Goal: Information Seeking & Learning: Learn about a topic

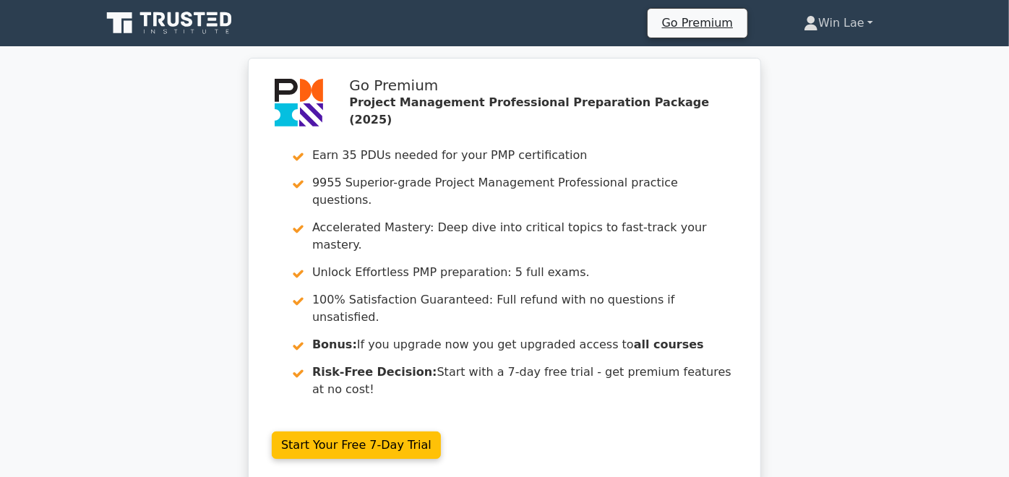
click at [815, 20] on icon at bounding box center [811, 20] width 8 height 8
click at [854, 56] on link "Profile" at bounding box center [827, 57] width 114 height 23
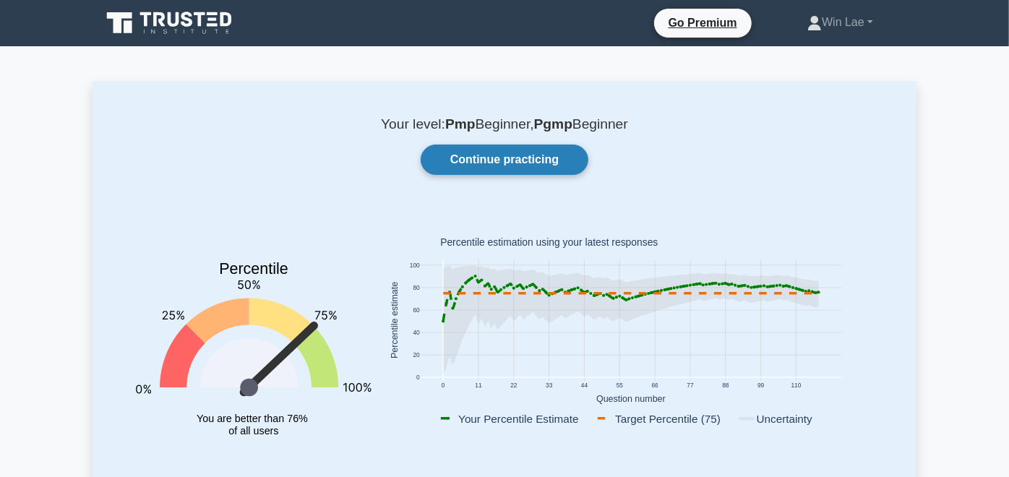
click at [515, 163] on link "Continue practicing" at bounding box center [505, 160] width 168 height 30
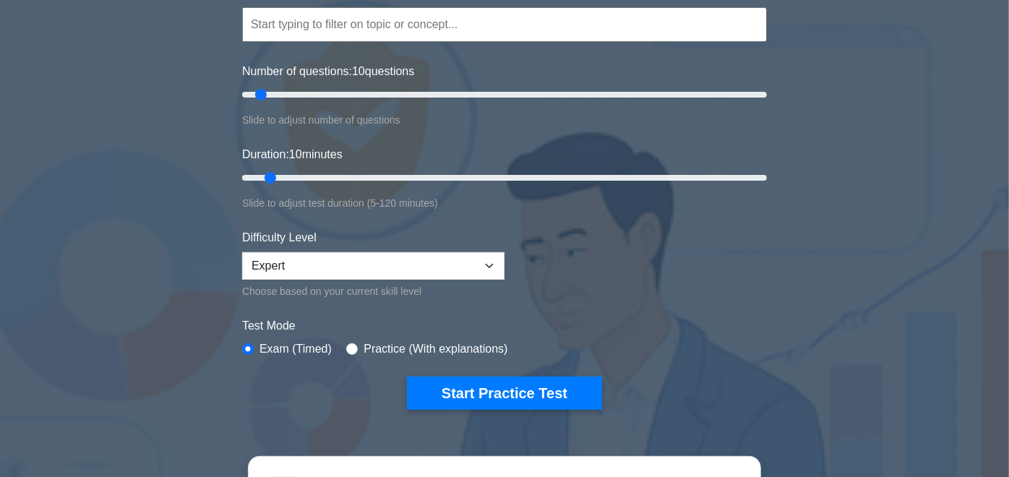
scroll to position [155, 0]
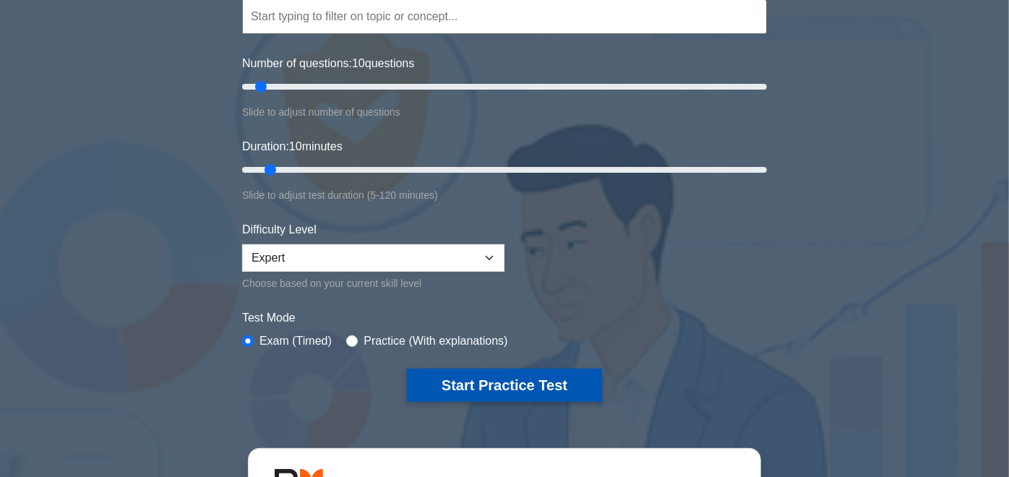
click at [440, 382] on button "Start Practice Test" at bounding box center [504, 385] width 195 height 33
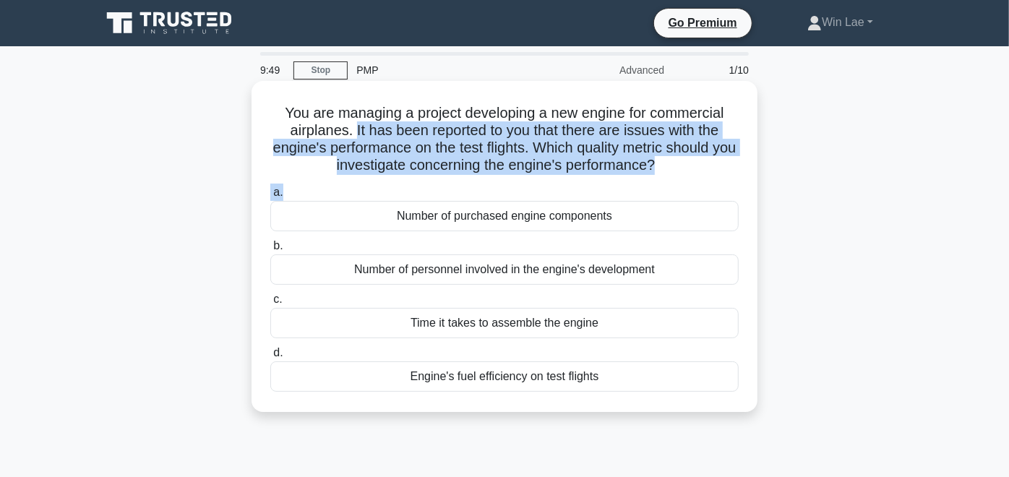
drag, startPoint x: 352, startPoint y: 132, endPoint x: 520, endPoint y: 179, distance: 174.9
click at [520, 179] on div "You are managing a project developing a new engine for commercial airplanes. It…" at bounding box center [504, 247] width 494 height 320
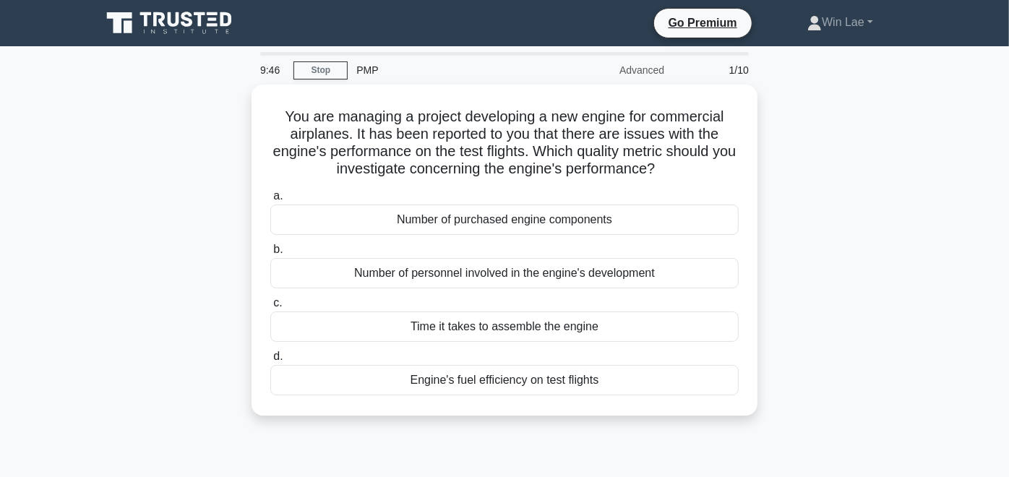
click at [137, 107] on div "You are managing a project developing a new engine for commercial airplanes. It…" at bounding box center [505, 259] width 824 height 348
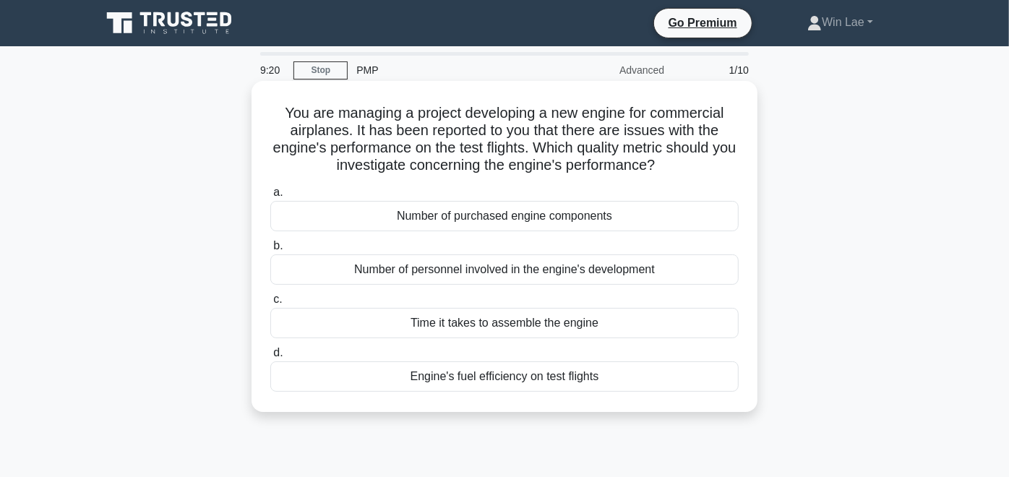
click at [434, 374] on div "Engine's fuel efficiency on test flights" at bounding box center [504, 376] width 468 height 30
click at [270, 358] on input "d. Engine's fuel efficiency on test flights" at bounding box center [270, 352] width 0 height 9
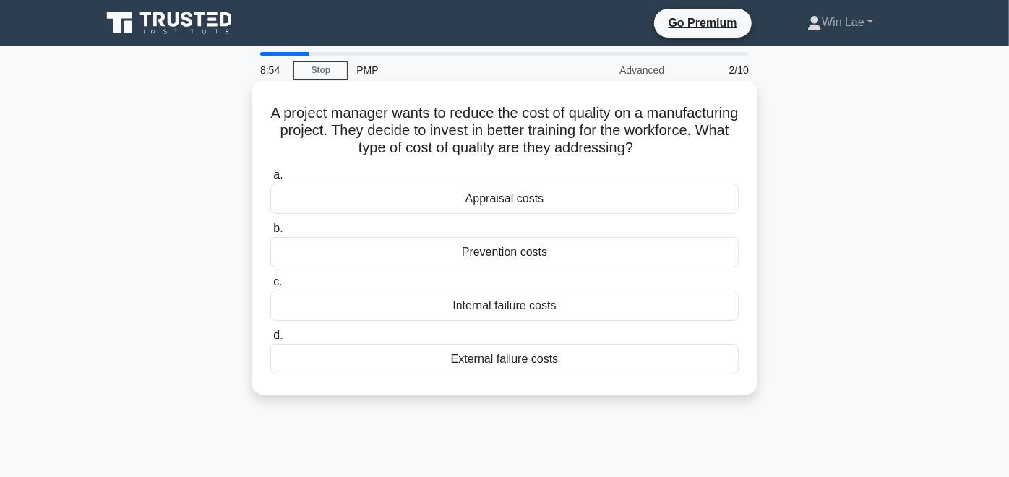
click at [546, 258] on div "Prevention costs" at bounding box center [504, 252] width 468 height 30
click at [270, 233] on input "b. Prevention costs" at bounding box center [270, 228] width 0 height 9
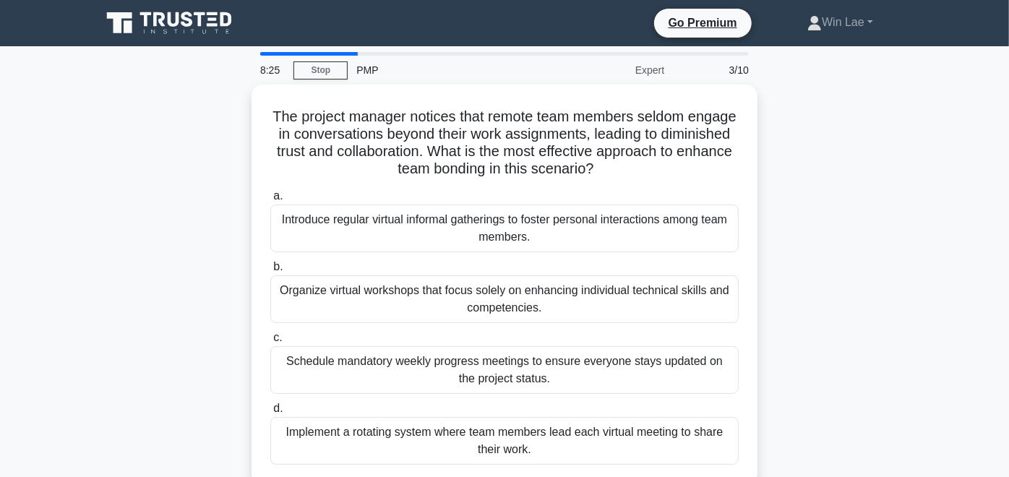
click at [917, 260] on div "The project manager notices that remote team members seldom engage in conversat…" at bounding box center [505, 294] width 824 height 418
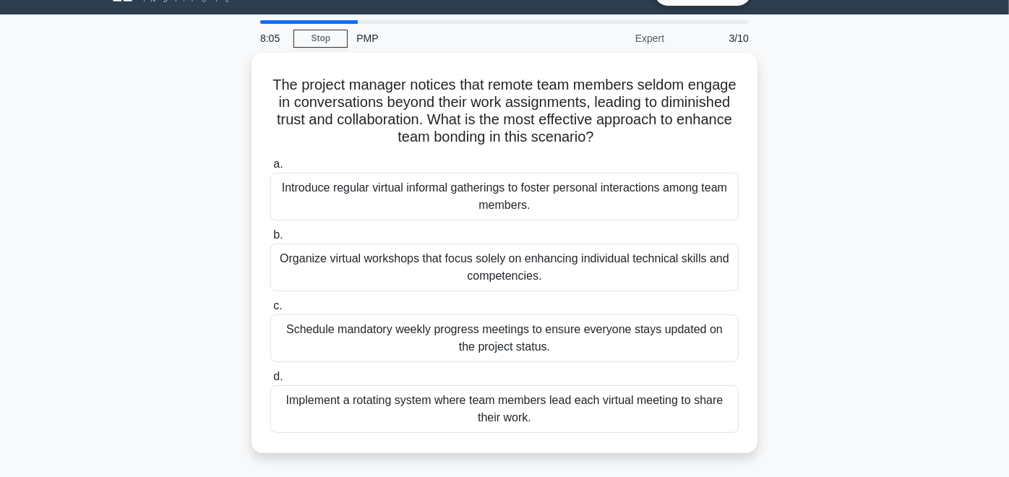
scroll to position [30, 0]
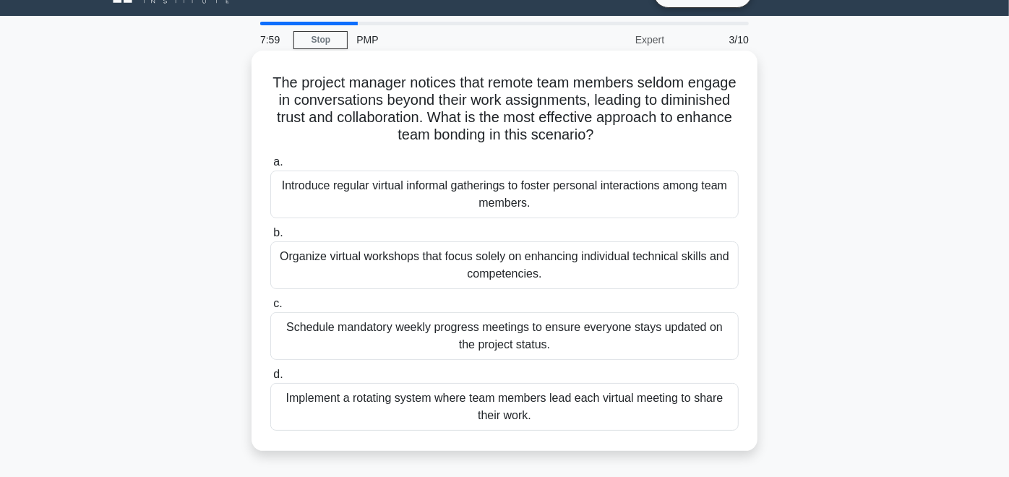
click at [687, 203] on div "Introduce regular virtual informal gatherings to foster personal interactions a…" at bounding box center [504, 195] width 468 height 48
click at [270, 167] on input "a. Introduce regular virtual informal gatherings to foster personal interaction…" at bounding box center [270, 162] width 0 height 9
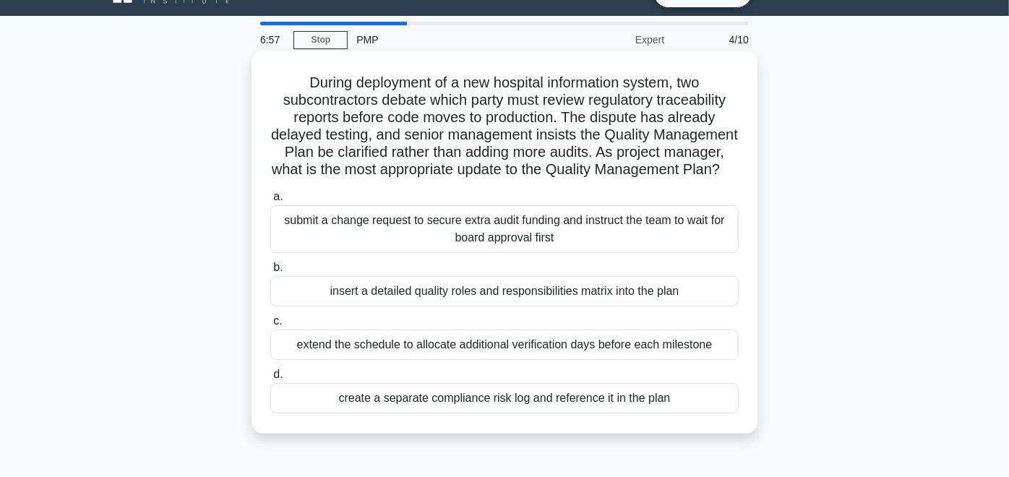
click at [588, 307] on div "insert a detailed quality roles and responsibilities matrix into the plan" at bounding box center [504, 291] width 468 height 30
click at [270, 273] on input "b. insert a detailed quality roles and responsibilities matrix into the plan" at bounding box center [270, 267] width 0 height 9
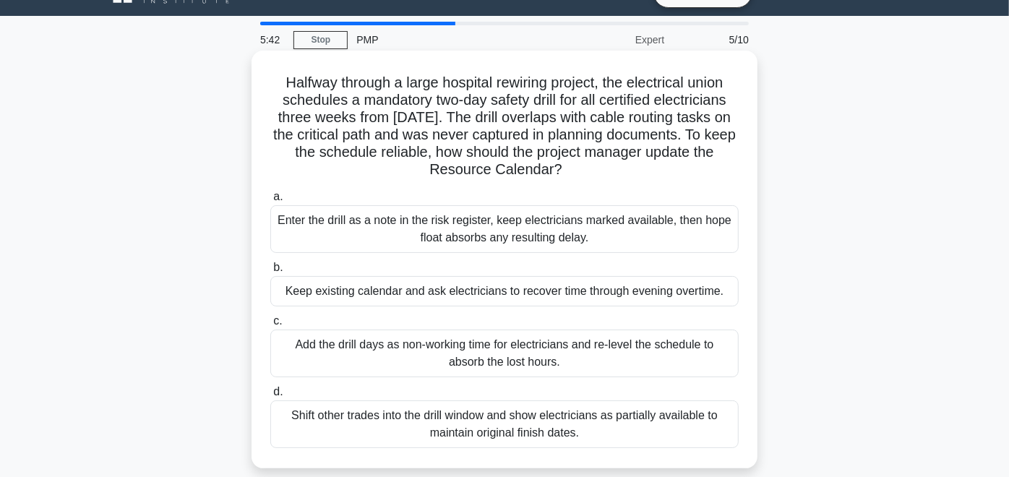
click at [452, 365] on div "Add the drill days as non-working time for electricians and re-level the schedu…" at bounding box center [504, 354] width 468 height 48
click at [270, 326] on input "c. Add the drill days as non-working time for electricians and re-level the sch…" at bounding box center [270, 321] width 0 height 9
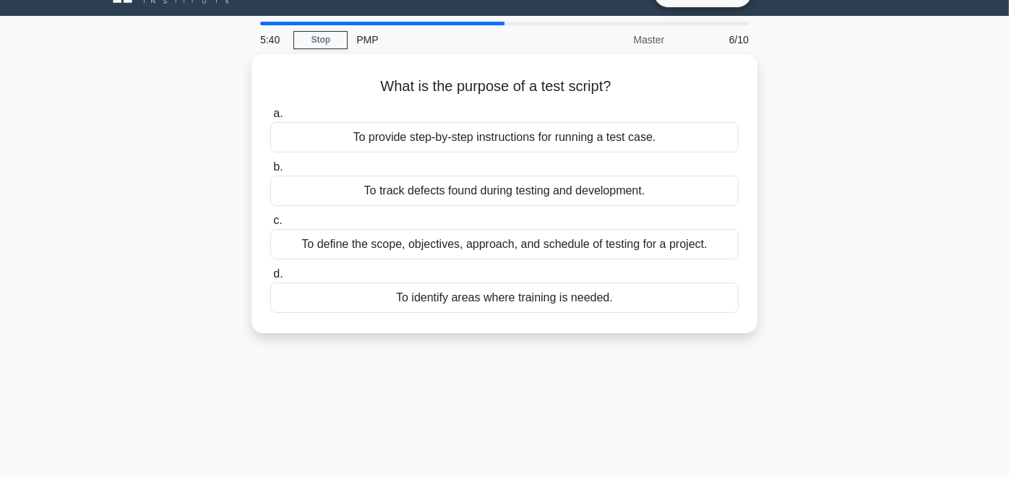
scroll to position [0, 0]
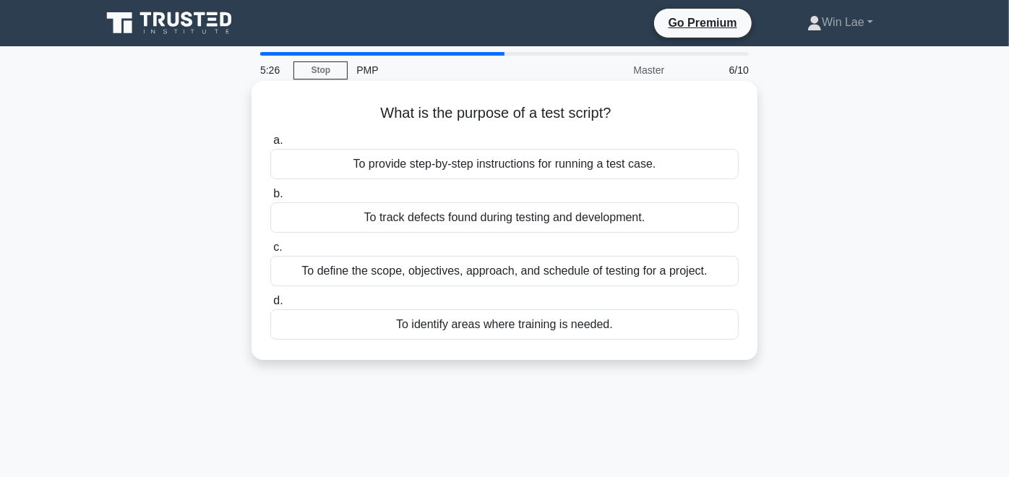
click at [422, 161] on div "To provide step-by-step instructions for running a test case." at bounding box center [504, 164] width 468 height 30
click at [270, 145] on input "a. To provide step-by-step instructions for running a test case." at bounding box center [270, 140] width 0 height 9
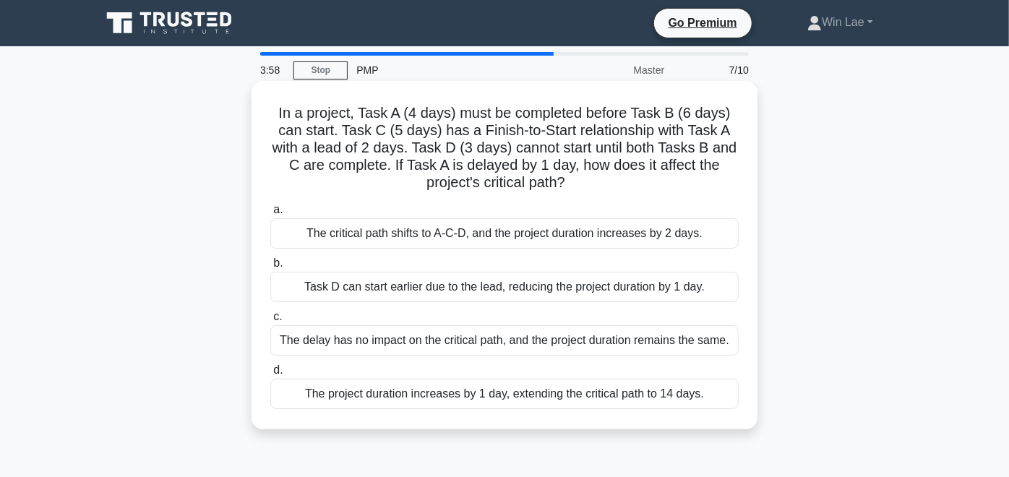
click at [335, 394] on div "The project duration increases by 1 day, extending the critical path to 14 days." at bounding box center [504, 394] width 468 height 30
click at [270, 375] on input "d. The project duration increases by 1 day, extending the critical path to 14 d…" at bounding box center [270, 370] width 0 height 9
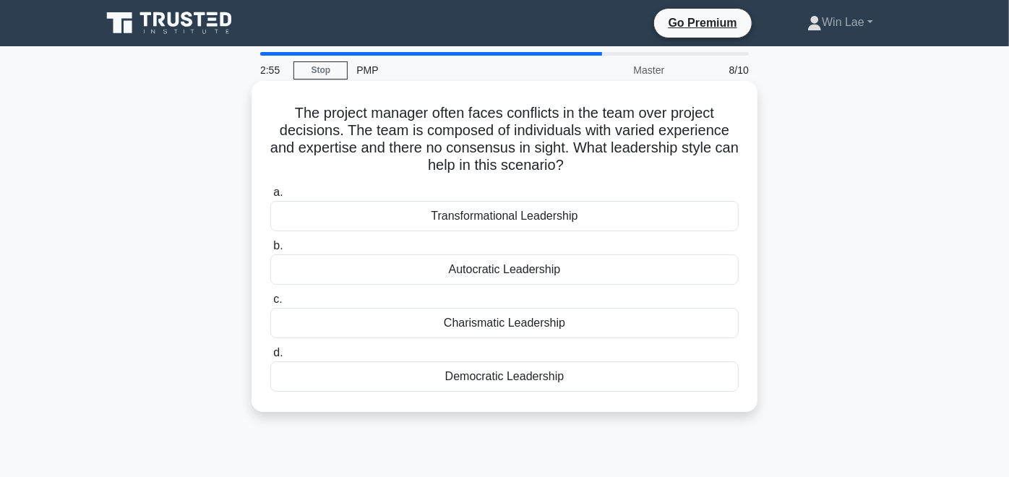
click at [505, 221] on div "Transformational Leadership" at bounding box center [504, 216] width 468 height 30
click at [270, 197] on input "a. Transformational Leadership" at bounding box center [270, 192] width 0 height 9
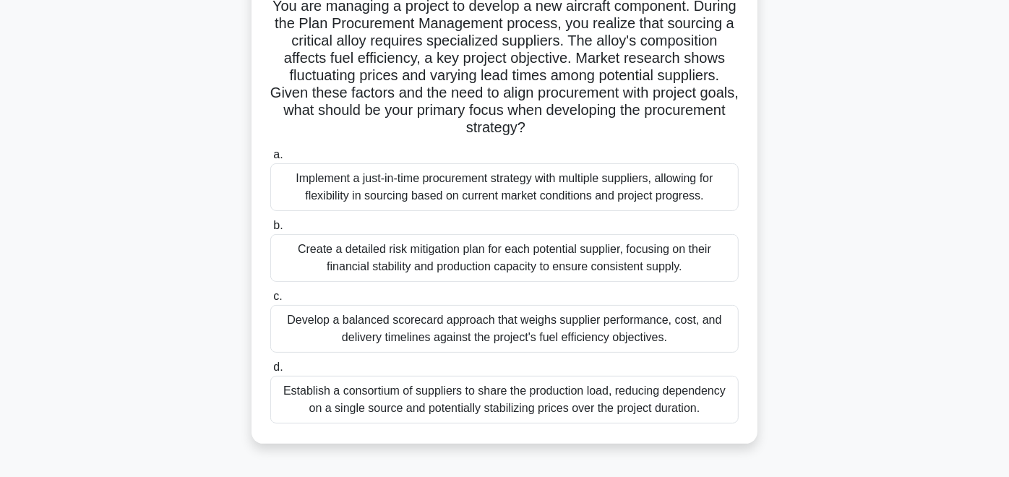
scroll to position [107, 0]
click at [411, 262] on div "Create a detailed risk mitigation plan for each potential supplier, focusing on…" at bounding box center [504, 258] width 468 height 48
click at [270, 231] on input "b. Create a detailed risk mitigation plan for each potential supplier, focusing…" at bounding box center [270, 225] width 0 height 9
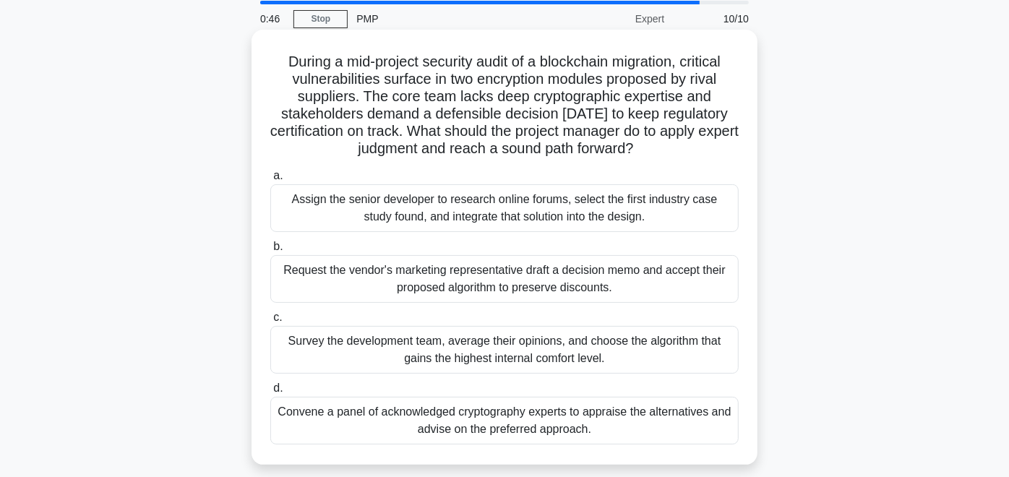
scroll to position [52, 0]
click at [400, 352] on div "Survey the development team, average their opinions, and choose the algorithm t…" at bounding box center [504, 349] width 468 height 48
click at [270, 322] on input "c. Survey the development team, average their opinions, and choose the algorith…" at bounding box center [270, 316] width 0 height 9
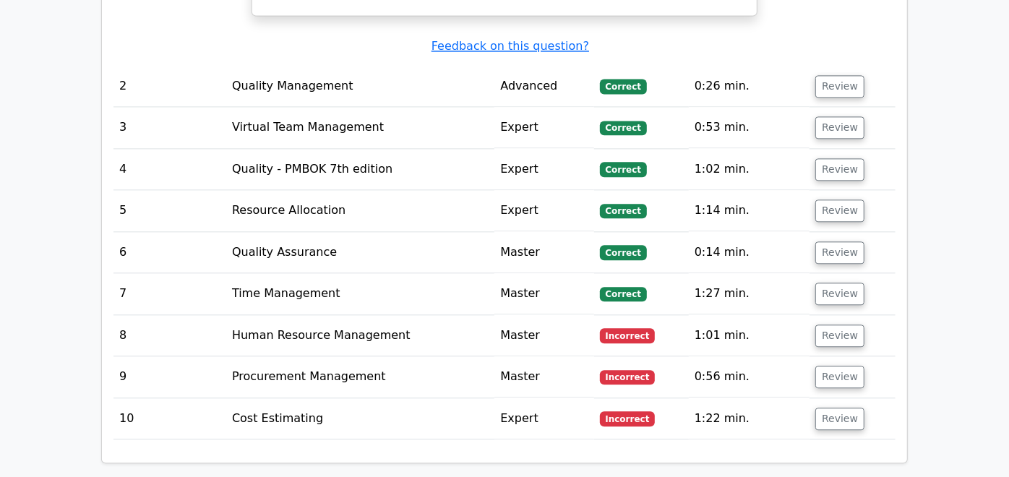
scroll to position [1999, 0]
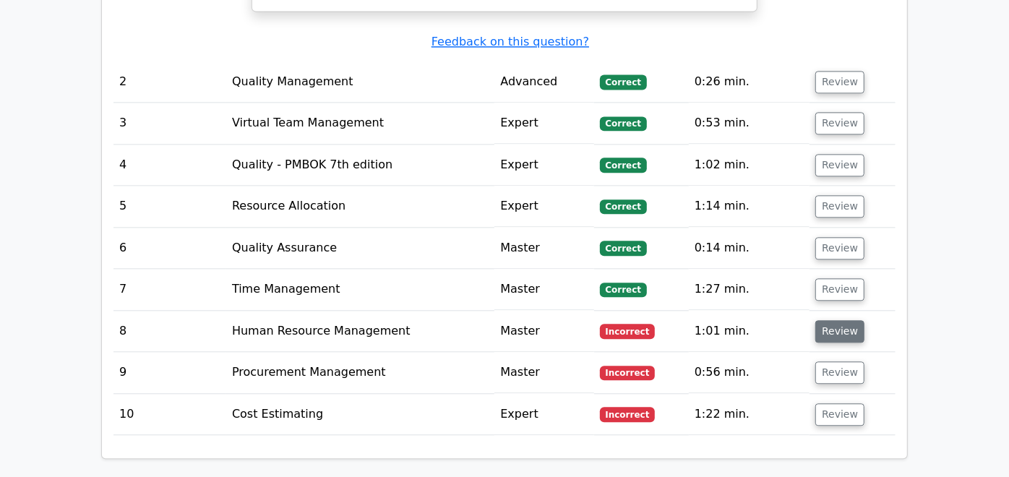
click at [865, 320] on button "Review" at bounding box center [839, 331] width 49 height 22
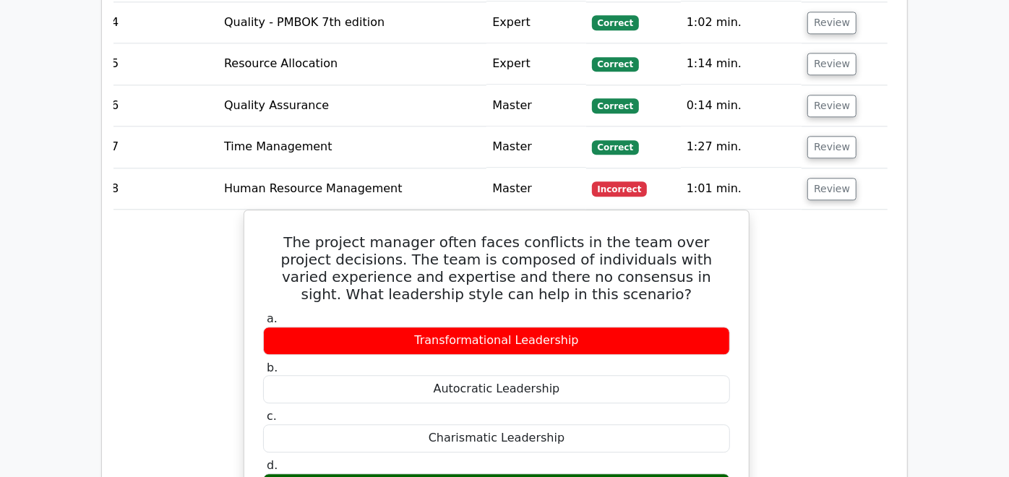
scroll to position [2142, 0]
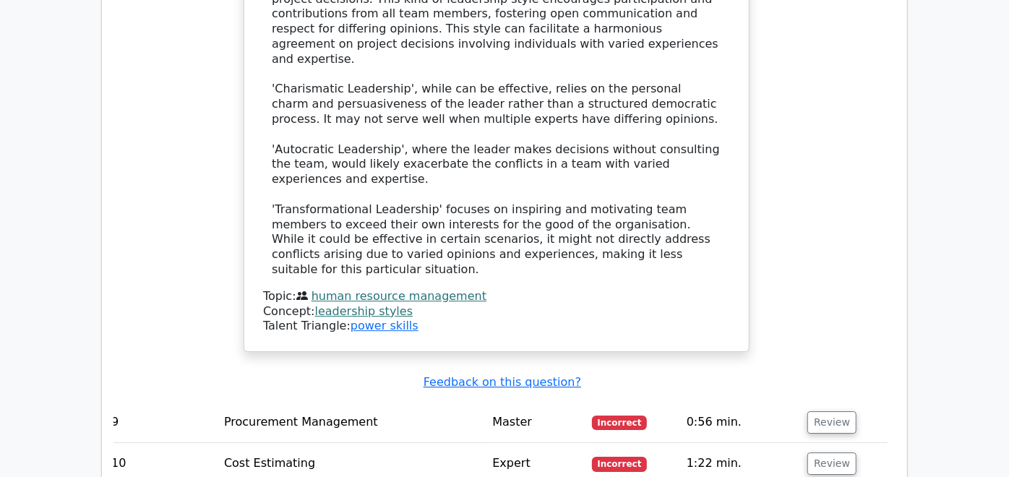
scroll to position [2748, 0]
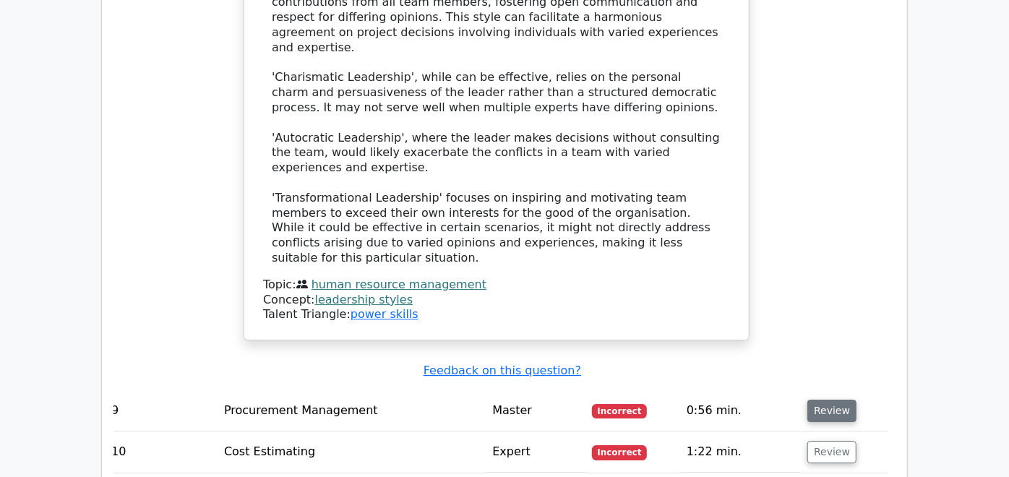
click at [857, 400] on button "Review" at bounding box center [831, 411] width 49 height 22
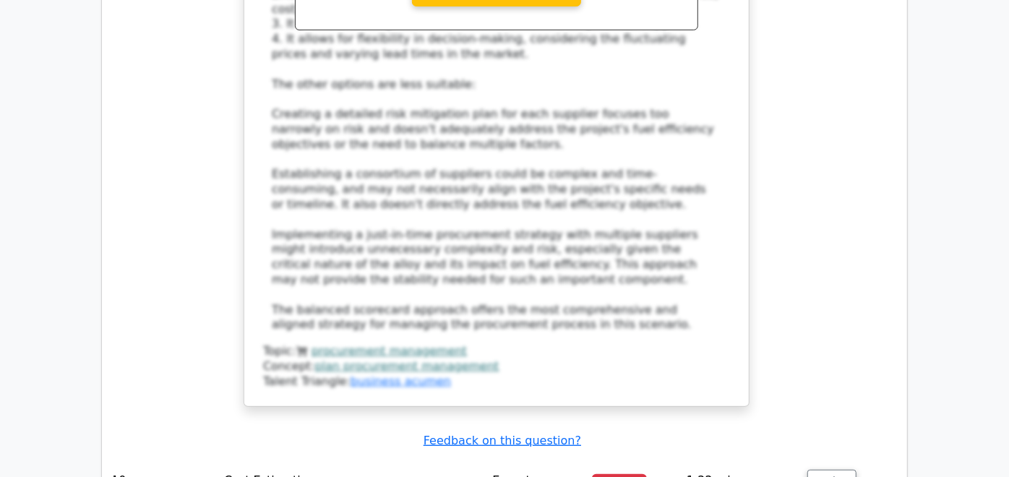
scroll to position [3820, 0]
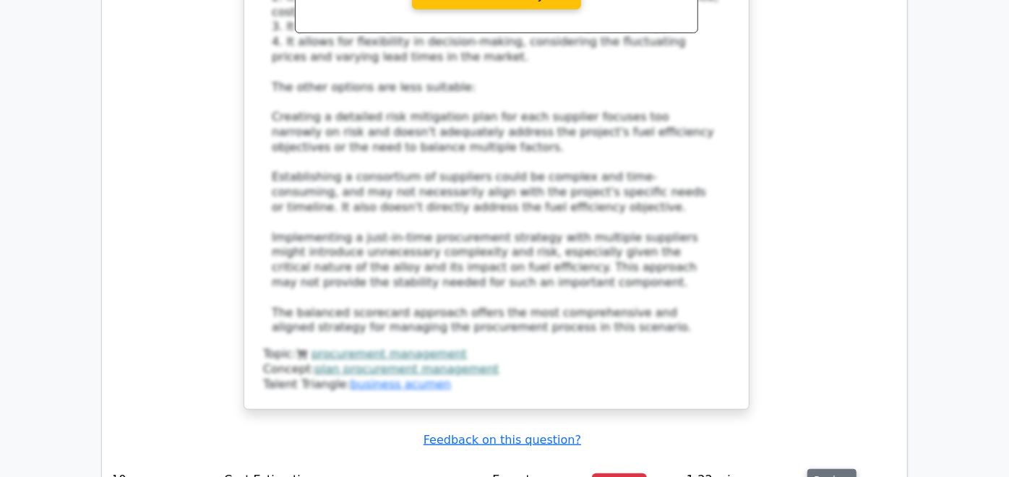
click at [857, 469] on button "Review" at bounding box center [831, 480] width 49 height 22
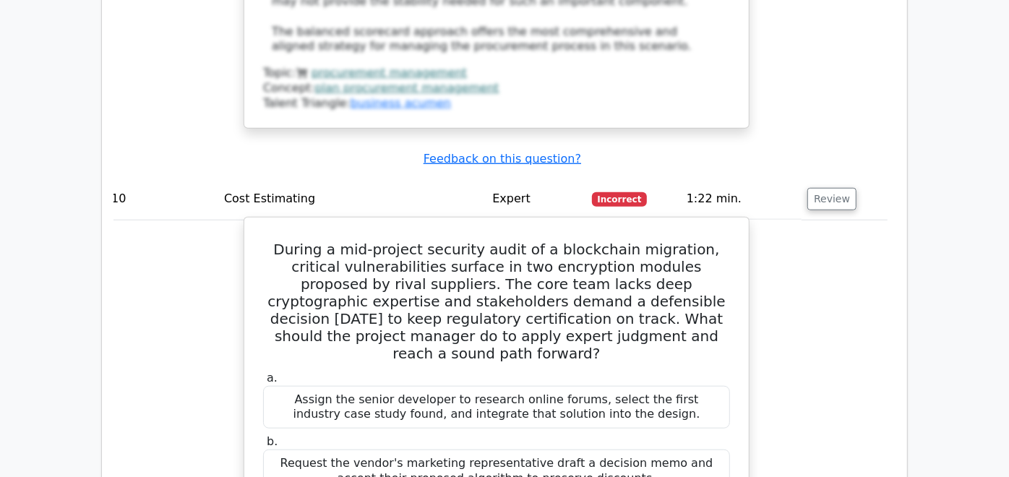
scroll to position [4101, 0]
drag, startPoint x: 270, startPoint y: 386, endPoint x: 608, endPoint y: 412, distance: 338.6
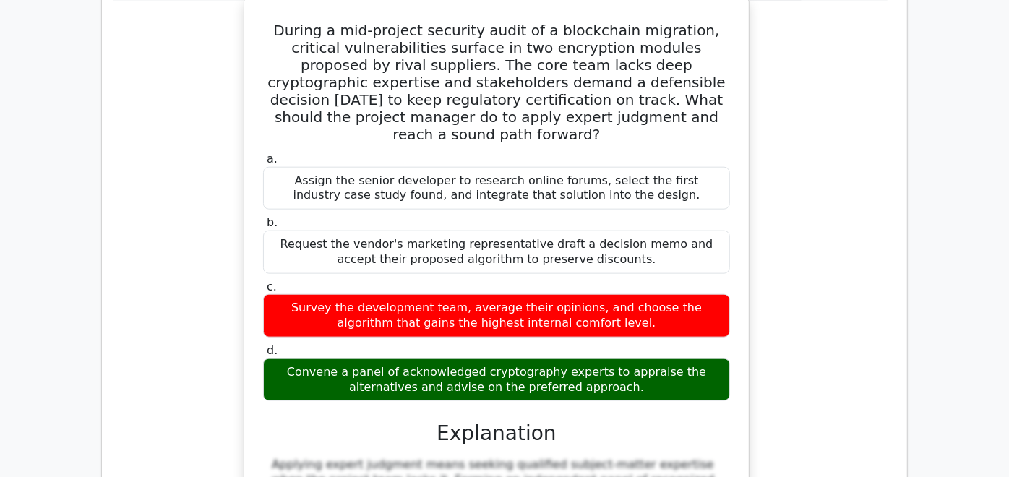
scroll to position [4321, 0]
copy div "Convene a panel of acknowledged cryptography experts to appraise the alternativ…"
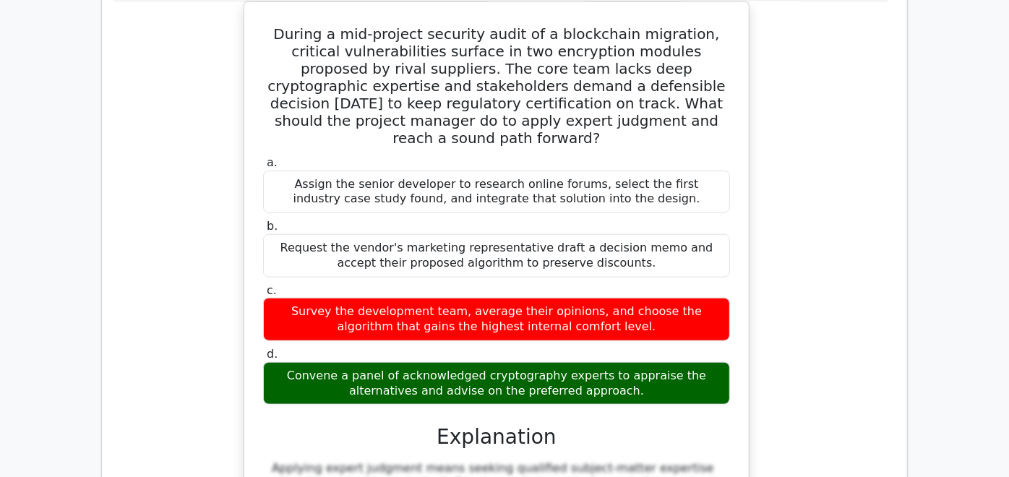
click at [830, 72] on div "During a mid-project security audit of a blockchain migration, critical vulnera…" at bounding box center [497, 374] width 782 height 747
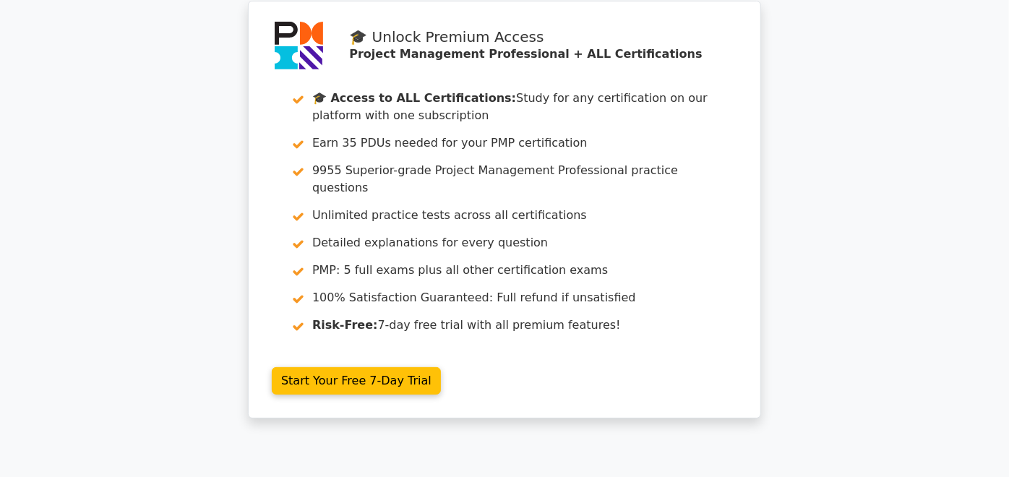
scroll to position [0, 0]
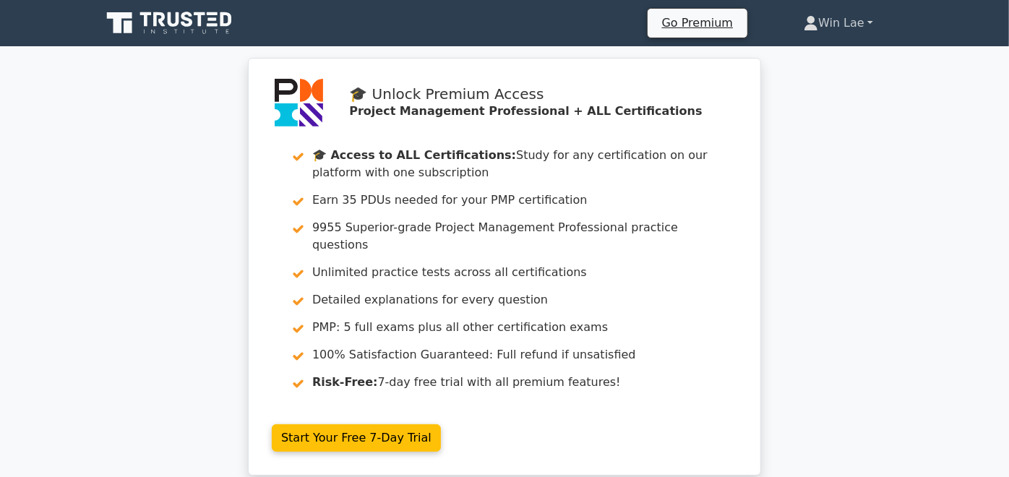
click at [896, 22] on link "Win Lae" at bounding box center [838, 23] width 139 height 29
click at [818, 28] on icon at bounding box center [811, 28] width 13 height 6
click at [908, 26] on link "Win Lae" at bounding box center [838, 23] width 139 height 29
click at [908, 25] on link "Win Lae" at bounding box center [838, 23] width 139 height 29
click at [908, 21] on link "Win Lae" at bounding box center [838, 23] width 139 height 29
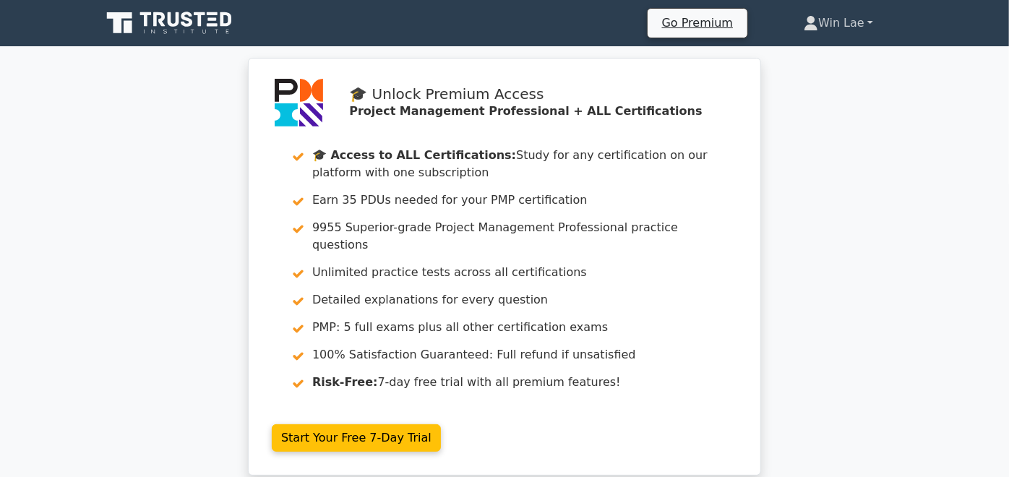
click at [884, 15] on link "Win Lae" at bounding box center [838, 23] width 139 height 29
click at [908, 20] on link "Win Lae" at bounding box center [838, 23] width 139 height 29
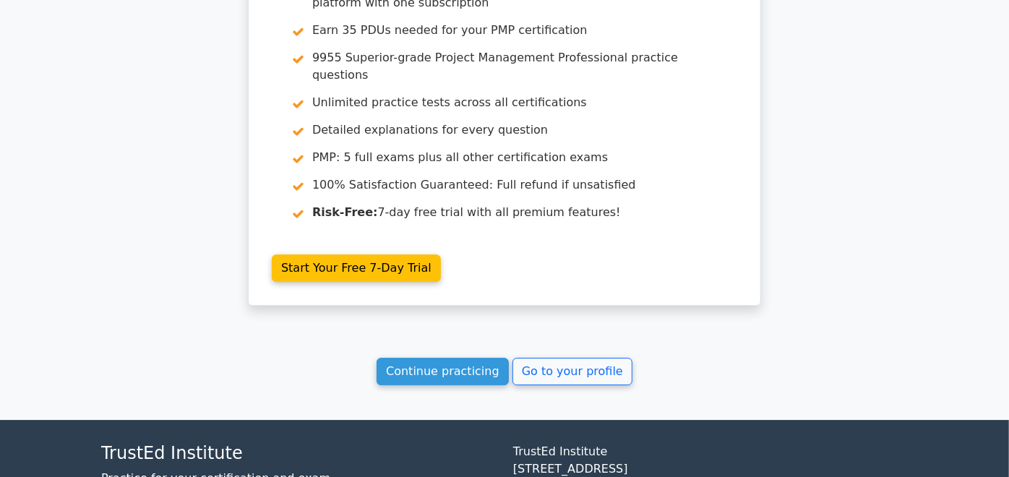
scroll to position [2629, 0]
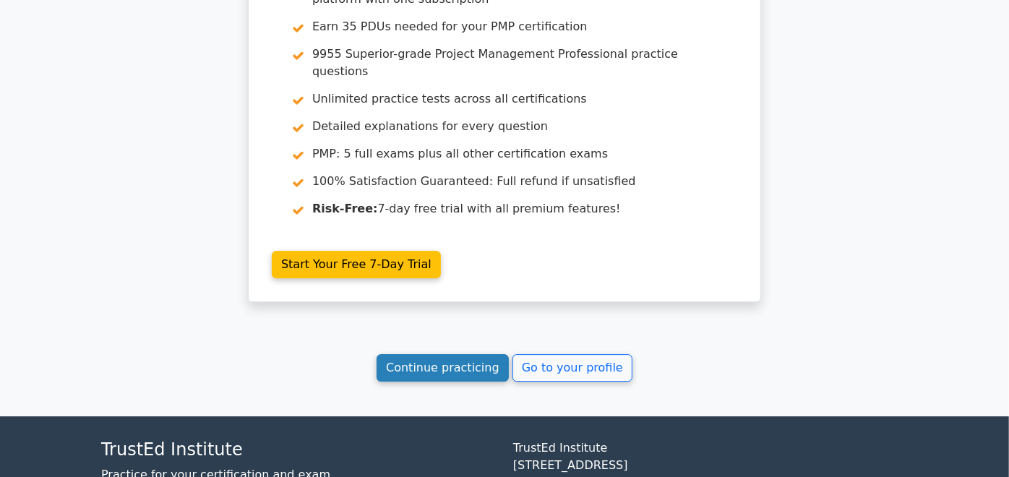
click at [440, 354] on link "Continue practicing" at bounding box center [443, 367] width 132 height 27
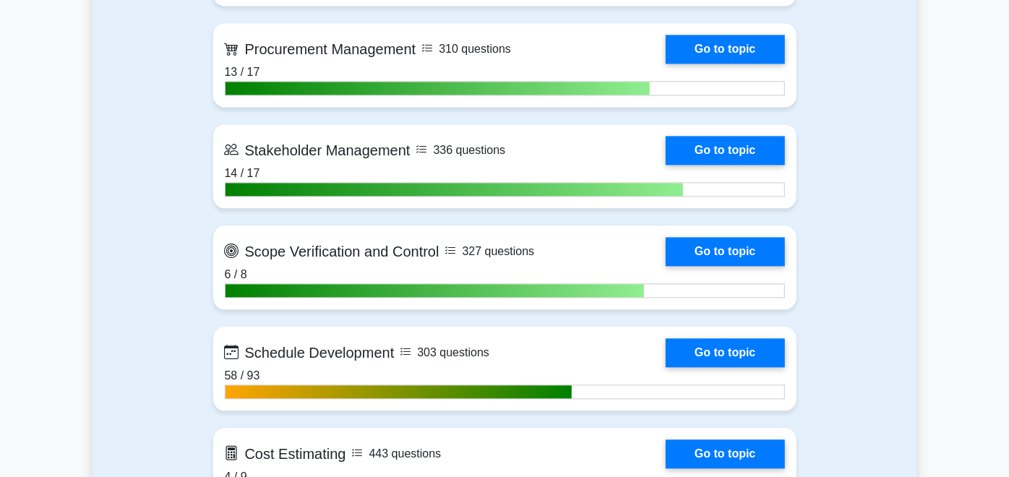
scroll to position [2039, 0]
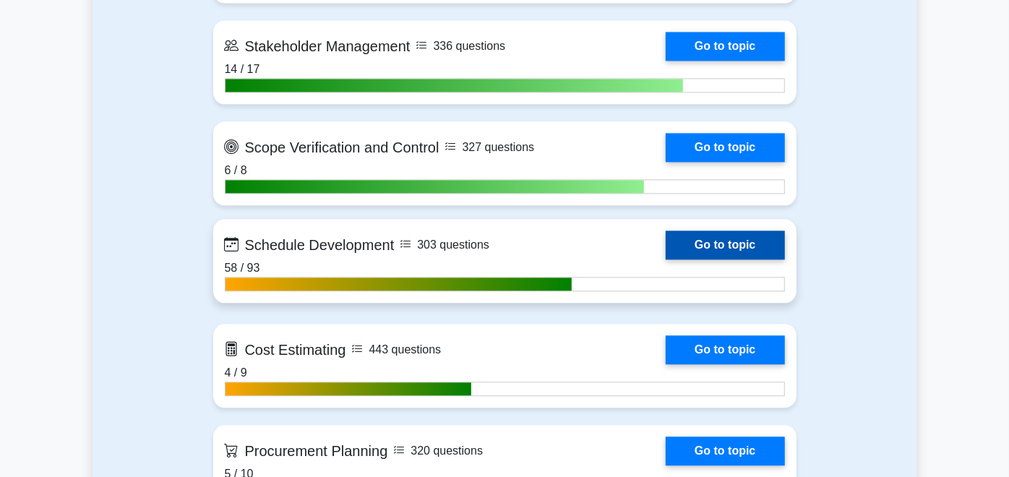
click at [760, 241] on link "Go to topic" at bounding box center [725, 245] width 119 height 29
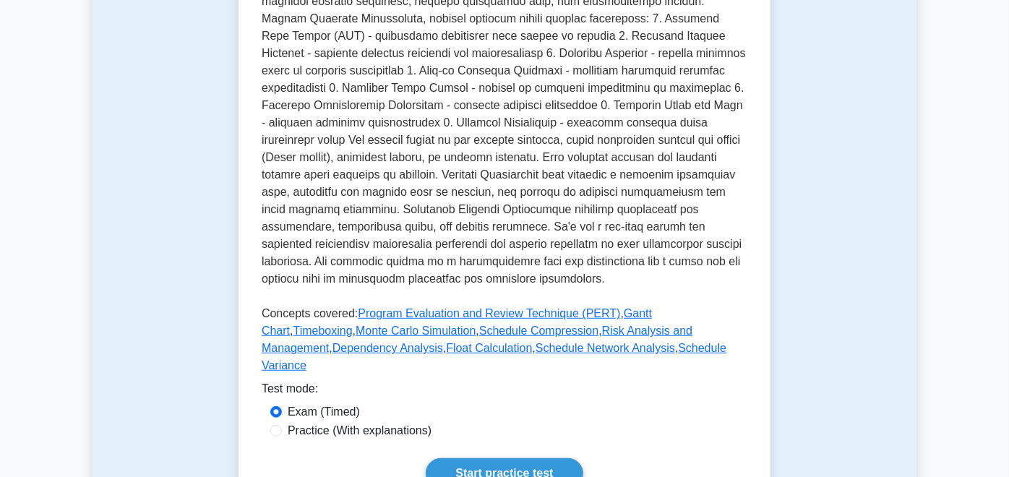
scroll to position [413, 0]
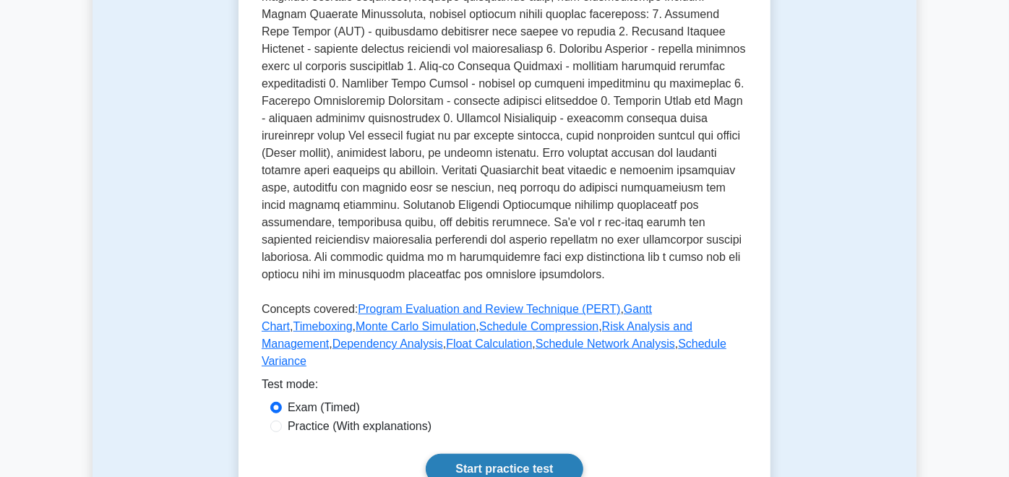
click at [523, 454] on link "Start practice test" at bounding box center [504, 469] width 157 height 30
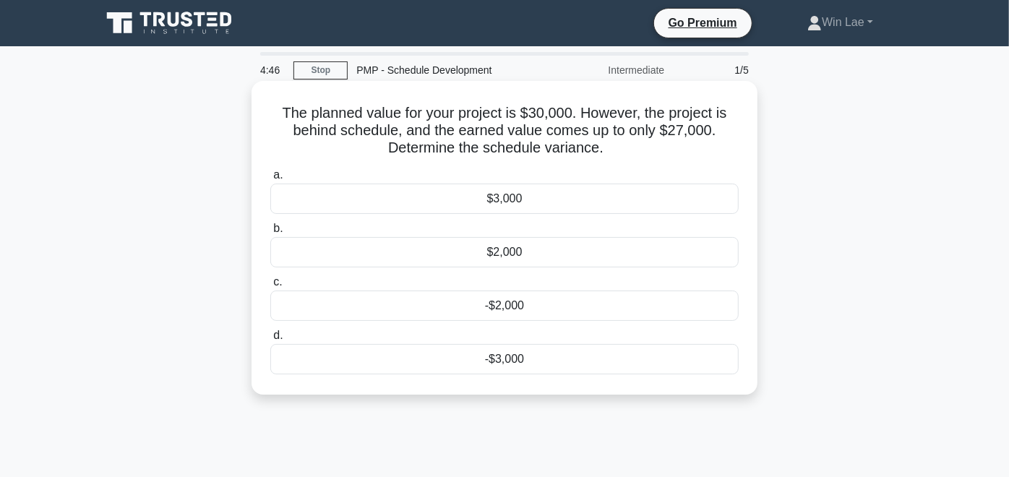
click at [488, 366] on div "-$3,000" at bounding box center [504, 359] width 468 height 30
click at [270, 340] on input "d. -$3,000" at bounding box center [270, 335] width 0 height 9
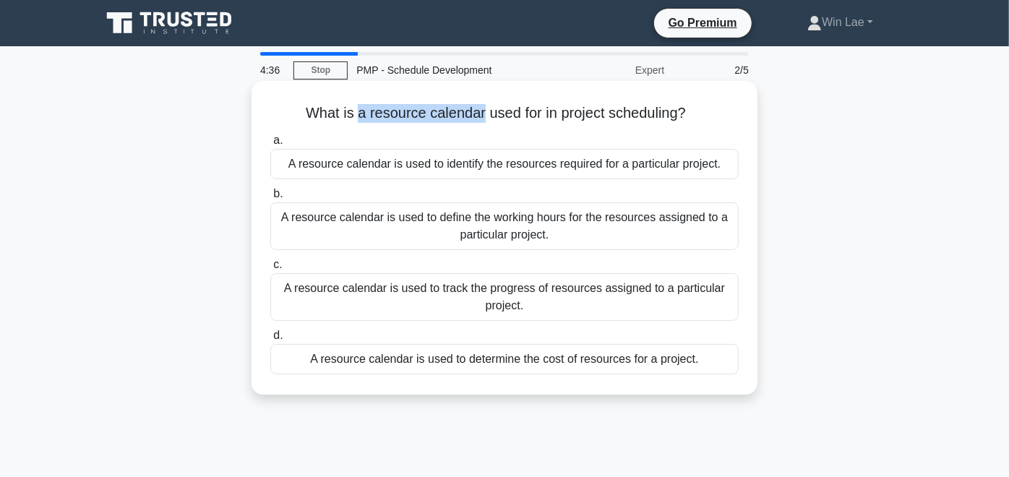
drag, startPoint x: 355, startPoint y: 118, endPoint x: 481, endPoint y: 104, distance: 126.5
click at [481, 104] on h5 "What is a resource calendar used for in project scheduling? .spinner_0XTQ{trans…" at bounding box center [504, 113] width 471 height 19
click at [289, 114] on h5 "What is a resource calendar used for in project scheduling? .spinner_0XTQ{trans…" at bounding box center [504, 113] width 471 height 19
click at [533, 165] on div "A resource calendar is used to identify the resources required for a particular…" at bounding box center [504, 164] width 468 height 30
click at [270, 145] on input "a. A resource calendar is used to identify the resources required for a particu…" at bounding box center [270, 140] width 0 height 9
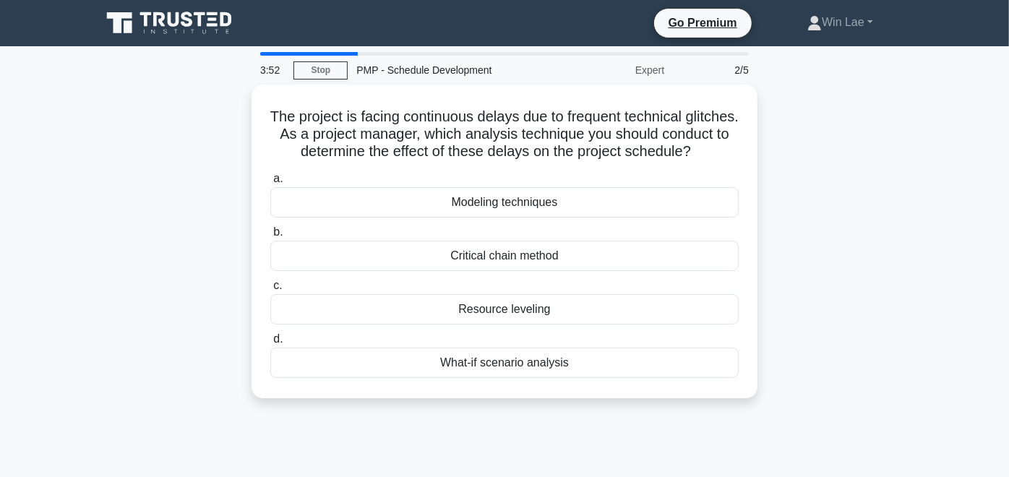
click at [689, 159] on icon at bounding box center [696, 150] width 15 height 17
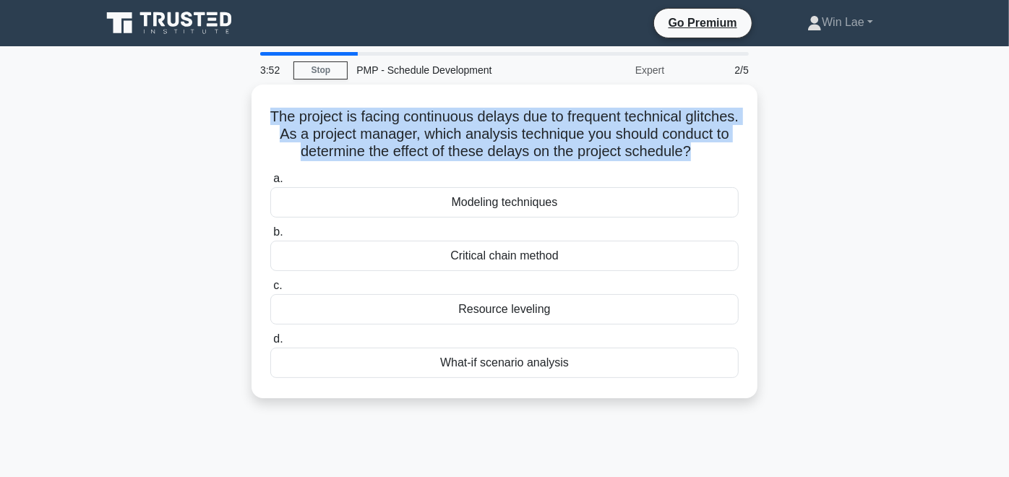
click at [691, 161] on icon ".spinner_0XTQ{transform-origin:center;animation:spinner_y6GP .75s linear infini…" at bounding box center [699, 152] width 17 height 17
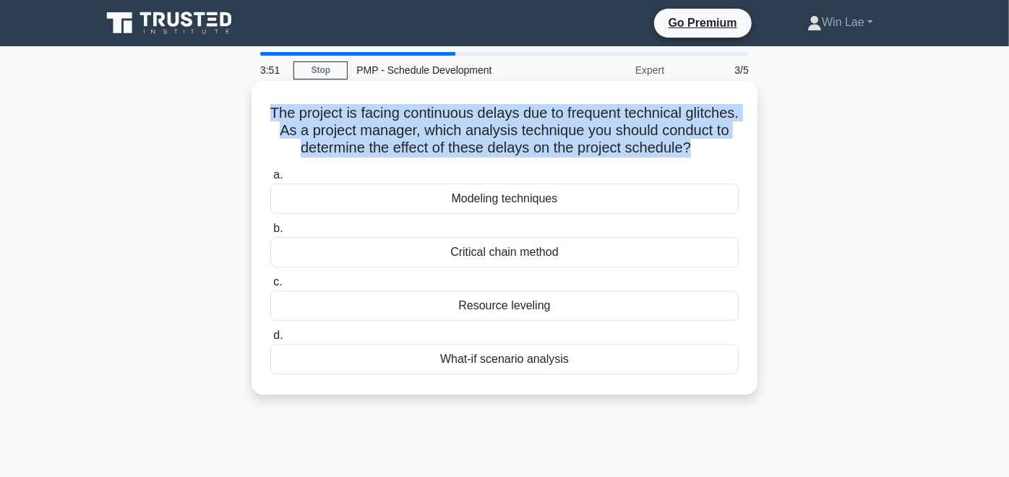
click at [691, 158] on icon ".spinner_0XTQ{transform-origin:center;animation:spinner_y6GP .75s linear infini…" at bounding box center [699, 148] width 17 height 17
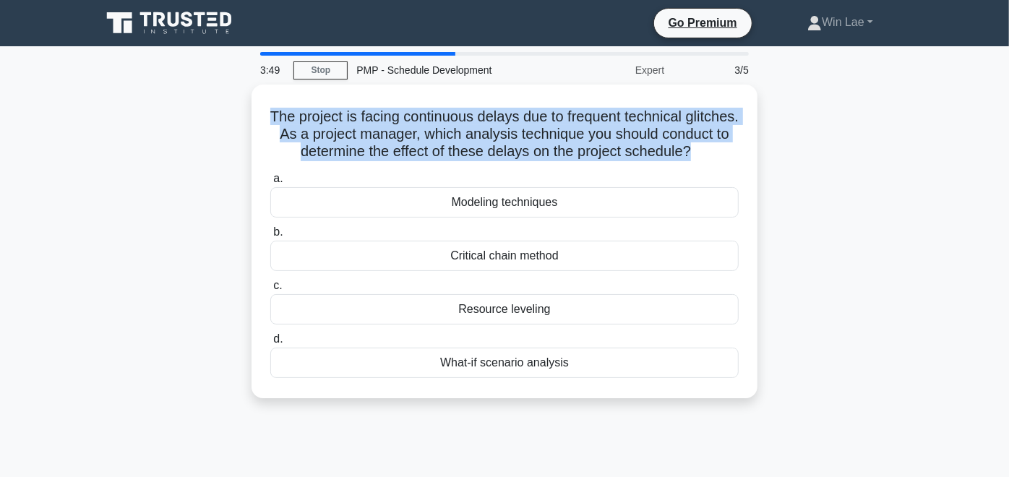
click at [243, 142] on div "The project is facing continuous delays due to frequent technical glitches. As …" at bounding box center [505, 250] width 824 height 331
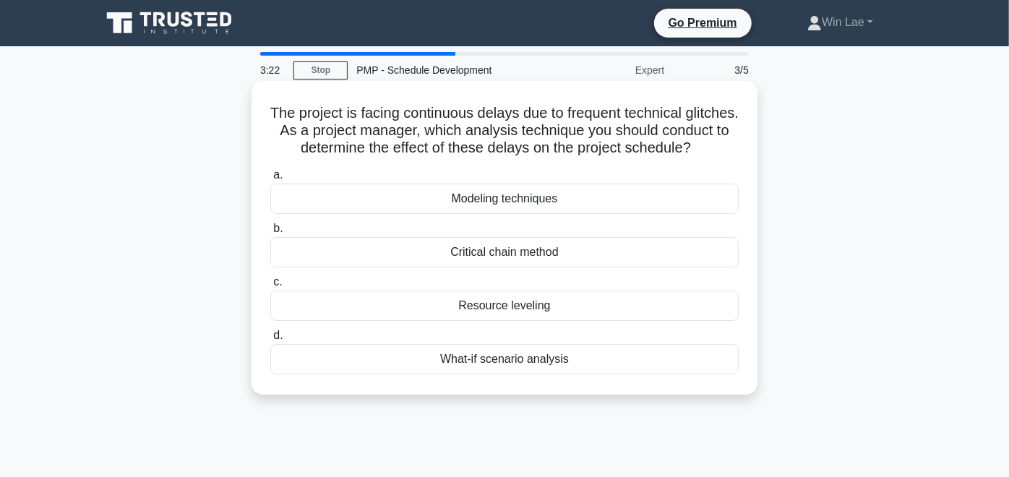
click at [485, 267] on div "Critical chain method" at bounding box center [504, 252] width 468 height 30
click at [270, 233] on input "b. Critical chain method" at bounding box center [270, 228] width 0 height 9
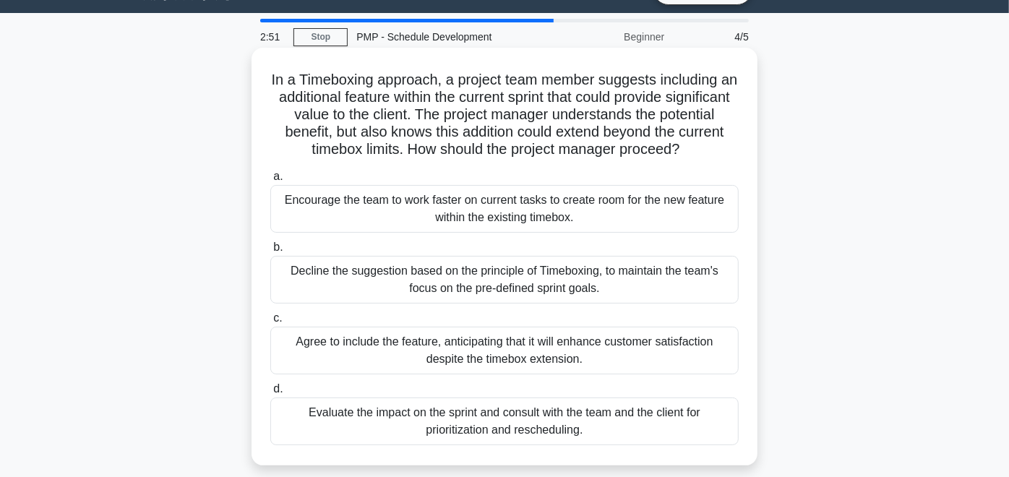
scroll to position [45, 0]
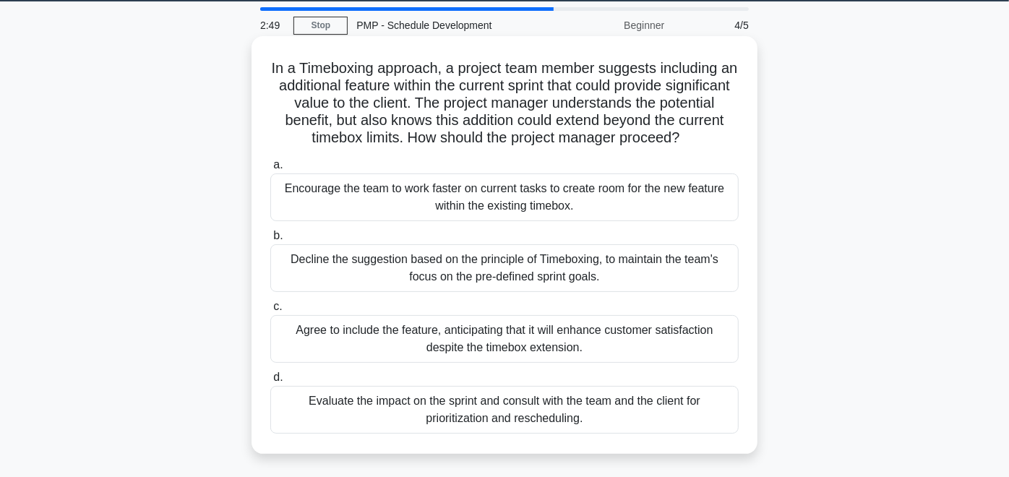
click at [437, 411] on div "Evaluate the impact on the sprint and consult with the team and the client for …" at bounding box center [504, 410] width 468 height 48
click at [270, 382] on input "d. Evaluate the impact on the sprint and consult with the team and the client f…" at bounding box center [270, 377] width 0 height 9
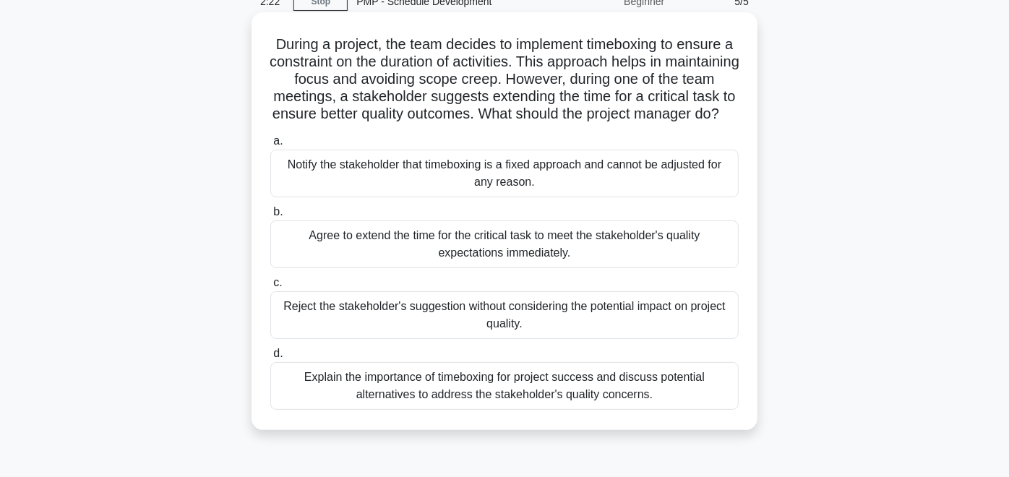
scroll to position [70, 0]
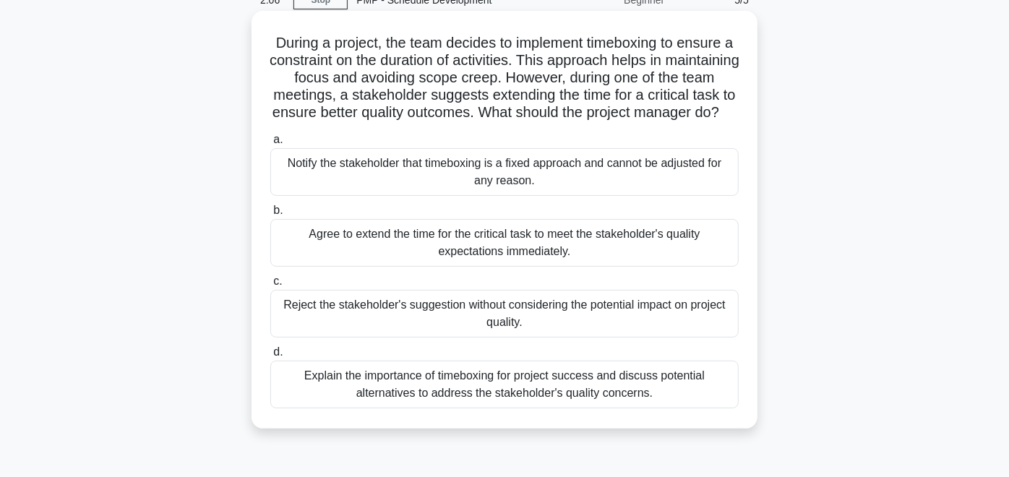
click at [447, 408] on div "Explain the importance of timeboxing for project success and discuss potential …" at bounding box center [504, 385] width 468 height 48
click at [270, 357] on input "d. Explain the importance of timeboxing for project success and discuss potenti…" at bounding box center [270, 352] width 0 height 9
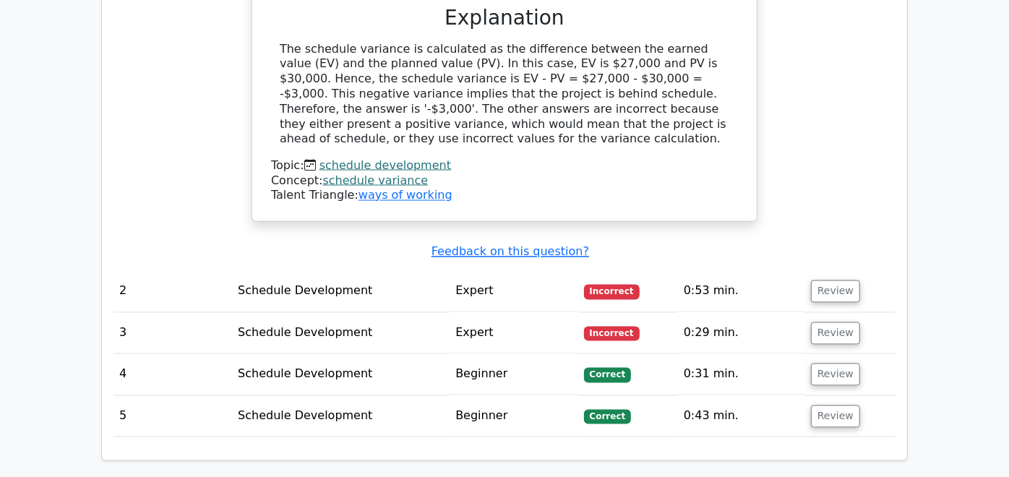
scroll to position [1559, 0]
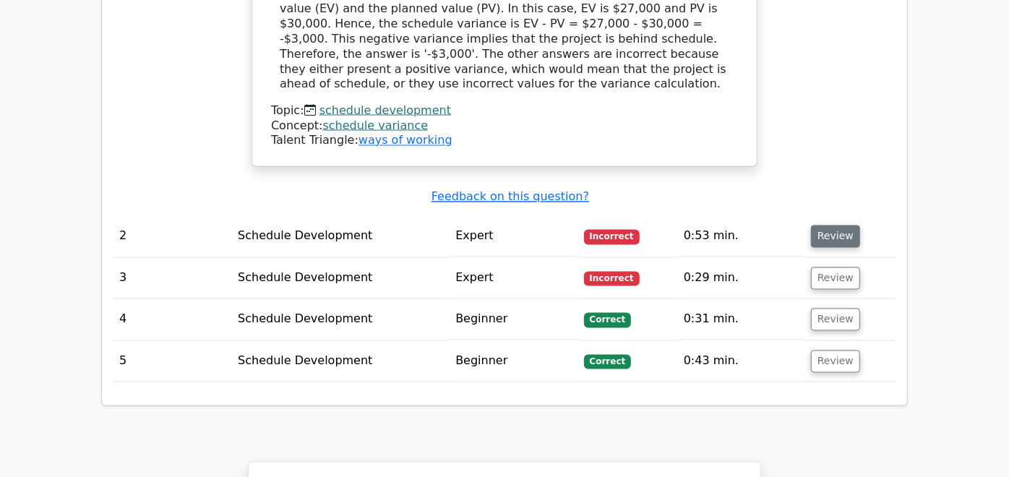
click at [860, 226] on button "Review" at bounding box center [835, 237] width 49 height 22
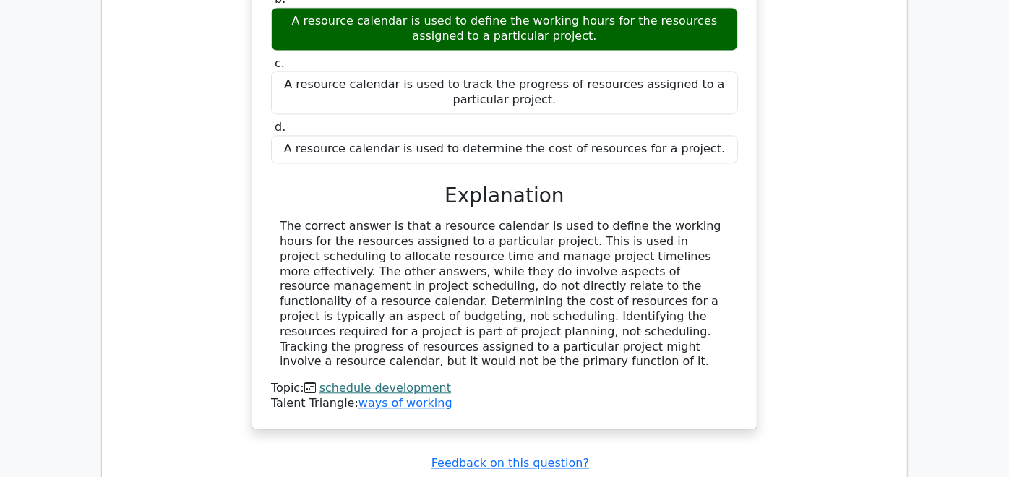
scroll to position [2032, 0]
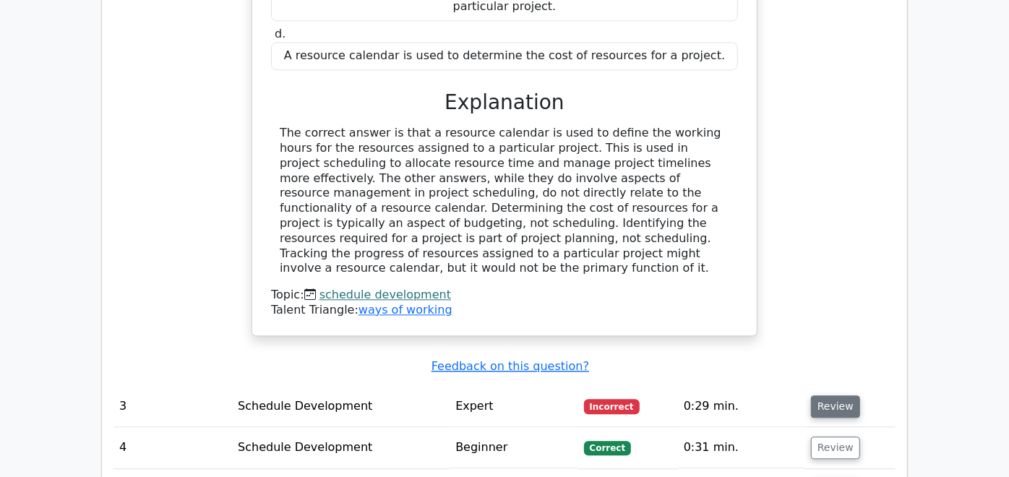
click at [860, 395] on button "Review" at bounding box center [835, 406] width 49 height 22
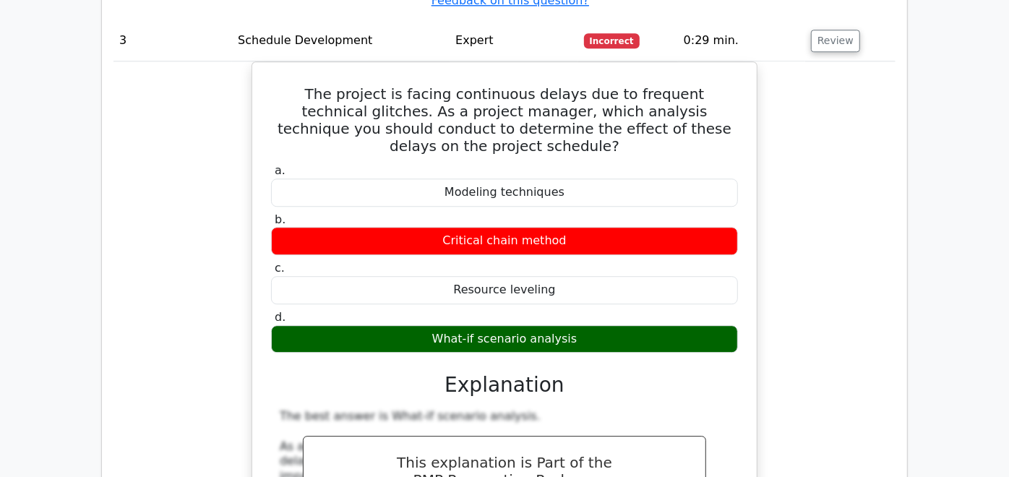
scroll to position [2404, 0]
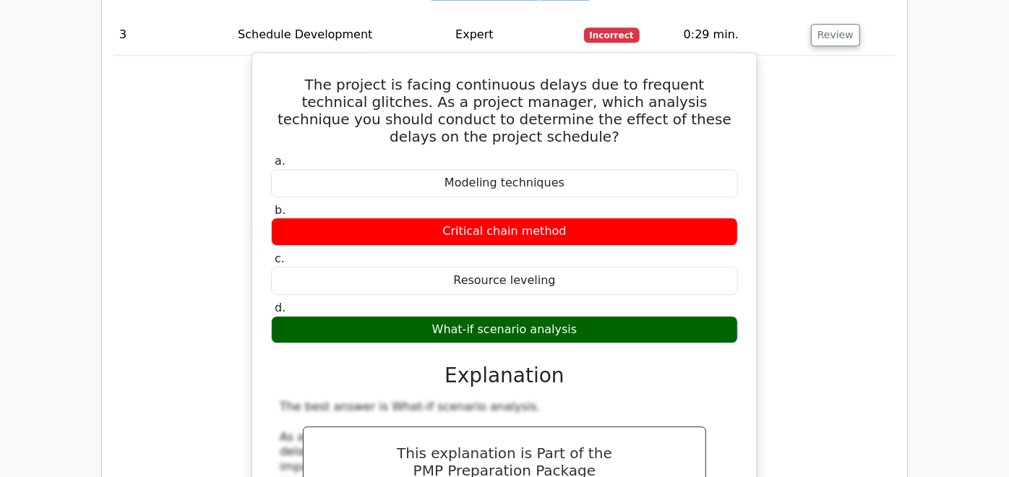
drag, startPoint x: 443, startPoint y: 179, endPoint x: 587, endPoint y: 192, distance: 144.4
click at [587, 192] on div "a. Modeling techniques b. Critical chain method c. d." at bounding box center [504, 248] width 484 height 195
copy div "Critical chain method"
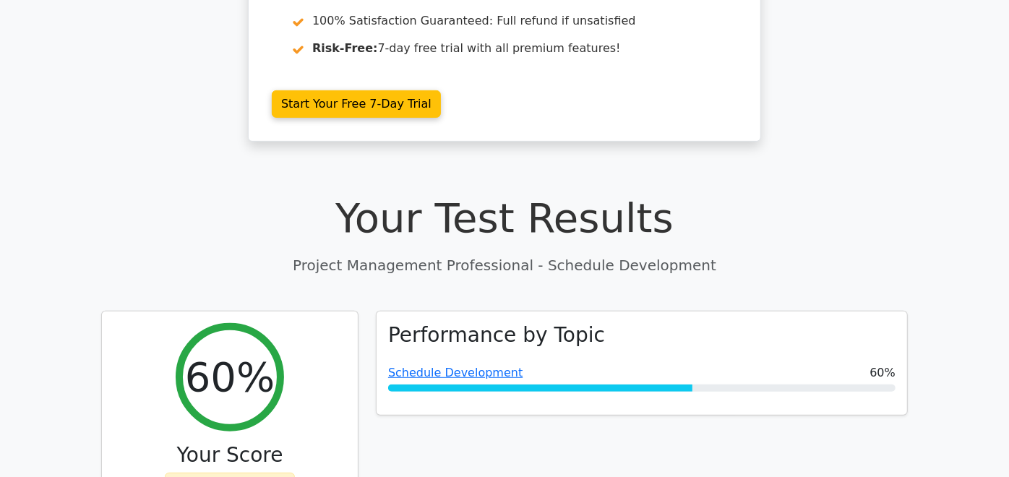
scroll to position [0, 0]
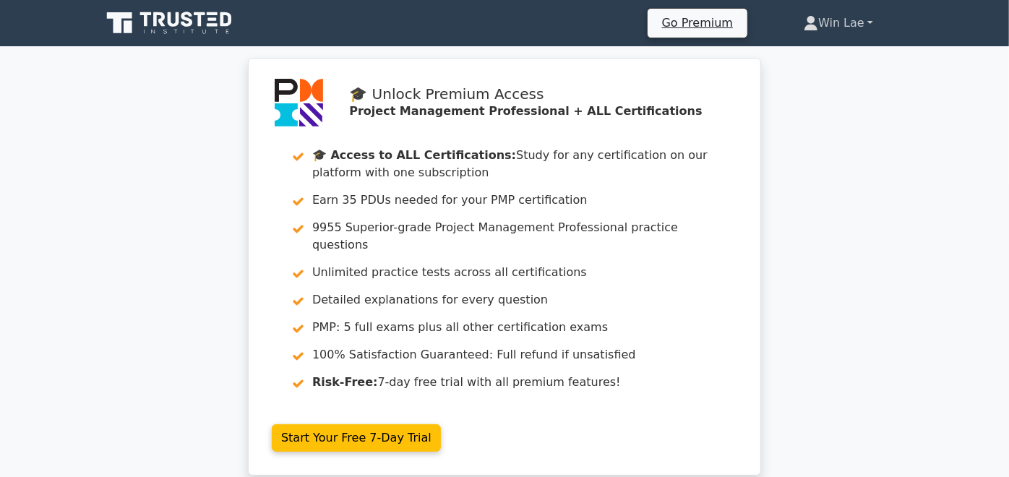
click at [897, 23] on link "Win Lae" at bounding box center [838, 23] width 139 height 29
click at [908, 16] on link "Win Lae" at bounding box center [838, 23] width 139 height 29
click at [908, 21] on link "Win Lae" at bounding box center [838, 23] width 139 height 29
click at [908, 20] on link "Win Lae" at bounding box center [838, 23] width 139 height 29
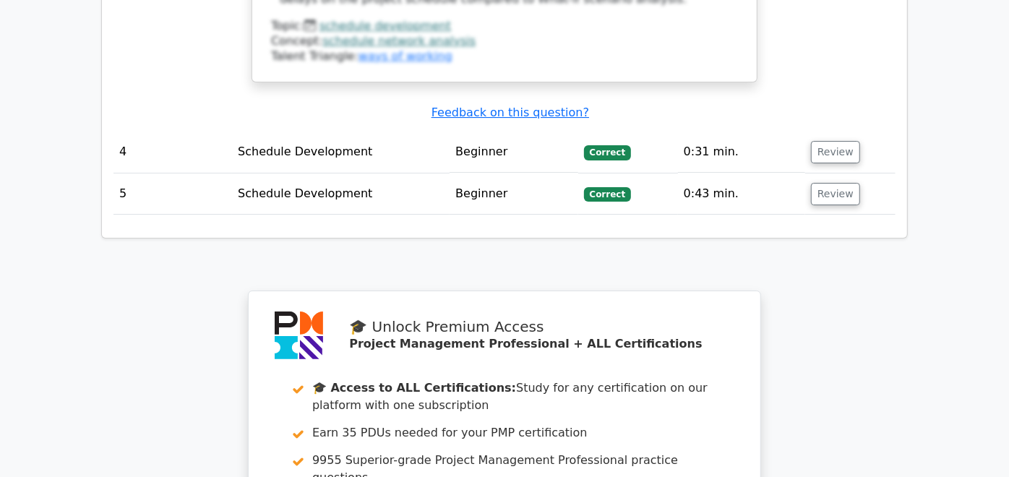
scroll to position [3497, 0]
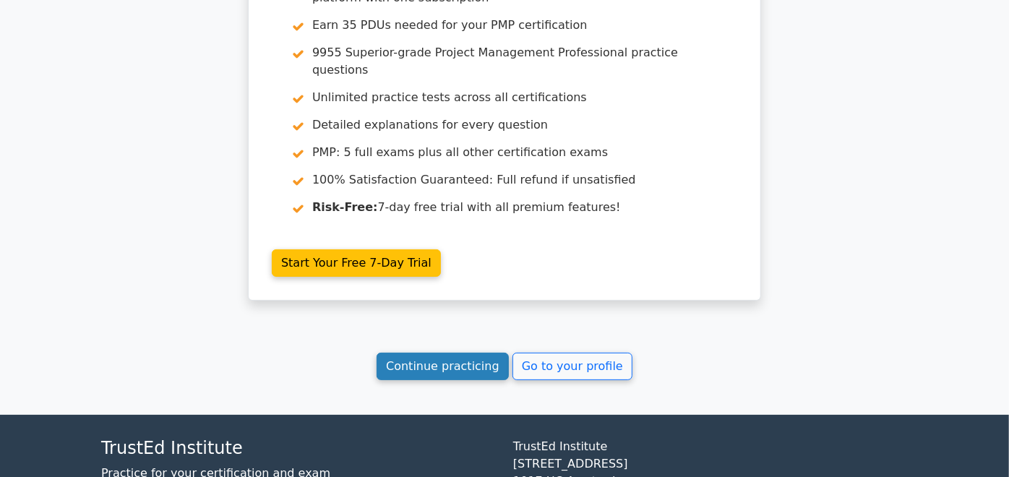
click at [470, 353] on link "Continue practicing" at bounding box center [443, 366] width 132 height 27
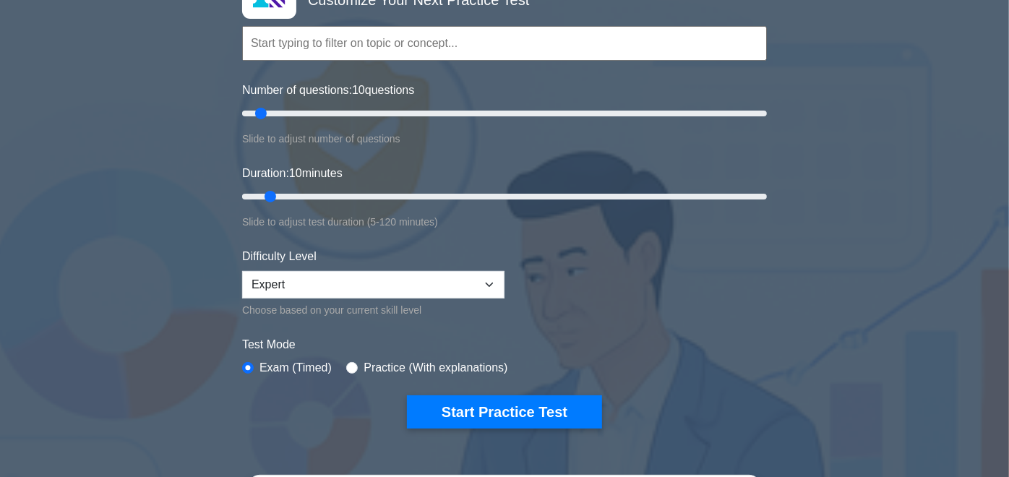
scroll to position [128, 0]
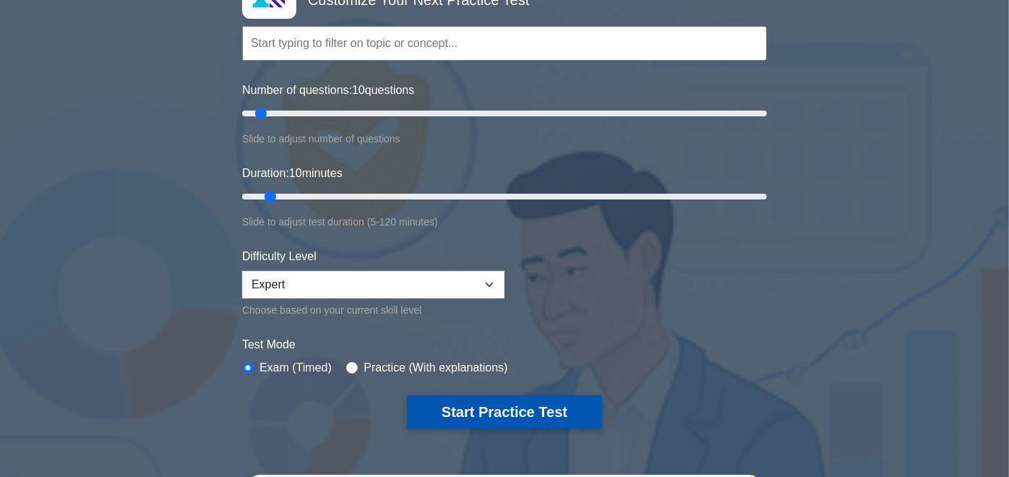
drag, startPoint x: 458, startPoint y: 401, endPoint x: 570, endPoint y: 404, distance: 111.4
click at [570, 404] on button "Start Practice Test" at bounding box center [504, 411] width 195 height 33
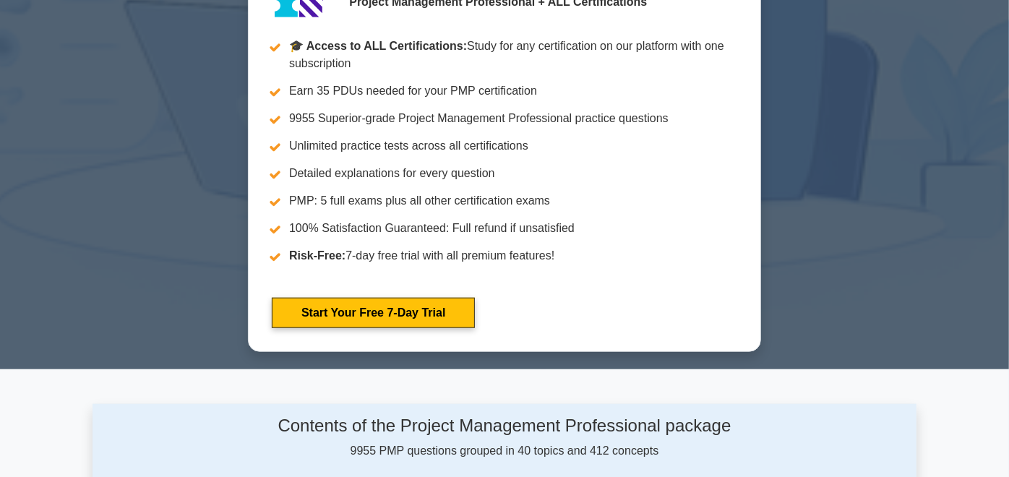
scroll to position [690, 0]
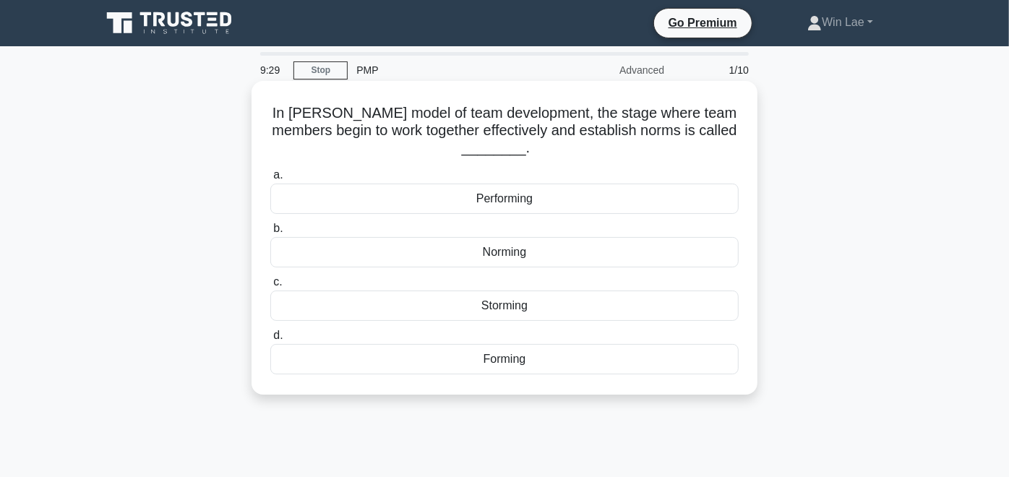
click at [514, 124] on h5 "In [PERSON_NAME] model of team development, the stage where team members begin …" at bounding box center [504, 130] width 471 height 53
click at [531, 196] on div "Performing" at bounding box center [504, 199] width 468 height 30
click at [270, 180] on input "a. Performing" at bounding box center [270, 175] width 0 height 9
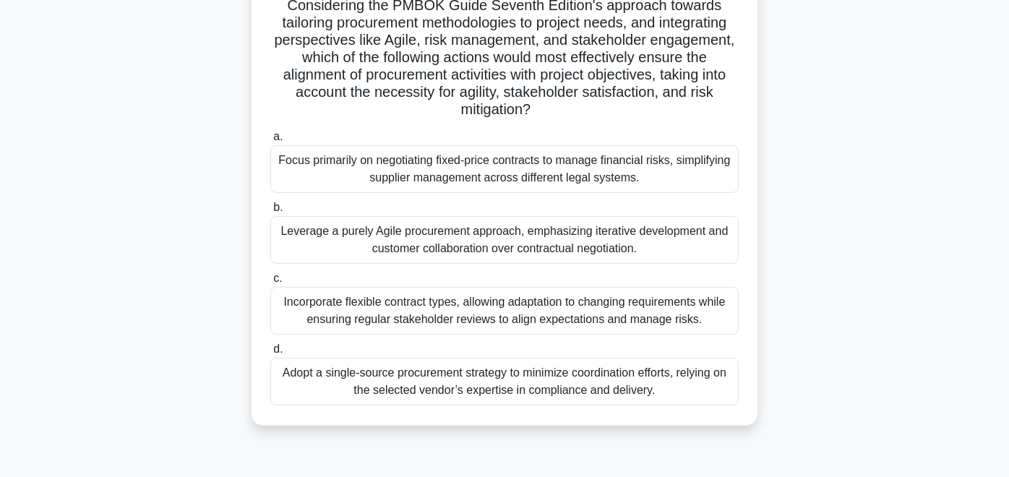
scroll to position [247, 0]
click at [477, 316] on div "Incorporate flexible contract types, allowing adaptation to changing requiremen…" at bounding box center [504, 310] width 468 height 48
click at [270, 283] on input "c. Incorporate flexible contract types, allowing adaptation to changing require…" at bounding box center [270, 277] width 0 height 9
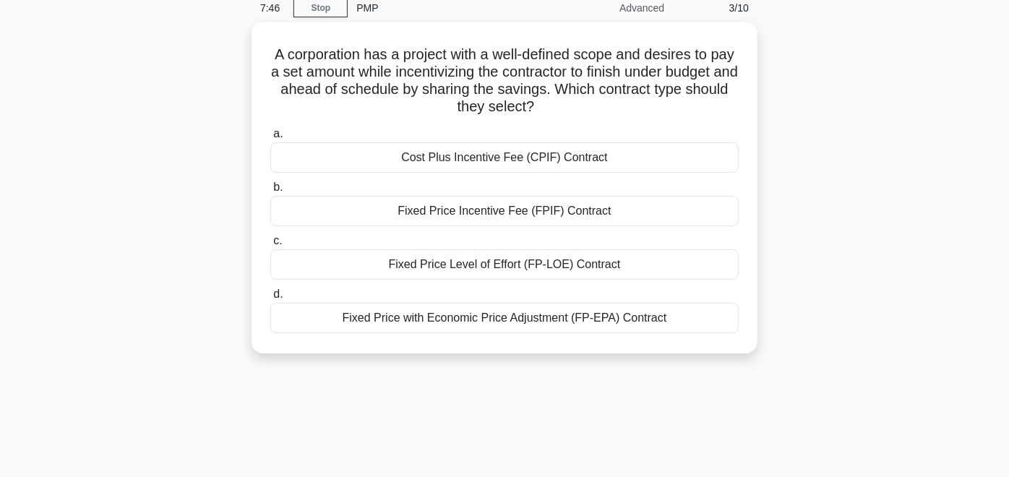
scroll to position [0, 0]
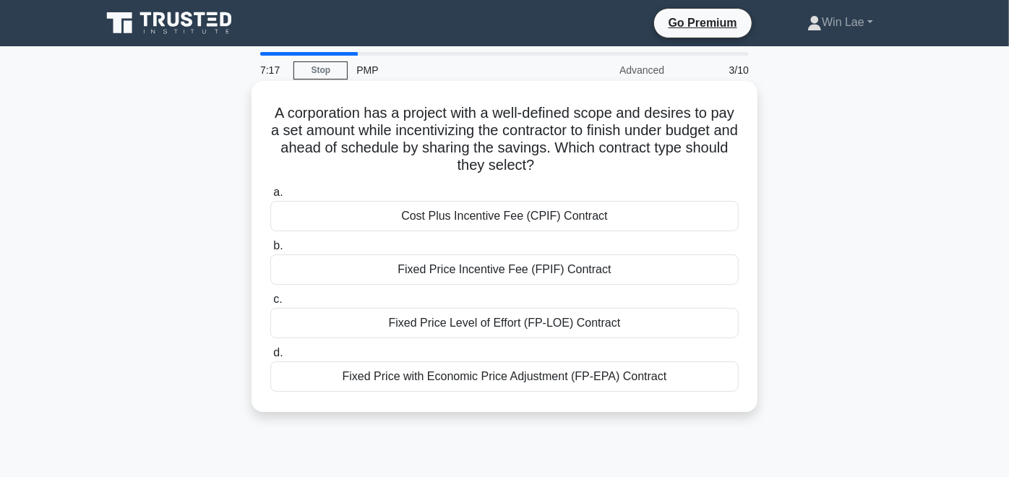
click at [406, 268] on div "Fixed Price Incentive Fee (FPIF) Contract" at bounding box center [504, 269] width 468 height 30
click at [270, 251] on input "b. Fixed Price Incentive Fee (FPIF) Contract" at bounding box center [270, 245] width 0 height 9
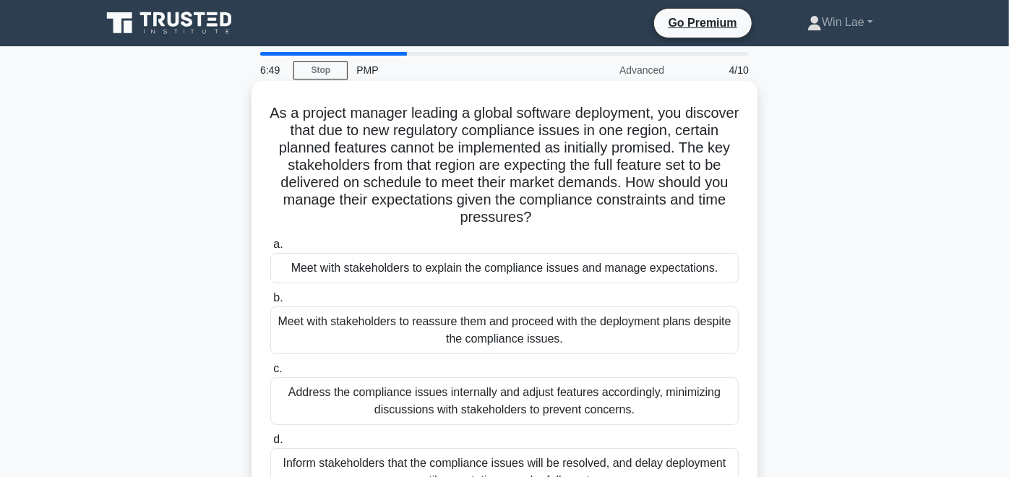
click at [455, 160] on h5 "As a project manager leading a global software deployment, you discover that du…" at bounding box center [504, 165] width 471 height 123
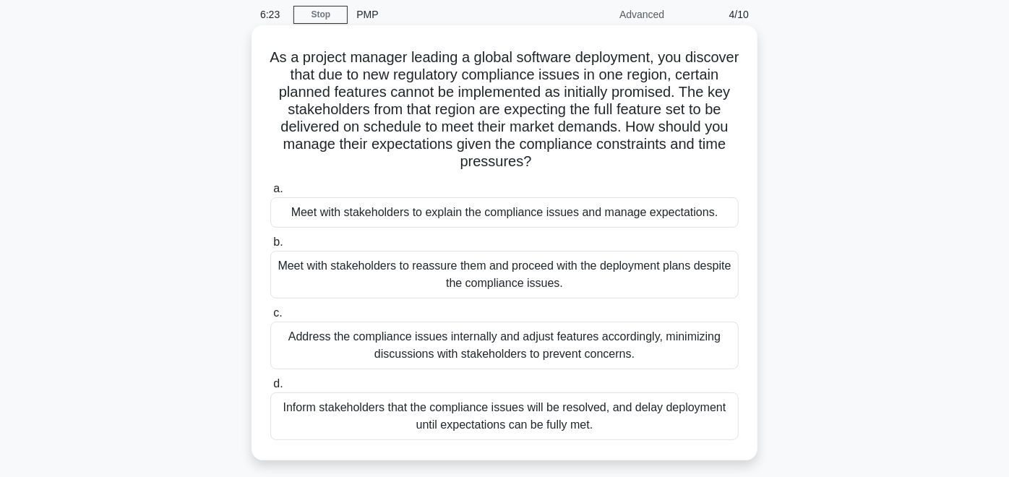
scroll to position [57, 0]
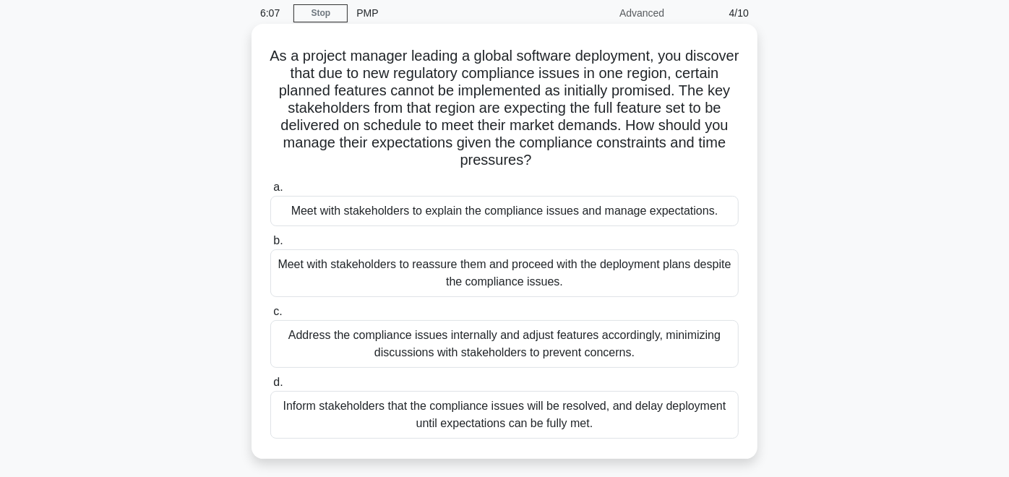
click at [617, 265] on div "Meet with stakeholders to reassure them and proceed with the deployment plans d…" at bounding box center [504, 273] width 468 height 48
click at [270, 246] on input "b. Meet with stakeholders to reassure them and proceed with the deployment plan…" at bounding box center [270, 240] width 0 height 9
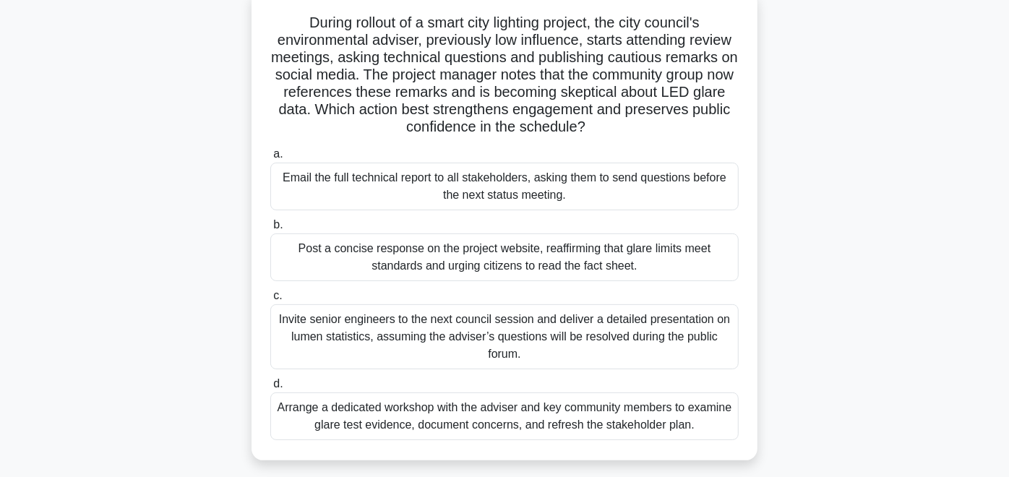
scroll to position [91, 0]
click at [555, 408] on div "Arrange a dedicated workshop with the adviser and key community members to exam…" at bounding box center [504, 416] width 468 height 48
click at [270, 388] on input "d. Arrange a dedicated workshop with the adviser and key community members to e…" at bounding box center [270, 383] width 0 height 9
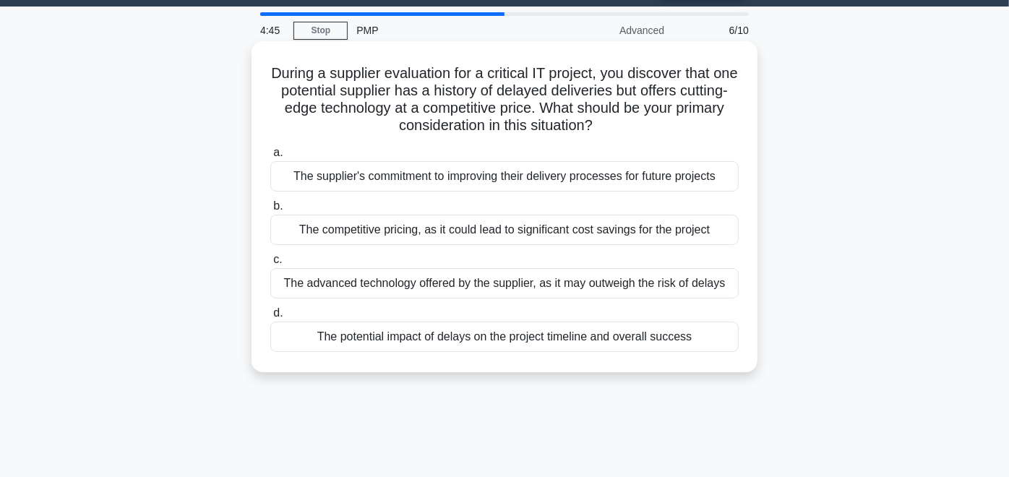
scroll to position [0, 0]
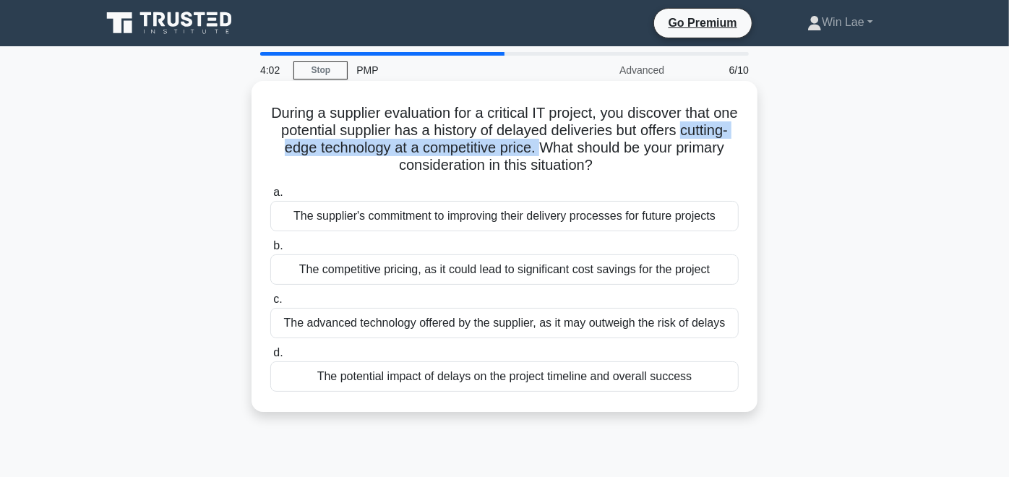
drag, startPoint x: 279, startPoint y: 148, endPoint x: 595, endPoint y: 140, distance: 316.0
click at [595, 140] on h5 "During a supplier evaluation for a critical IT project, you discover that one p…" at bounding box center [504, 139] width 471 height 71
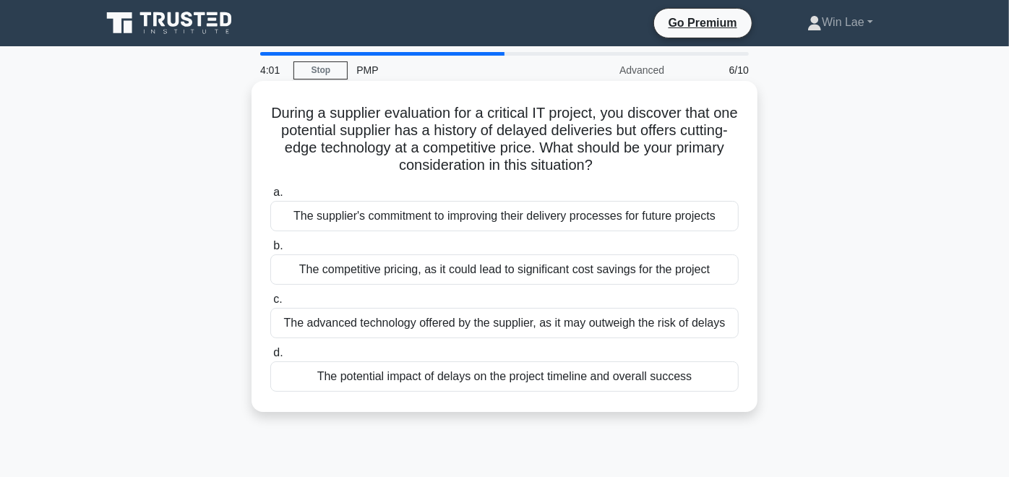
click at [449, 163] on h5 "During a supplier evaluation for a critical IT project, you discover that one p…" at bounding box center [504, 139] width 471 height 71
click at [429, 381] on div "The potential impact of delays on the project timeline and overall success" at bounding box center [504, 376] width 468 height 30
click at [270, 358] on input "d. The potential impact of delays on the project timeline and overall success" at bounding box center [270, 352] width 0 height 9
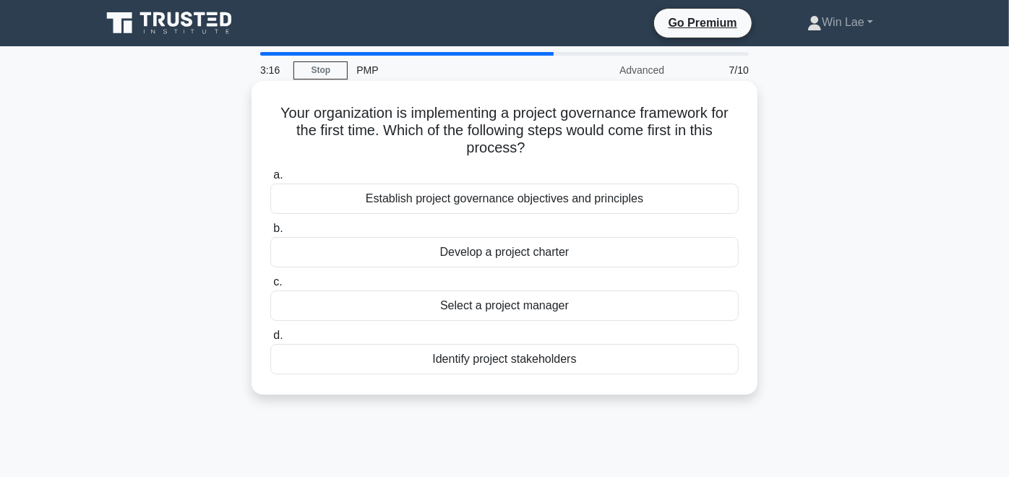
click at [426, 200] on div "Establish project governance objectives and principles" at bounding box center [504, 199] width 468 height 30
click at [270, 180] on input "a. Establish project governance objectives and principles" at bounding box center [270, 175] width 0 height 9
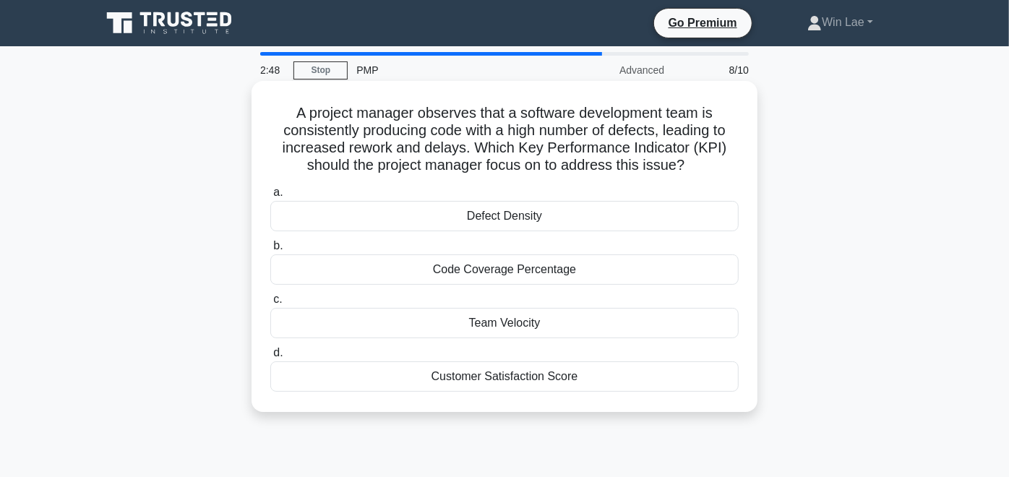
click at [453, 218] on div "Defect Density" at bounding box center [504, 216] width 468 height 30
click at [270, 197] on input "a. Defect Density" at bounding box center [270, 192] width 0 height 9
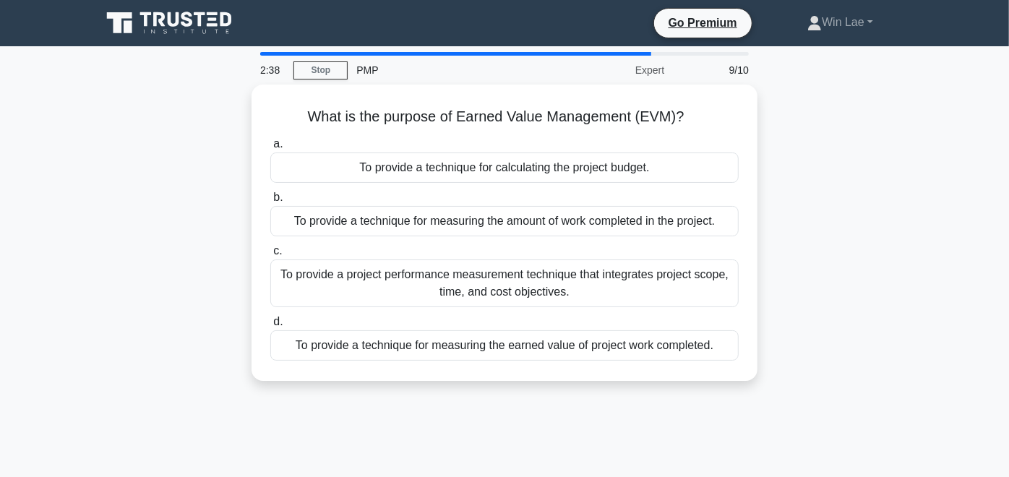
click at [862, 179] on div "What is the purpose of Earned Value Management (EVM)? .spinner_0XTQ{transform-o…" at bounding box center [505, 242] width 824 height 314
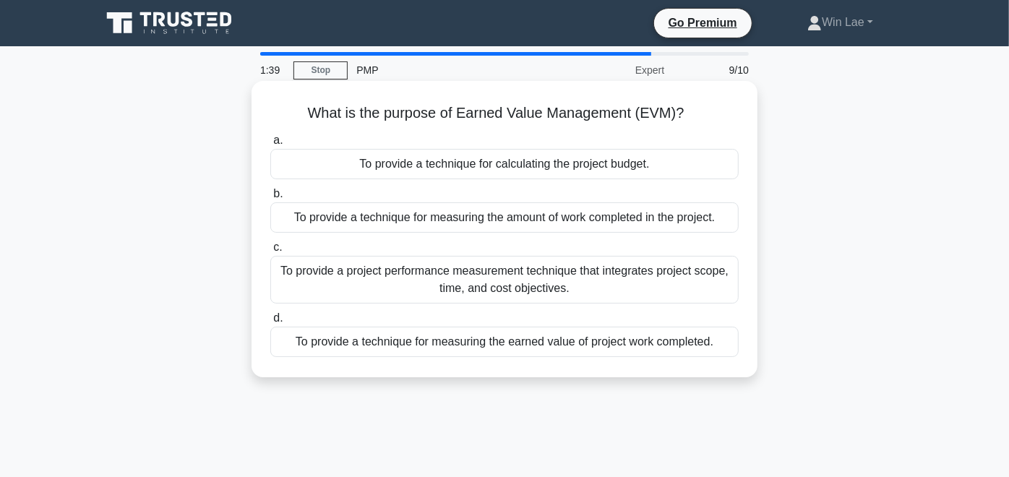
click at [599, 287] on div "To provide a project performance measurement technique that integrates project …" at bounding box center [504, 280] width 468 height 48
click at [270, 252] on input "c. To provide a project performance measurement technique that integrates proje…" at bounding box center [270, 247] width 0 height 9
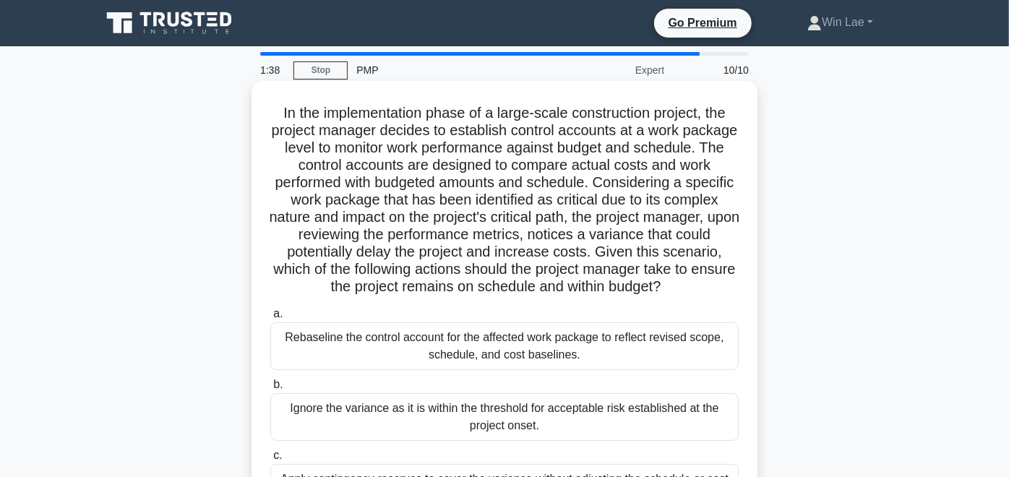
click at [423, 128] on h5 "In the implementation phase of a large-scale construction project, the project …" at bounding box center [504, 200] width 471 height 192
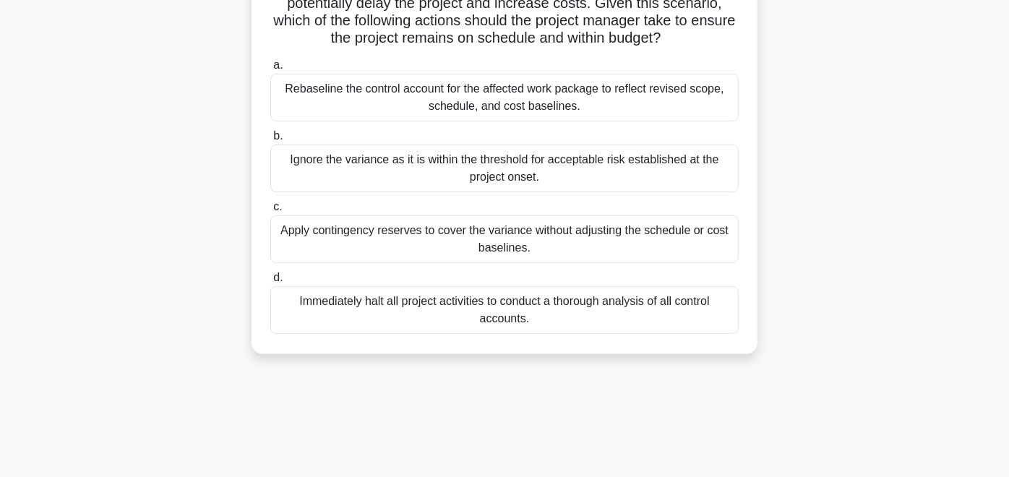
scroll to position [250, 0]
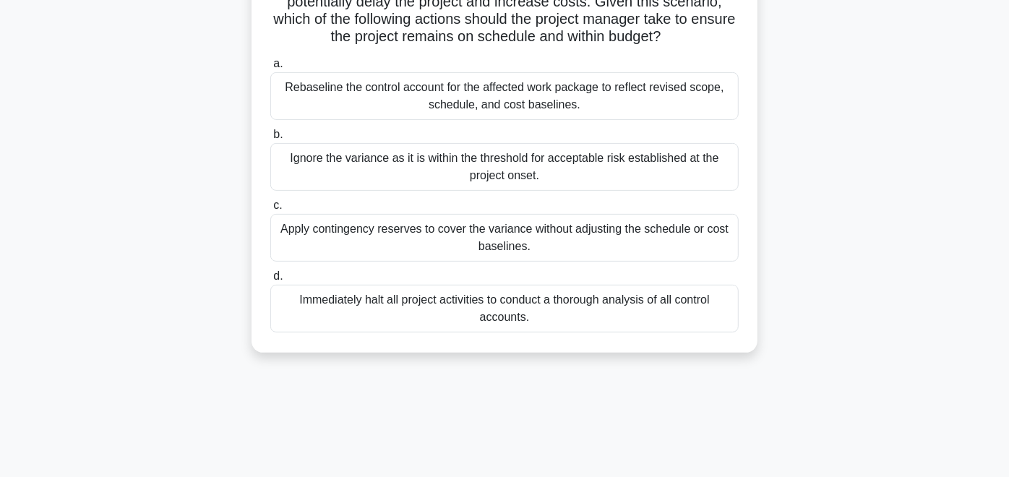
click at [482, 248] on div "Apply contingency reserves to cover the variance without adjusting the schedule…" at bounding box center [504, 238] width 468 height 48
click at [270, 210] on input "c. Apply contingency reserves to cover the variance without adjusting the sched…" at bounding box center [270, 205] width 0 height 9
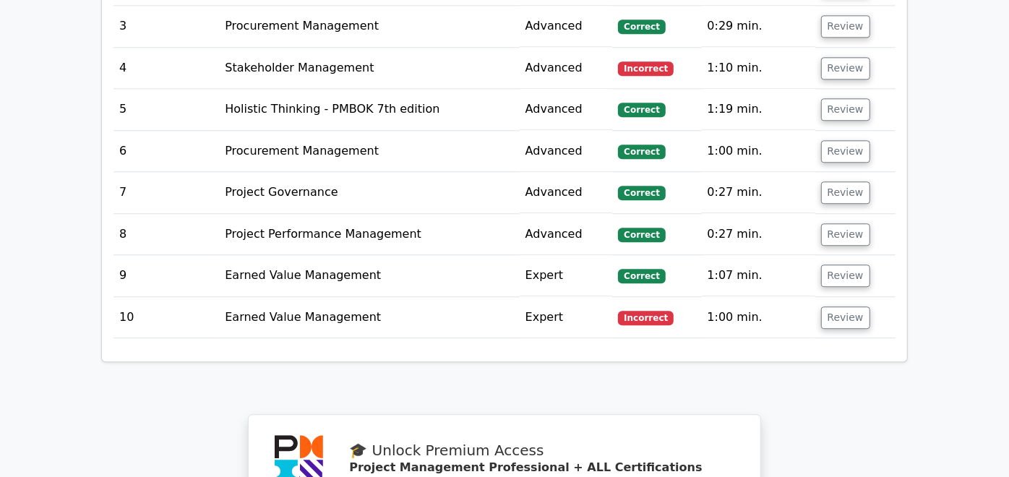
scroll to position [2195, 0]
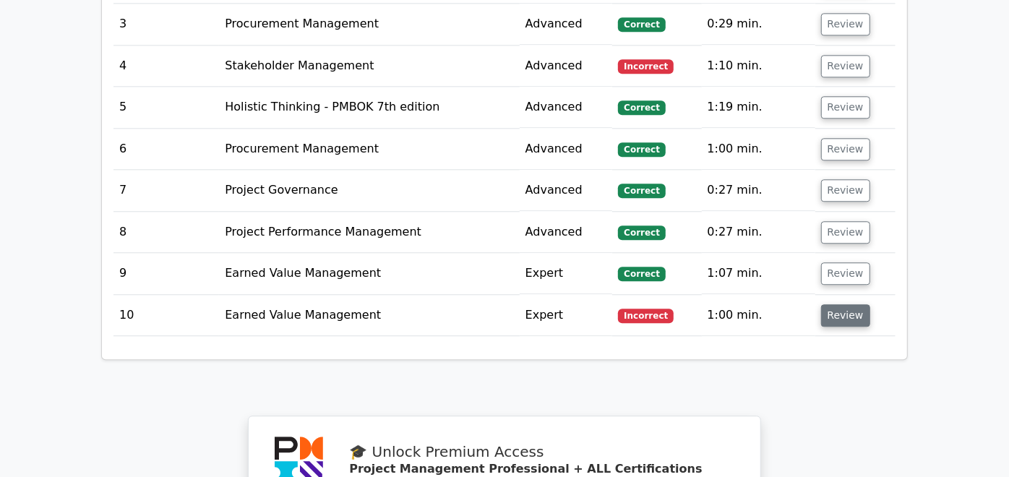
click at [870, 304] on button "Review" at bounding box center [845, 315] width 49 height 22
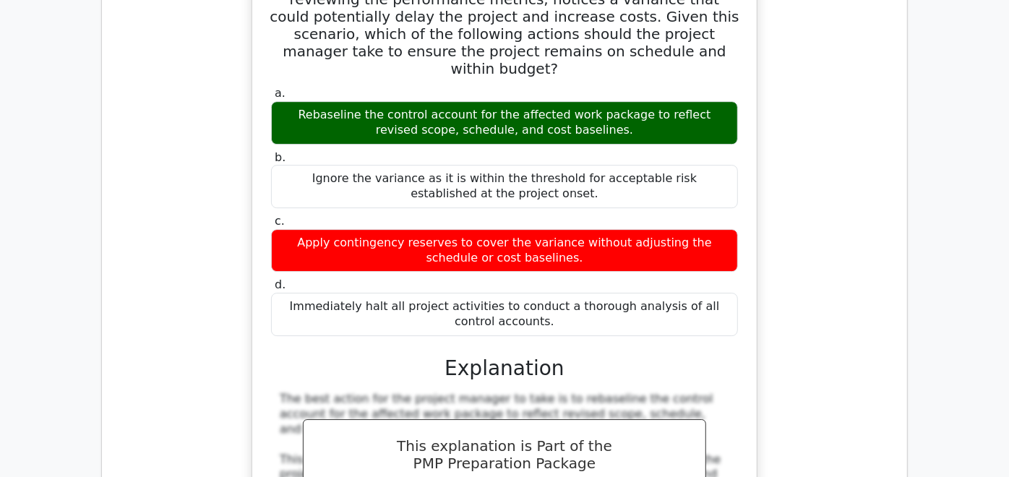
scroll to position [2701, 0]
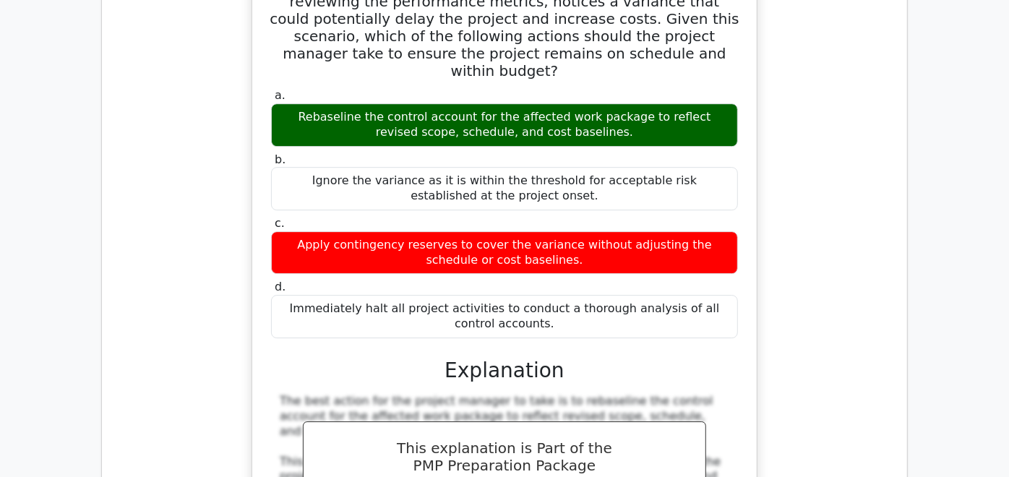
click at [844, 149] on div "In the implementation phase of a large-scale construction project, the project …" at bounding box center [504, 316] width 782 height 972
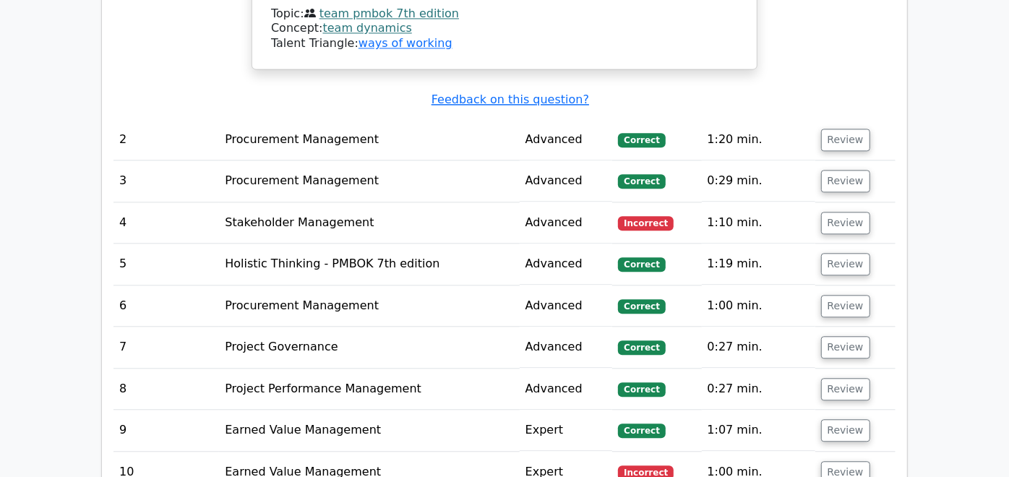
scroll to position [2039, 0]
click at [870, 211] on button "Review" at bounding box center [845, 222] width 49 height 22
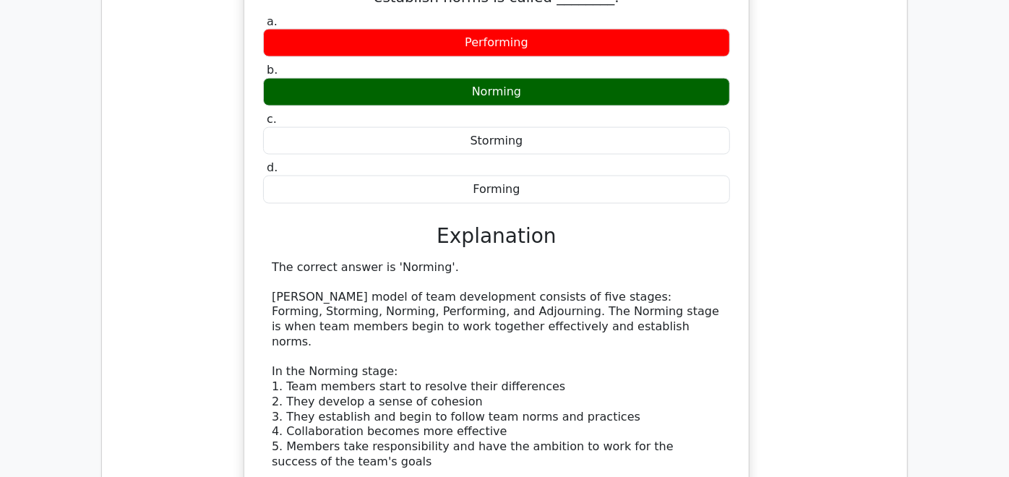
scroll to position [1538, 0]
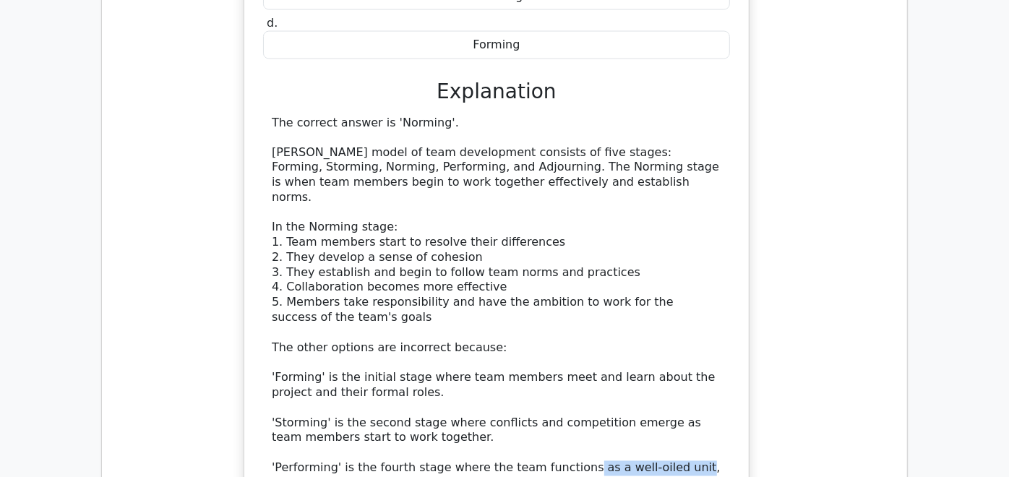
drag, startPoint x: 563, startPoint y: 431, endPoint x: 660, endPoint y: 435, distance: 97.0
click at [660, 435] on div "The correct answer is 'Norming'. Tuckman's model of team development consists o…" at bounding box center [497, 304] width 450 height 376
click at [516, 392] on div "The correct answer is 'Norming'. Tuckman's model of team development consists o…" at bounding box center [497, 304] width 450 height 376
click at [380, 347] on div "The correct answer is 'Norming'. Tuckman's model of team development consists o…" at bounding box center [497, 304] width 450 height 376
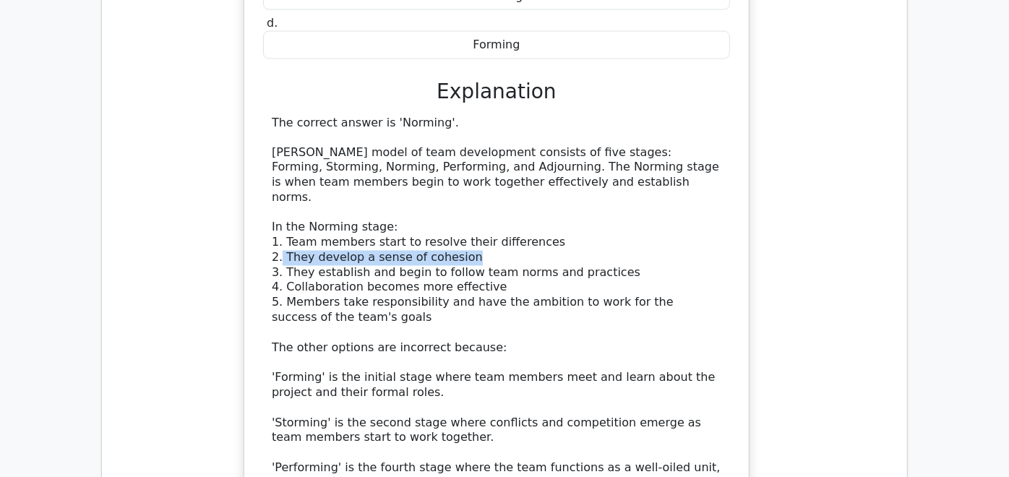
drag, startPoint x: 280, startPoint y: 223, endPoint x: 458, endPoint y: 225, distance: 177.1
click at [458, 225] on div "The correct answer is 'Norming'. Tuckman's model of team development consists o…" at bounding box center [497, 304] width 450 height 376
drag, startPoint x: 458, startPoint y: 225, endPoint x: 533, endPoint y: 291, distance: 100.4
click at [533, 291] on div "The correct answer is 'Norming'. Tuckman's model of team development consists o…" at bounding box center [497, 304] width 450 height 376
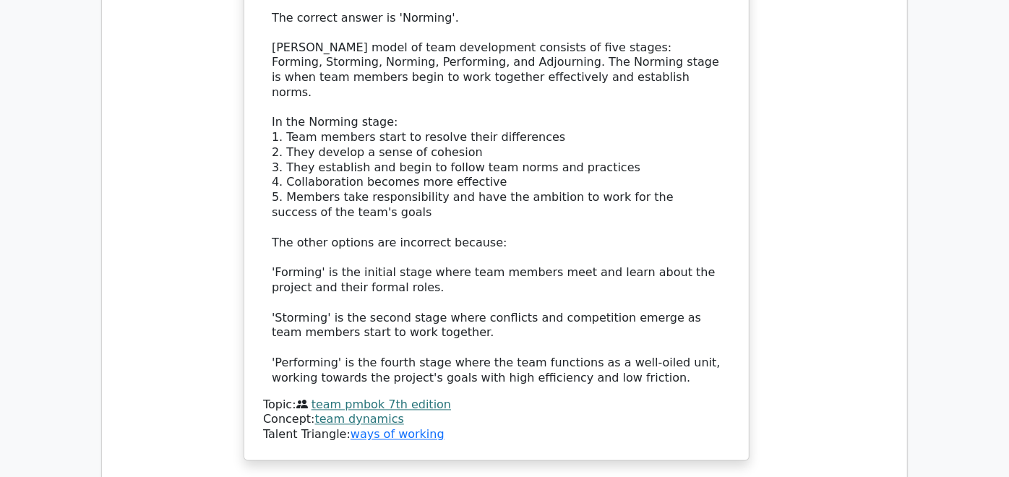
scroll to position [1644, 0]
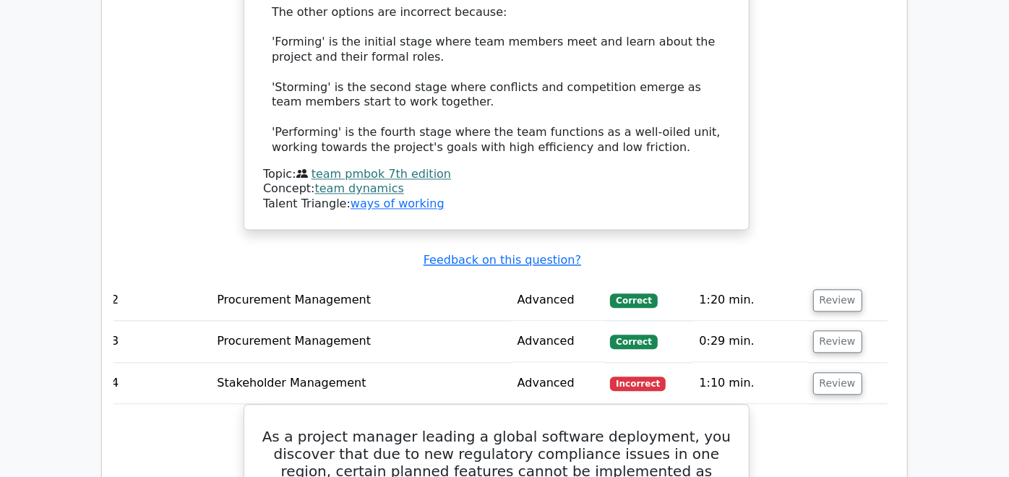
scroll to position [1900, 0]
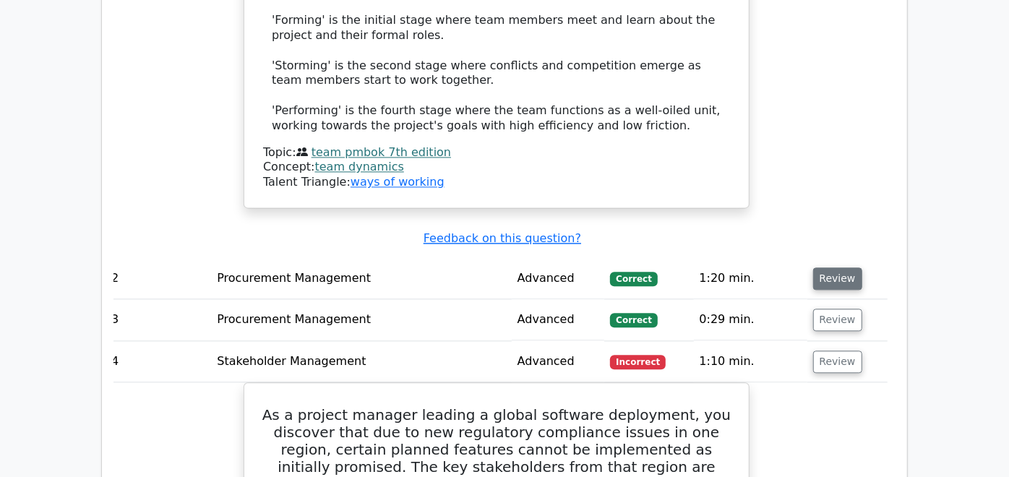
click at [862, 267] on button "Review" at bounding box center [837, 278] width 49 height 22
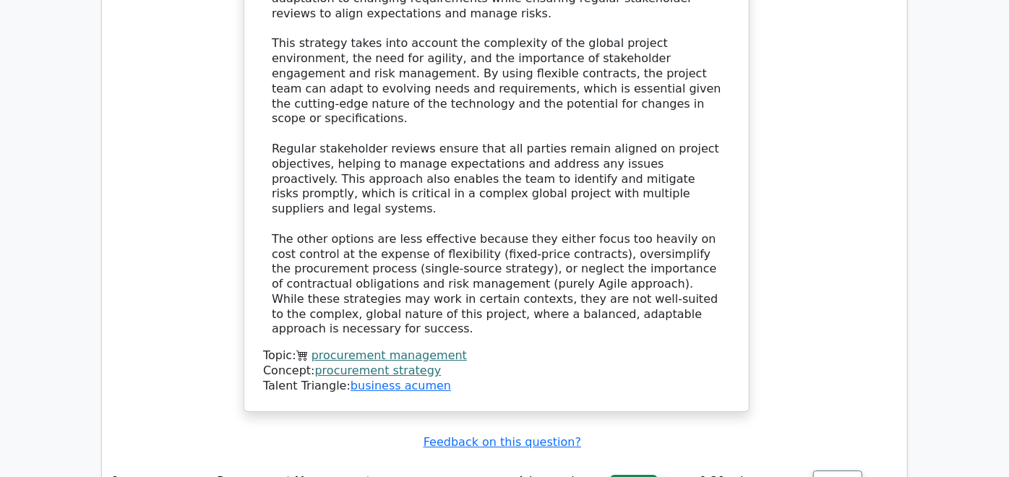
scroll to position [2879, 0]
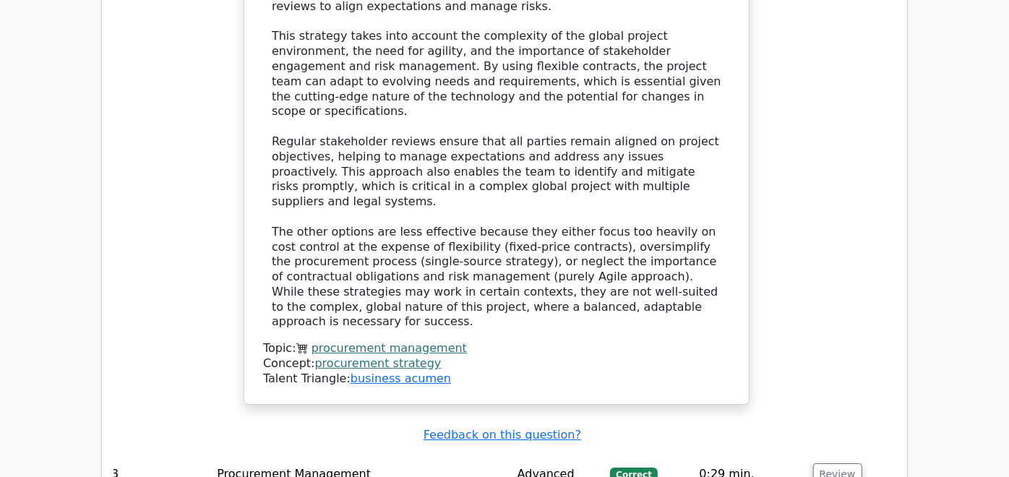
click at [860, 454] on td "Review" at bounding box center [847, 474] width 80 height 41
click at [862, 463] on button "Review" at bounding box center [837, 474] width 49 height 22
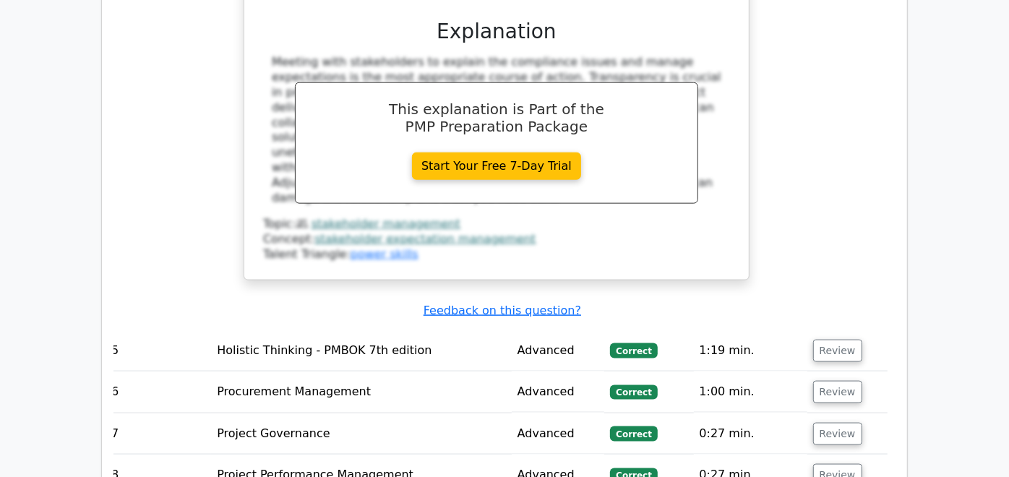
scroll to position [4470, 0]
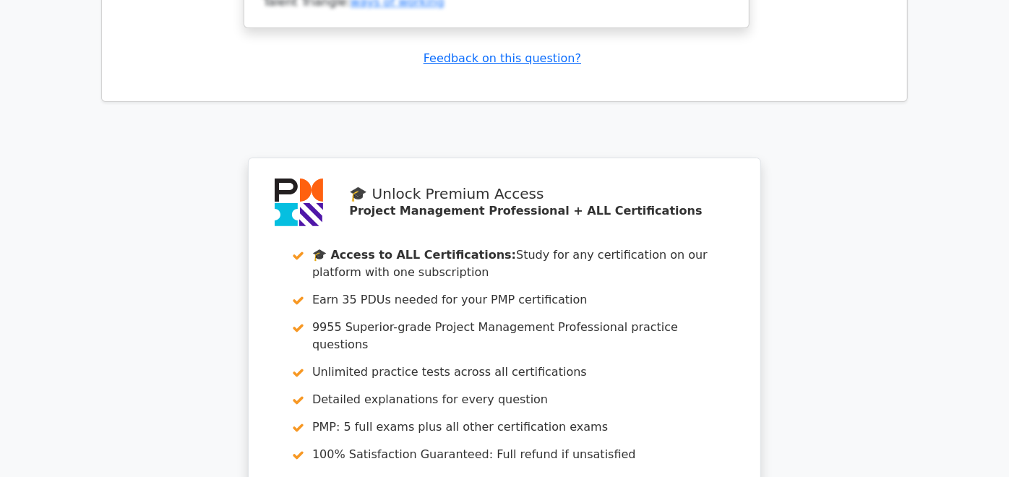
scroll to position [6582, 0]
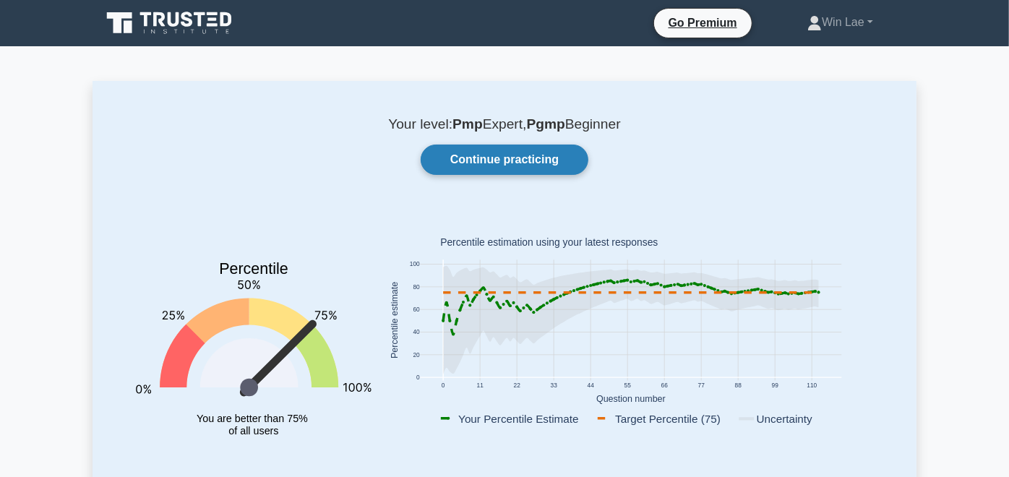
click at [543, 155] on link "Continue practicing" at bounding box center [505, 160] width 168 height 30
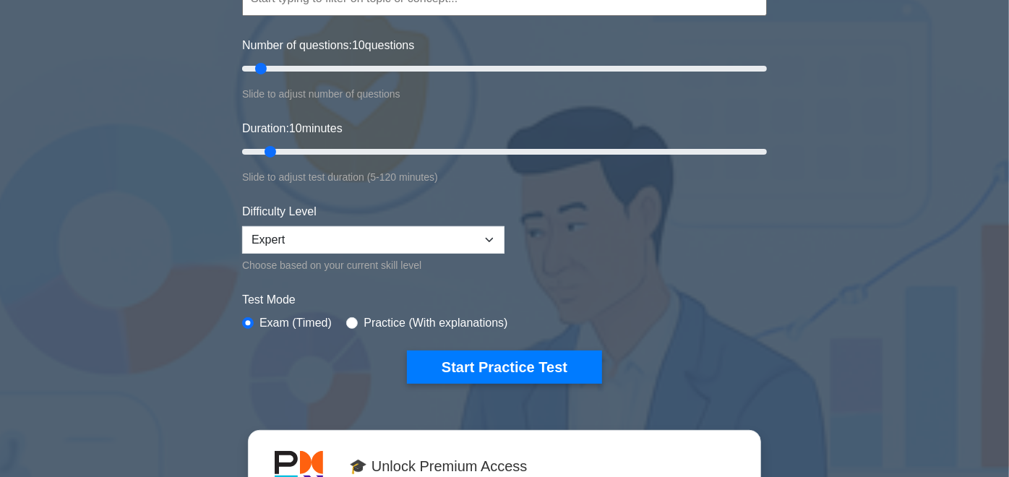
scroll to position [174, 0]
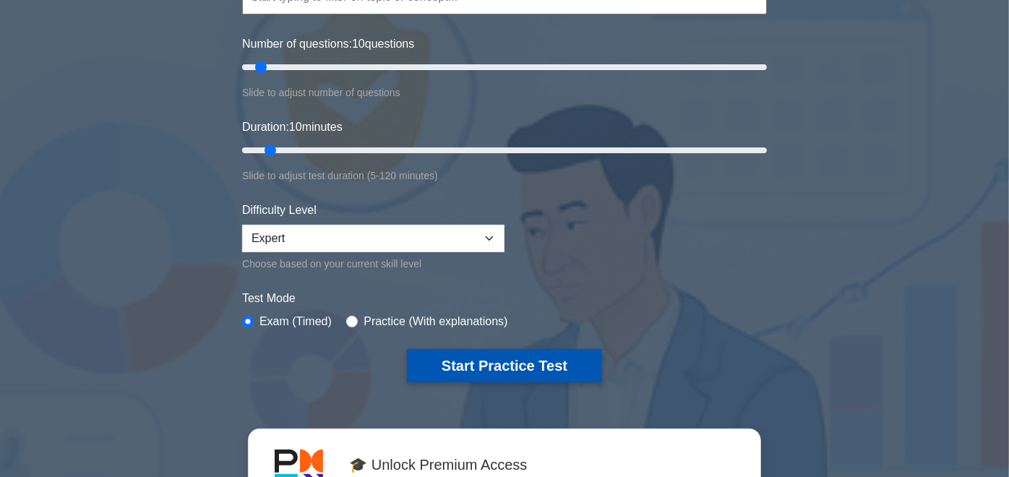
click at [523, 366] on button "Start Practice Test" at bounding box center [504, 365] width 195 height 33
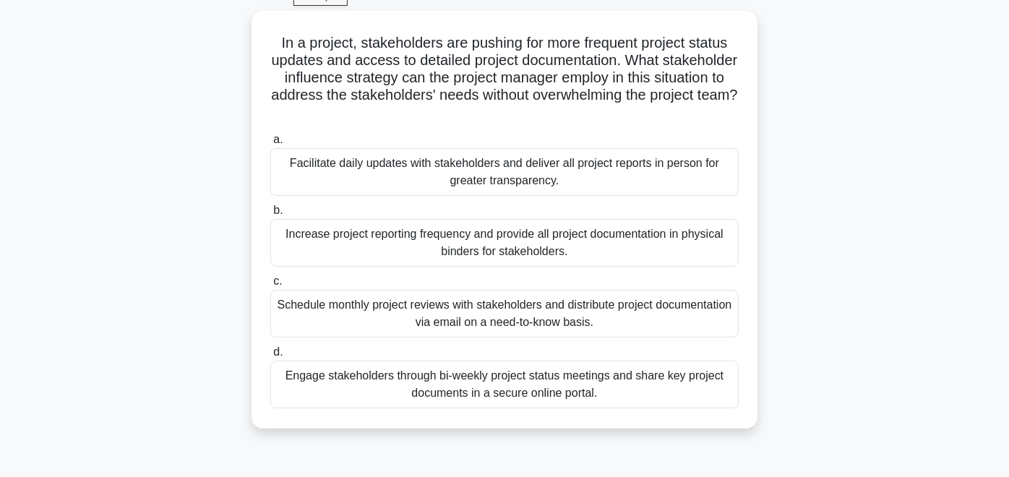
scroll to position [73, 0]
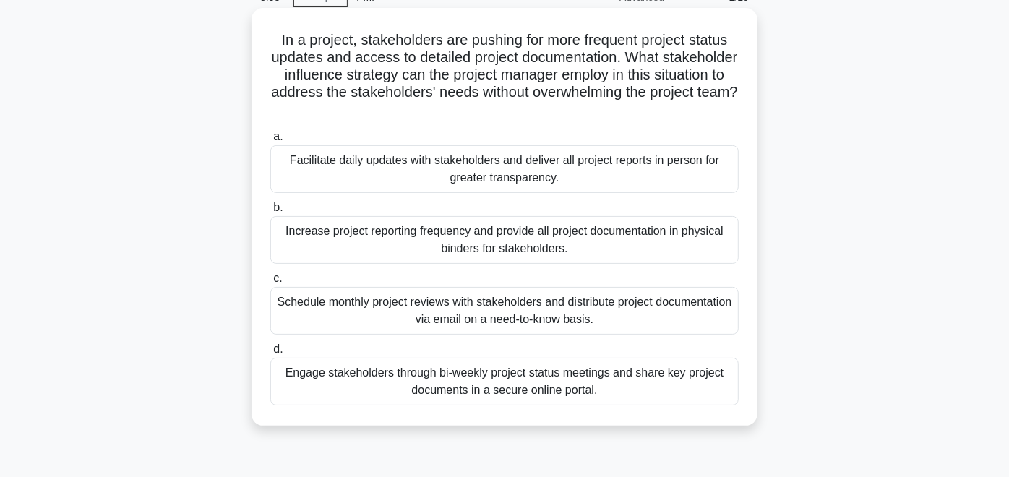
click at [526, 376] on div "Engage stakeholders through bi-weekly project status meetings and share key pro…" at bounding box center [504, 382] width 468 height 48
click at [270, 354] on input "d. Engage stakeholders through bi-weekly project status meetings and share key …" at bounding box center [270, 349] width 0 height 9
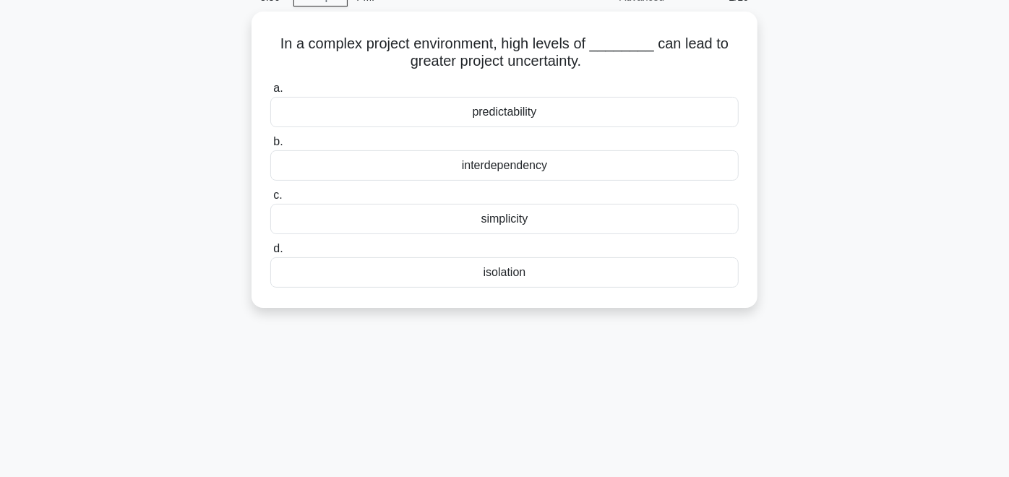
scroll to position [0, 0]
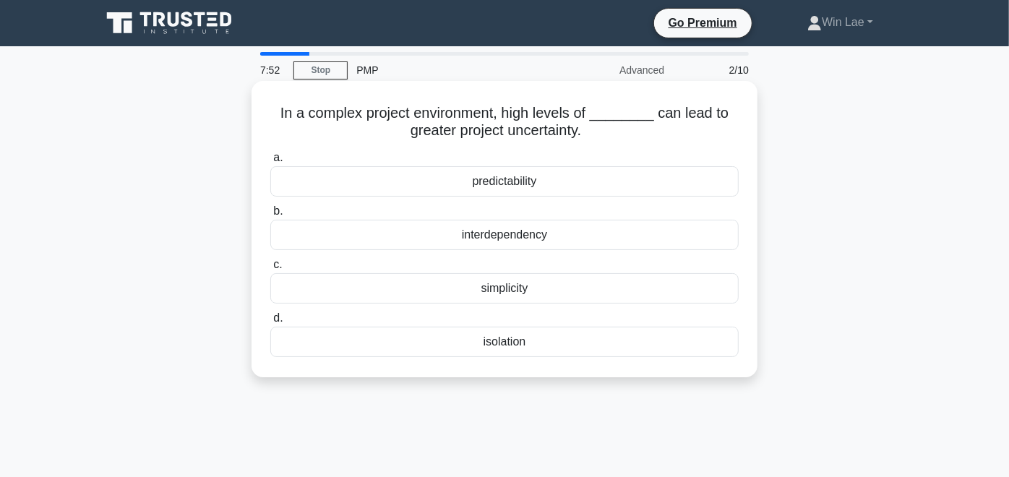
click at [513, 230] on div "interdependency" at bounding box center [504, 235] width 468 height 30
click at [270, 216] on input "b. interdependency" at bounding box center [270, 211] width 0 height 9
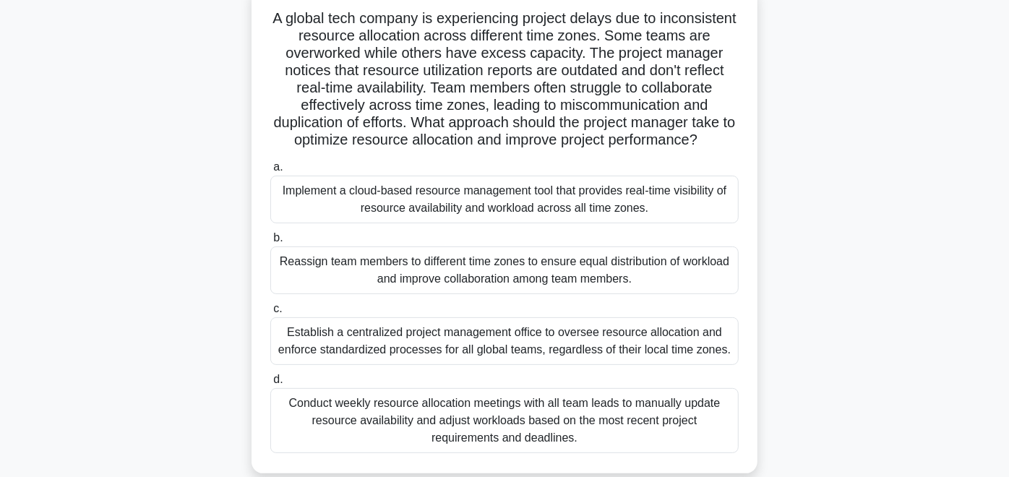
scroll to position [95, 0]
click at [504, 213] on div "Implement a cloud-based resource management tool that provides real-time visibi…" at bounding box center [504, 199] width 468 height 48
click at [270, 171] on input "a. Implement a cloud-based resource management tool that provides real-time vis…" at bounding box center [270, 166] width 0 height 9
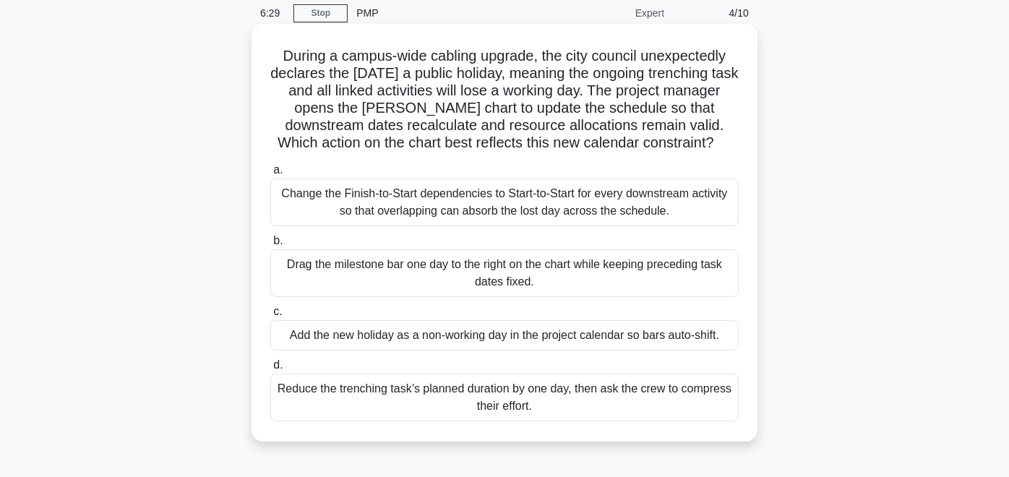
scroll to position [58, 0]
click at [335, 340] on div "Add the new holiday as a non-working day in the project calendar so bars auto-s…" at bounding box center [504, 335] width 468 height 30
click at [270, 316] on input "c. Add the new holiday as a non-working day in the project calendar so bars aut…" at bounding box center [270, 311] width 0 height 9
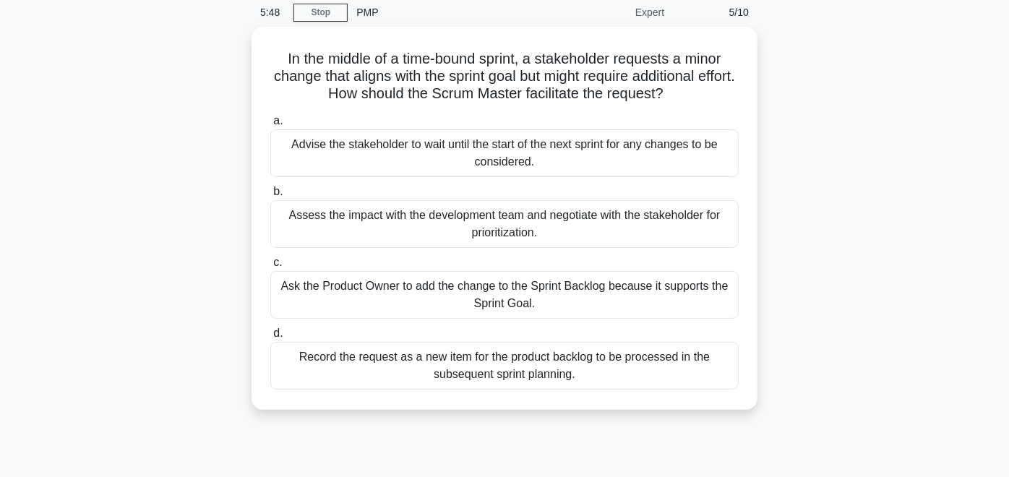
scroll to position [0, 0]
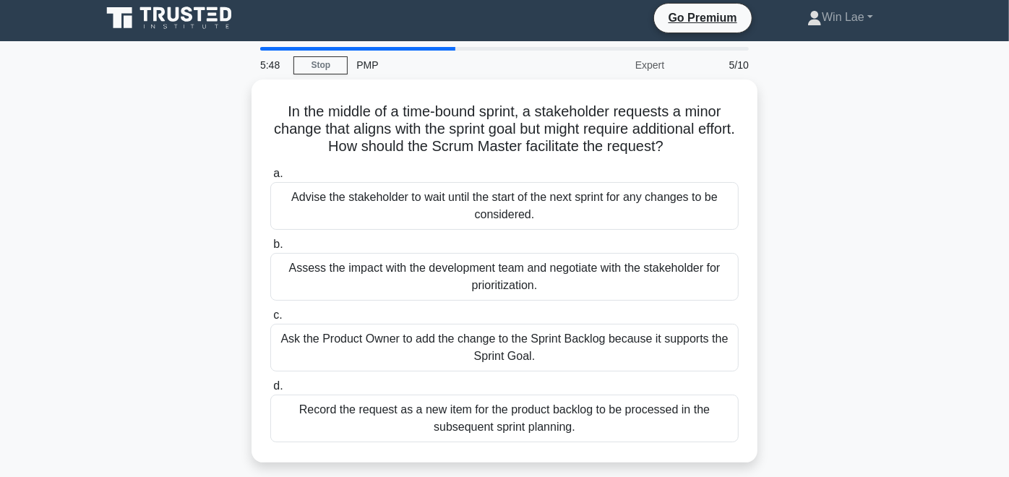
click at [128, 190] on div "In the middle of a time-bound sprint, a stakeholder requests a minor change tha…" at bounding box center [505, 280] width 824 height 400
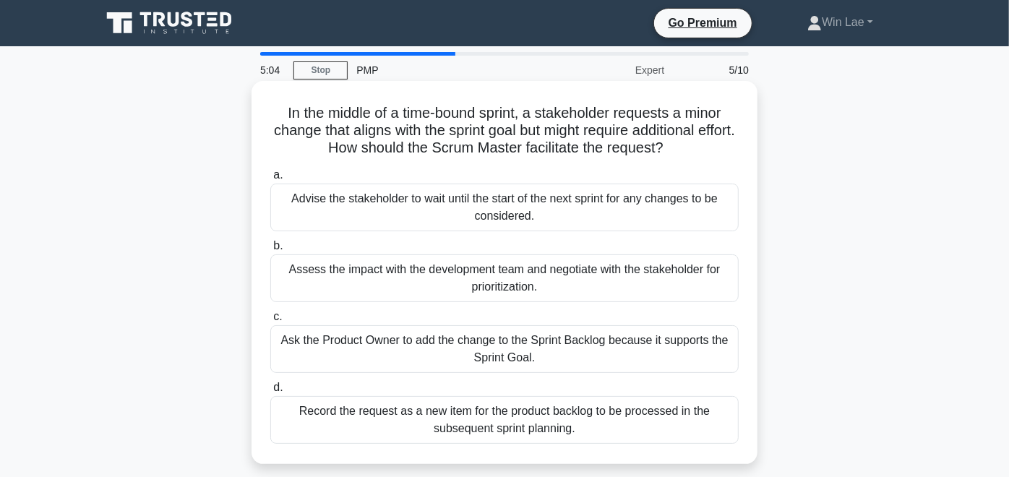
click at [418, 270] on div "Assess the impact with the development team and negotiate with the stakeholder …" at bounding box center [504, 278] width 468 height 48
click at [270, 251] on input "b. Assess the impact with the development team and negotiate with the stakehold…" at bounding box center [270, 245] width 0 height 9
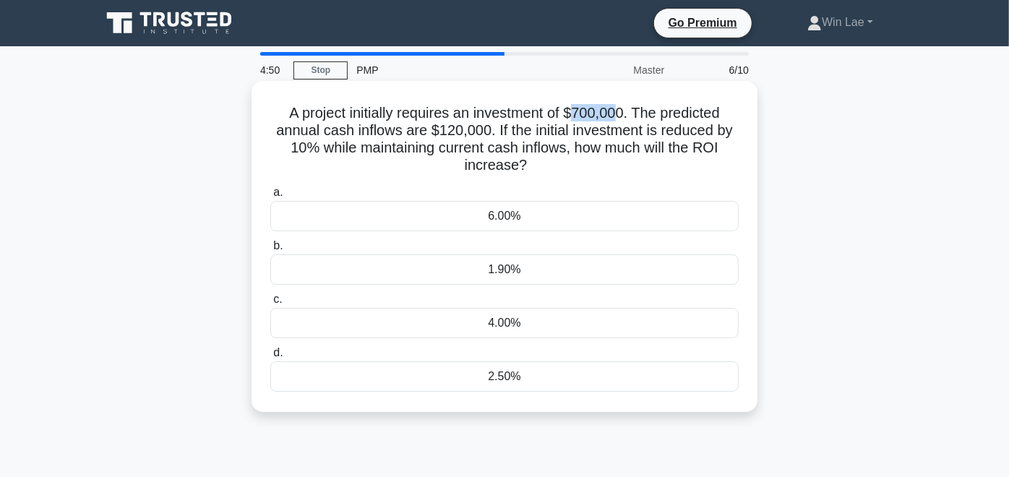
drag, startPoint x: 578, startPoint y: 116, endPoint x: 620, endPoint y: 109, distance: 41.7
click at [620, 109] on h5 "A project initially requires an investment of $700,000. The predicted annual ca…" at bounding box center [504, 139] width 471 height 71
drag, startPoint x: 430, startPoint y: 132, endPoint x: 492, endPoint y: 133, distance: 61.4
click at [492, 133] on h5 "A project initially requires an investment of $700,000. The predicted annual ca…" at bounding box center [504, 139] width 471 height 71
click at [336, 145] on h5 "A project initially requires an investment of $700,000. The predicted annual ca…" at bounding box center [504, 139] width 471 height 71
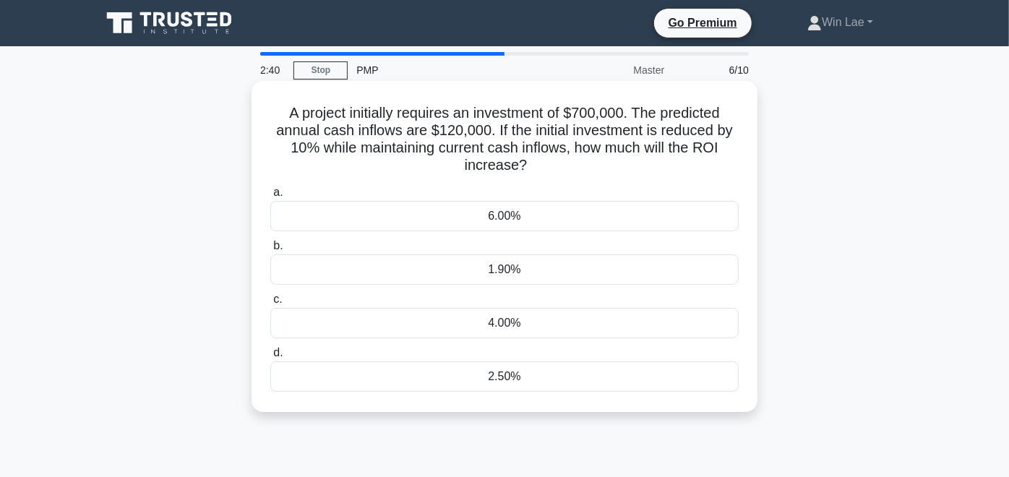
click at [539, 265] on div "1.90%" at bounding box center [504, 269] width 468 height 30
click at [270, 251] on input "b. 1.90%" at bounding box center [270, 245] width 0 height 9
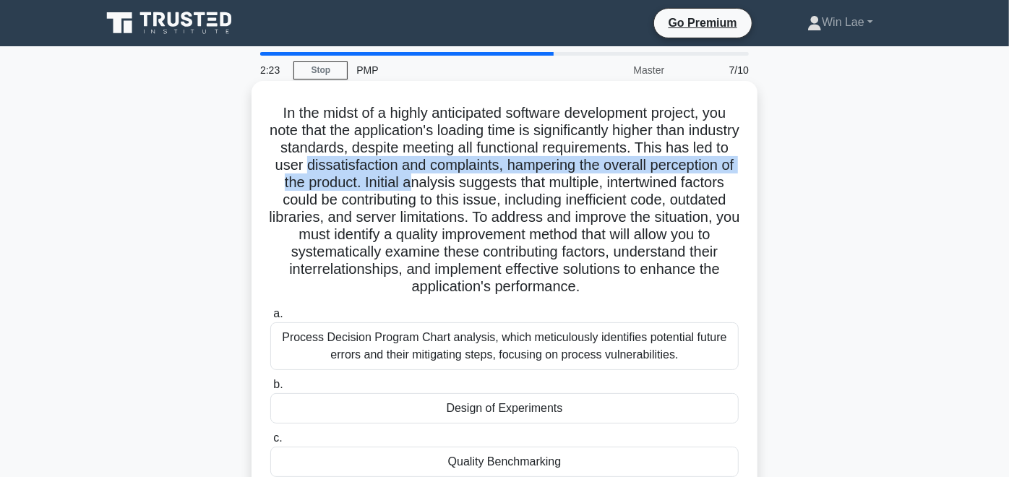
drag, startPoint x: 378, startPoint y: 170, endPoint x: 518, endPoint y: 185, distance: 141.1
click at [518, 185] on h5 "In the midst of a highly anticipated software development project, you note tha…" at bounding box center [504, 200] width 471 height 192
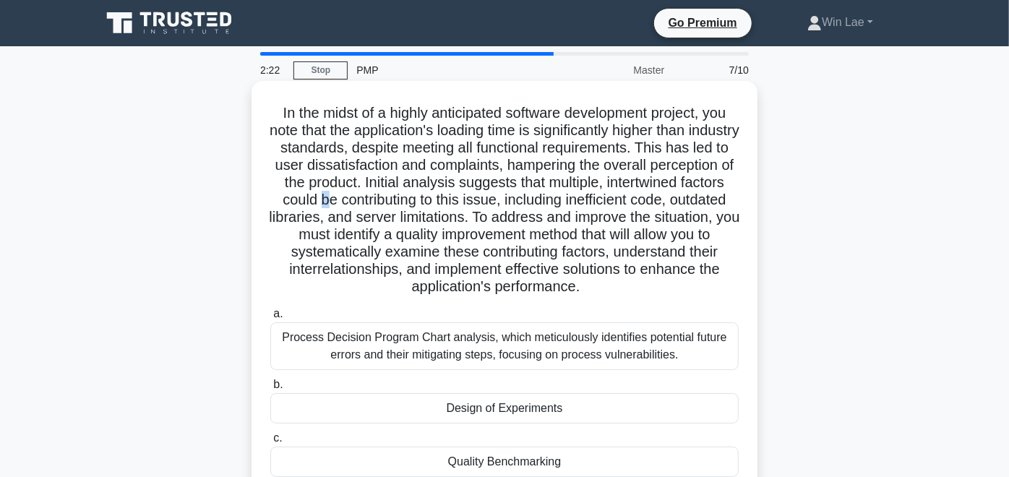
drag, startPoint x: 518, startPoint y: 185, endPoint x: 467, endPoint y: 202, distance: 54.0
click at [467, 202] on h5 "In the midst of a highly anticipated software development project, you note tha…" at bounding box center [504, 200] width 471 height 192
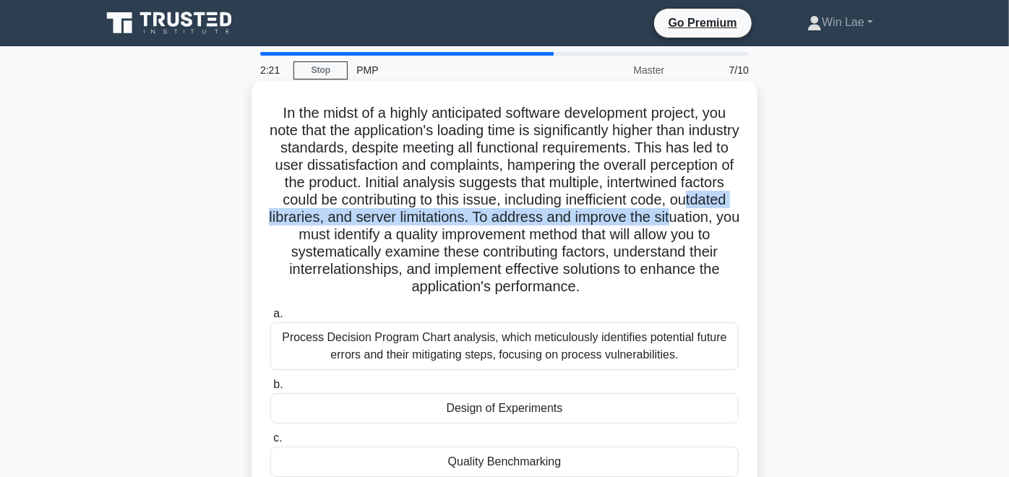
drag, startPoint x: 467, startPoint y: 202, endPoint x: 407, endPoint y: 227, distance: 65.1
click at [407, 227] on h5 "In the midst of a highly anticipated software development project, you note tha…" at bounding box center [504, 200] width 471 height 192
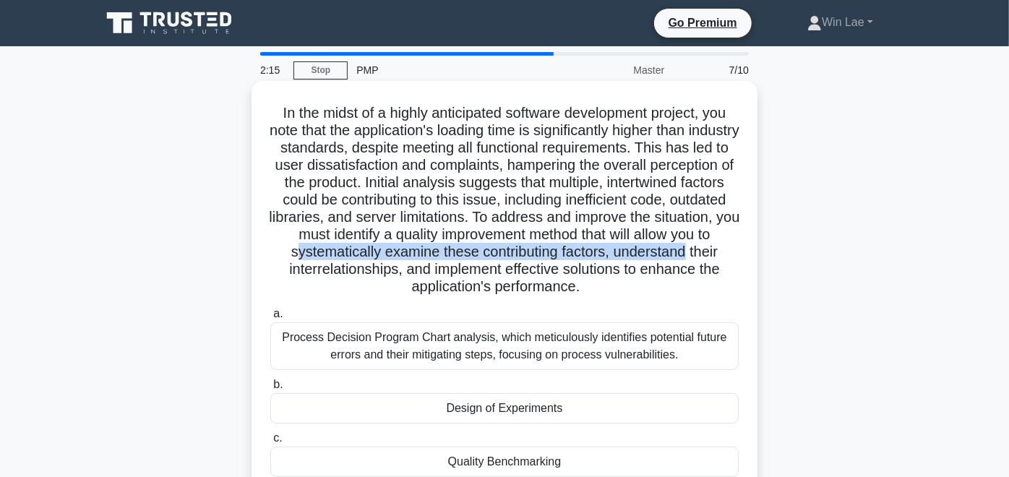
drag, startPoint x: 407, startPoint y: 227, endPoint x: 516, endPoint y: 262, distance: 114.5
click at [516, 262] on h5 "In the midst of a highly anticipated software development project, you note tha…" at bounding box center [504, 200] width 471 height 192
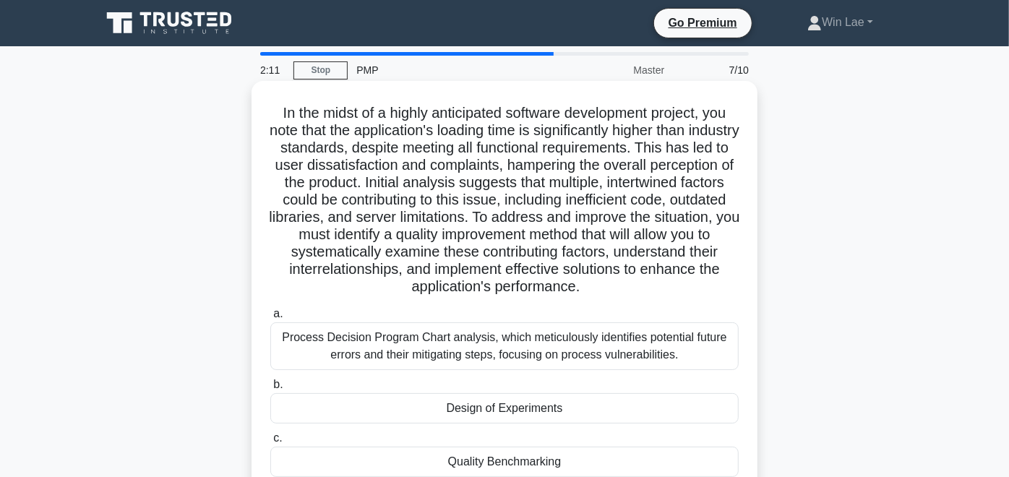
drag, startPoint x: 516, startPoint y: 262, endPoint x: 588, endPoint y: 288, distance: 77.1
click at [588, 288] on h5 "In the midst of a highly anticipated software development project, you note tha…" at bounding box center [504, 200] width 471 height 192
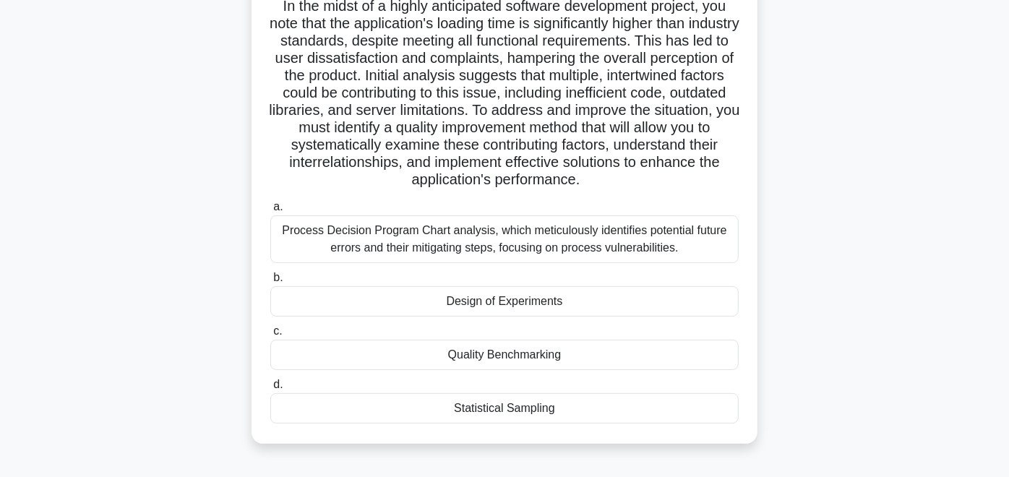
scroll to position [111, 0]
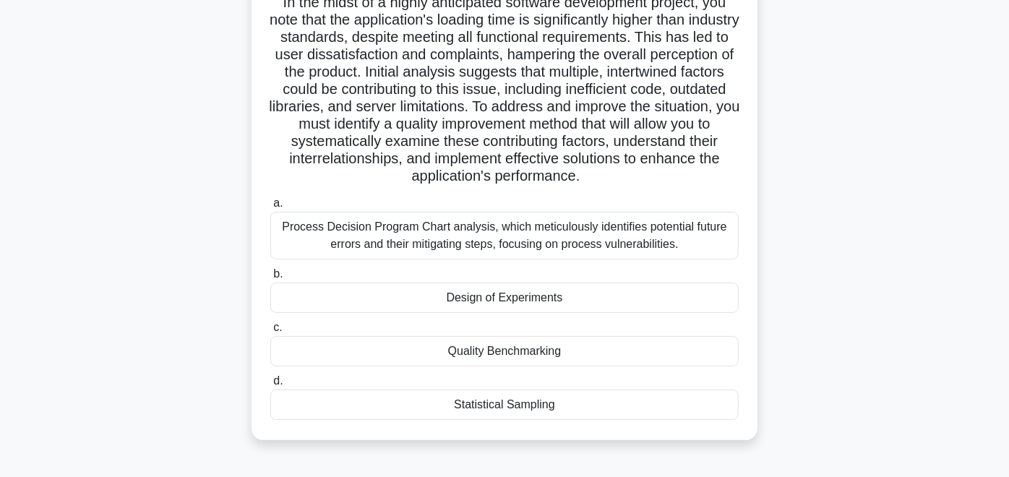
click at [546, 366] on div "Quality Benchmarking" at bounding box center [504, 351] width 468 height 30
click at [270, 333] on input "c. Quality Benchmarking" at bounding box center [270, 327] width 0 height 9
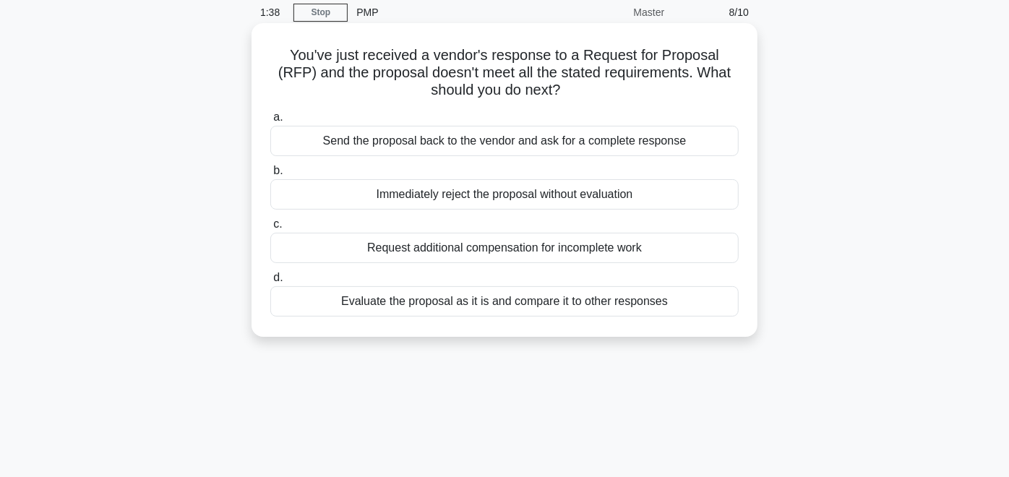
scroll to position [0, 0]
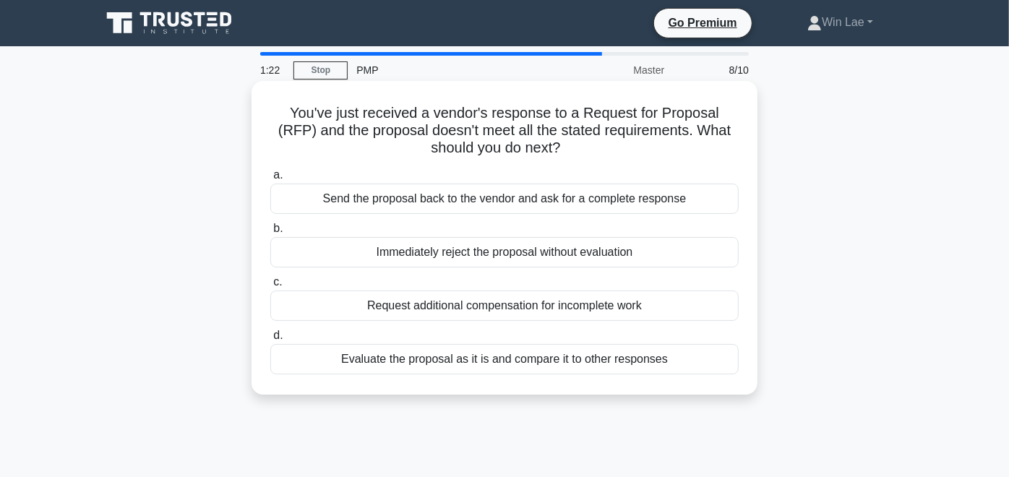
click at [447, 365] on div "Evaluate the proposal as it is and compare it to other responses" at bounding box center [504, 359] width 468 height 30
click at [270, 340] on input "d. Evaluate the proposal as it is and compare it to other responses" at bounding box center [270, 335] width 0 height 9
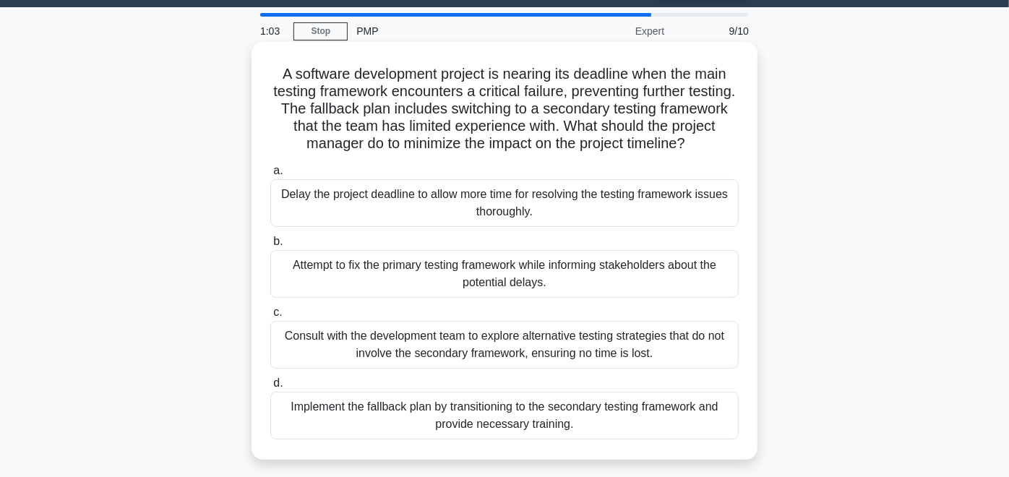
scroll to position [41, 0]
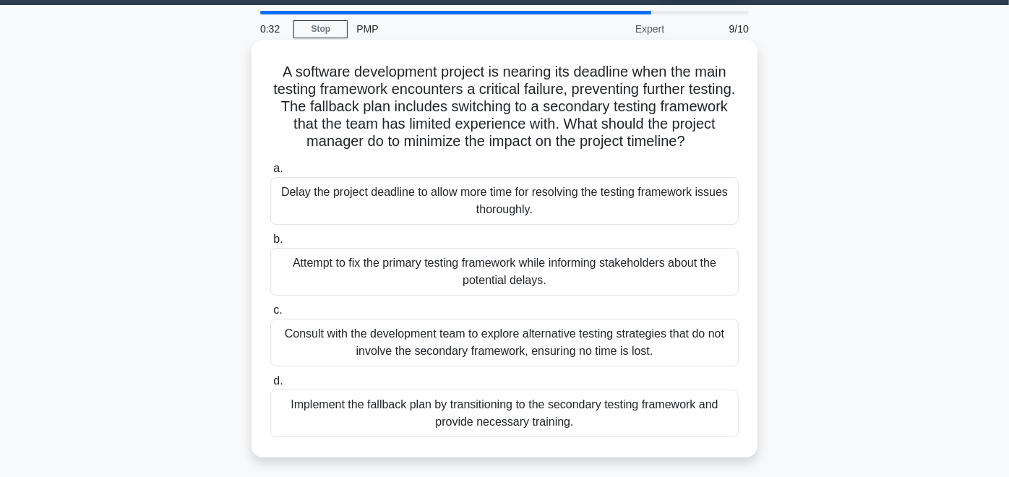
click at [516, 338] on div "Consult with the development team to explore alternative testing strategies tha…" at bounding box center [504, 343] width 468 height 48
click at [270, 315] on input "c. Consult with the development team to explore alternative testing strategies …" at bounding box center [270, 310] width 0 height 9
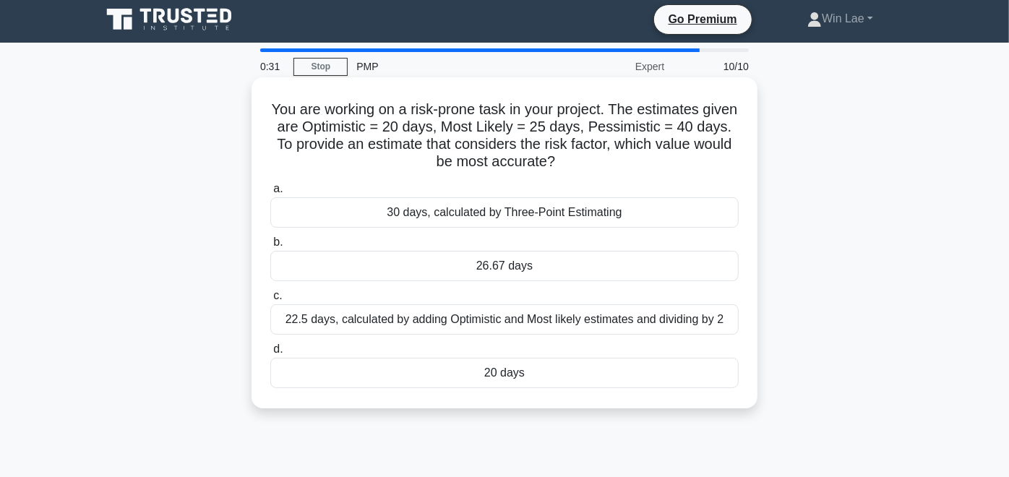
scroll to position [0, 0]
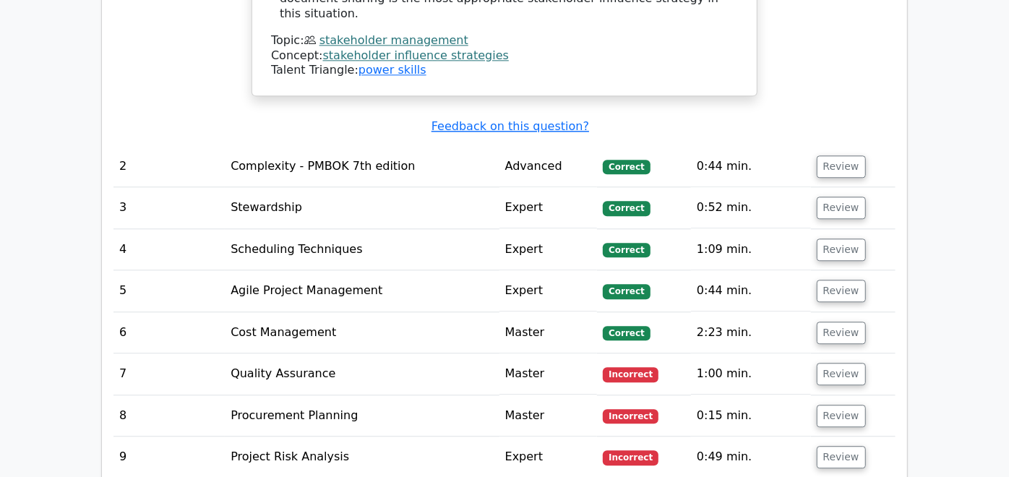
scroll to position [2114, 0]
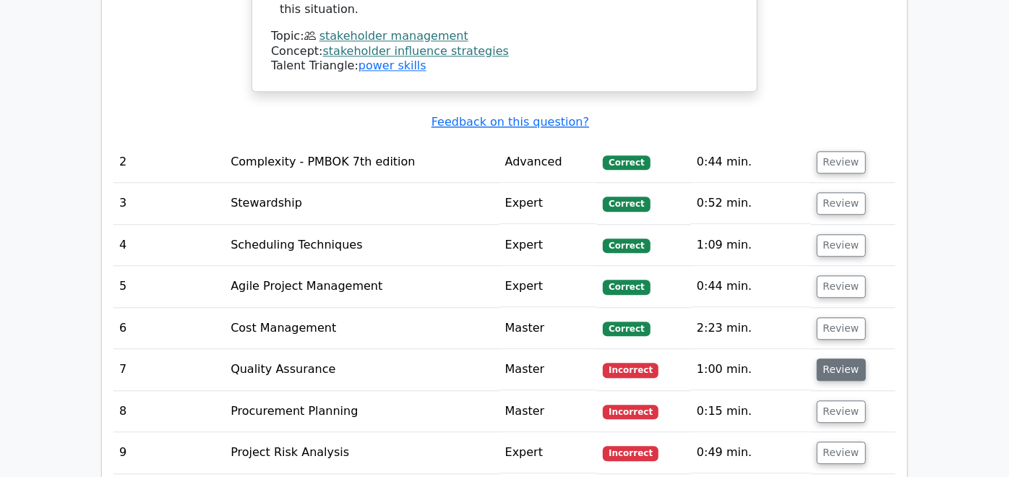
click at [866, 359] on button "Review" at bounding box center [841, 370] width 49 height 22
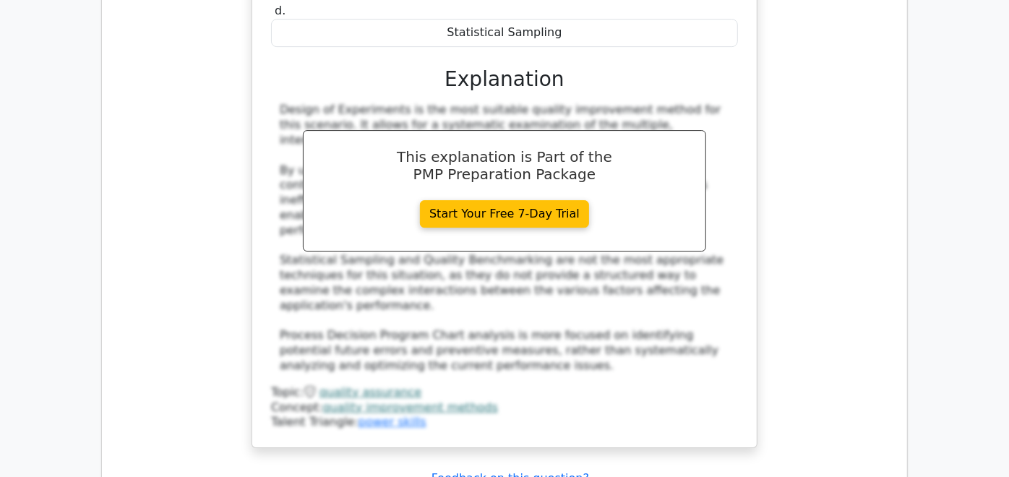
scroll to position [2954, 0]
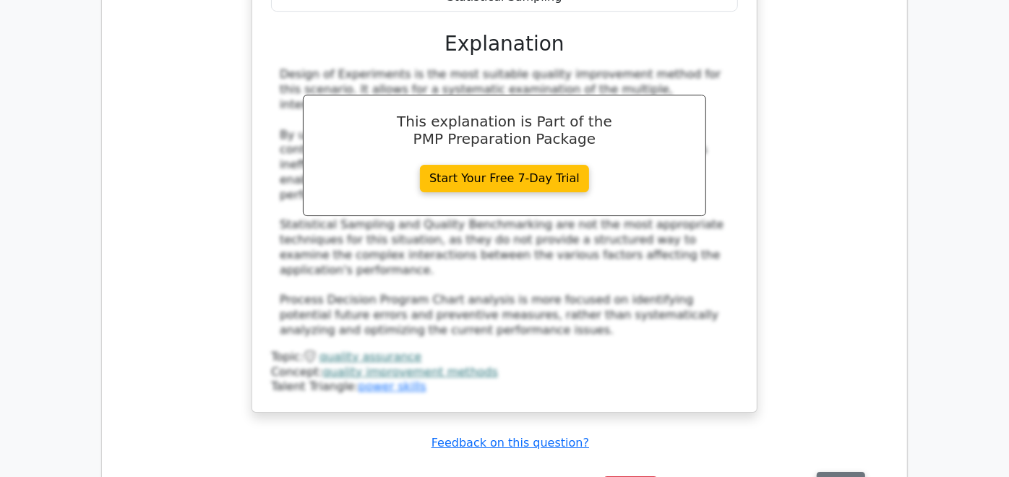
click at [865, 472] on button "Review" at bounding box center [841, 483] width 49 height 22
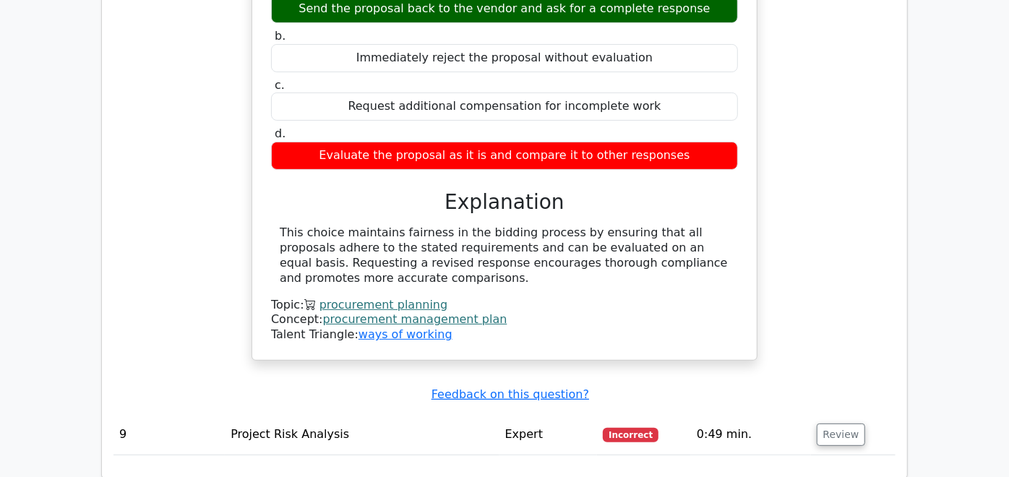
scroll to position [3559, 0]
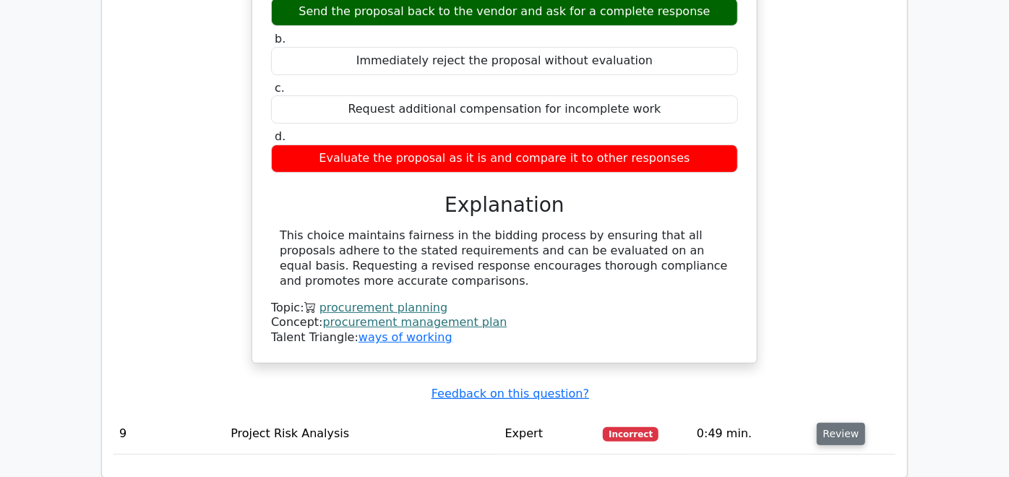
click at [866, 423] on button "Review" at bounding box center [841, 434] width 49 height 22
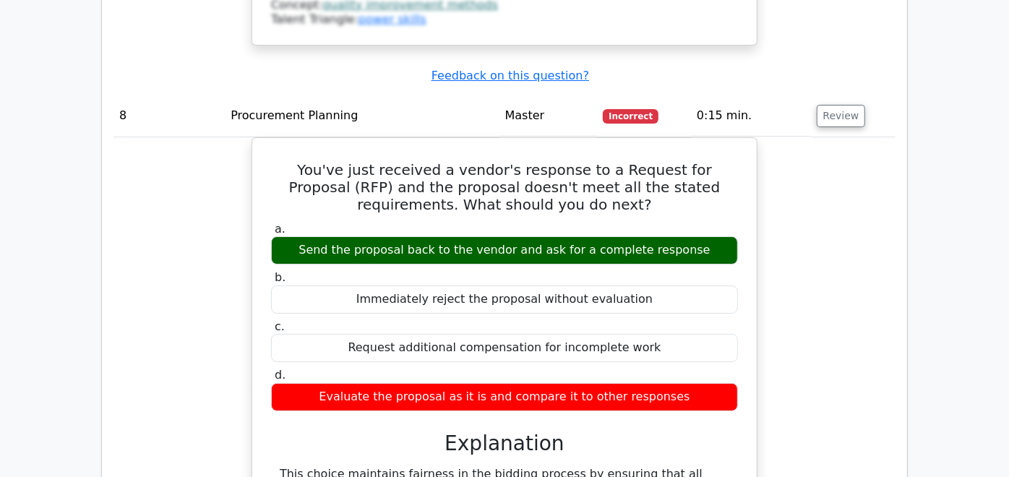
scroll to position [3320, 0]
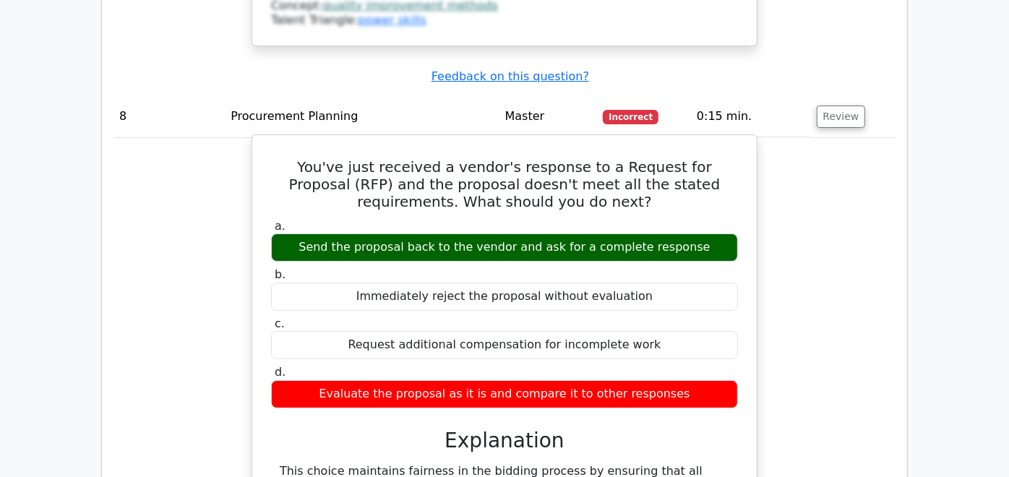
drag, startPoint x: 314, startPoint y: 368, endPoint x: 485, endPoint y: 400, distance: 173.5
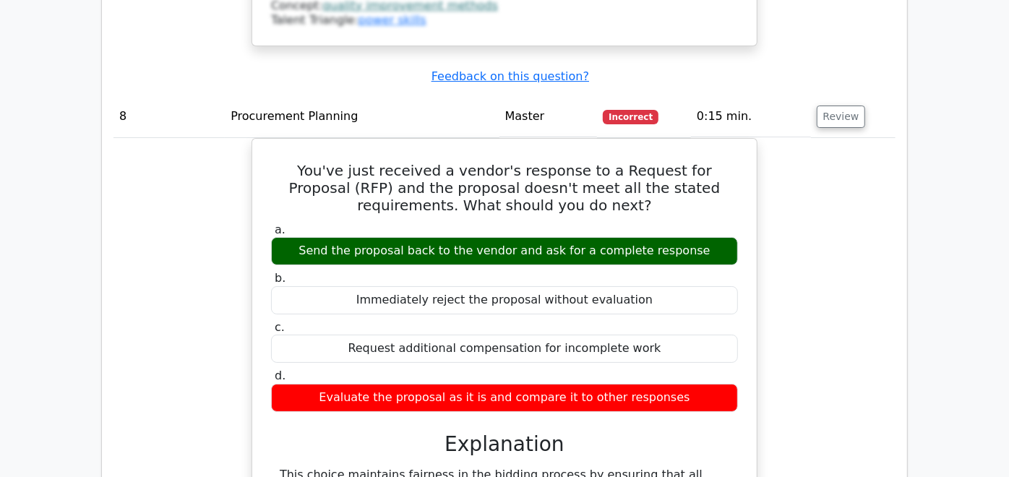
click at [209, 312] on div "You've just received a vendor's response to a Request for Proposal (RFP) and th…" at bounding box center [504, 379] width 782 height 483
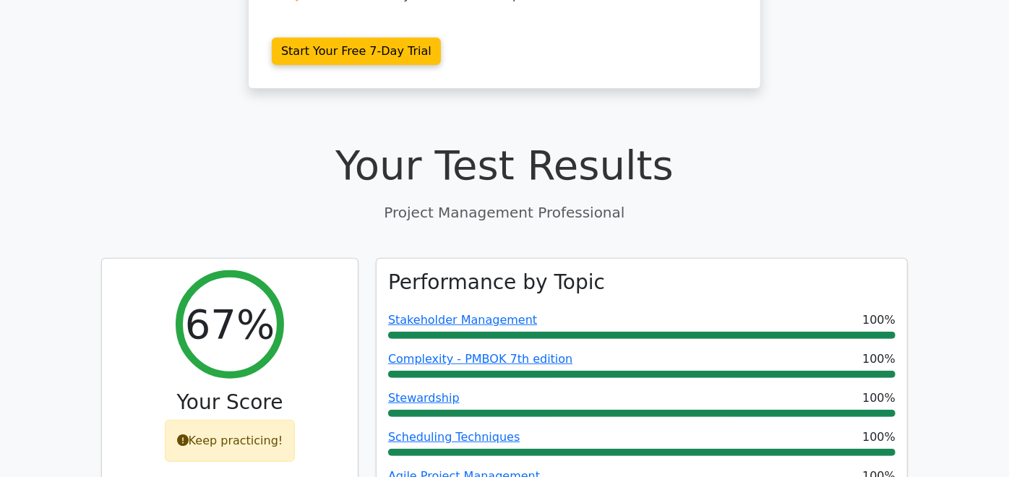
scroll to position [0, 0]
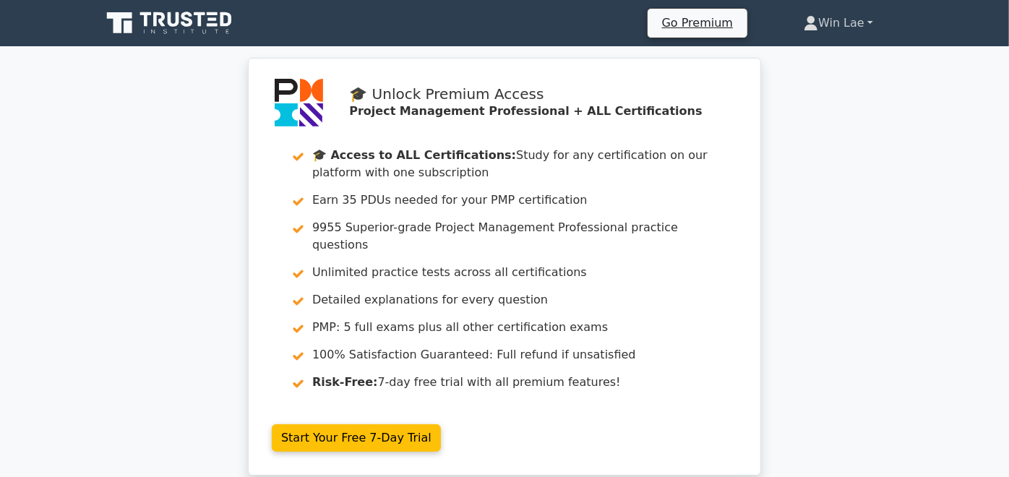
click at [908, 30] on link "Win Lae" at bounding box center [838, 23] width 139 height 29
click at [908, 25] on link "Win Lae" at bounding box center [838, 23] width 139 height 29
click at [898, 20] on link "Win Lae" at bounding box center [838, 23] width 139 height 29
click at [852, 173] on div "🎓 Unlock Premium Access Project Management Professional + ALL Certifications 🎓 …" at bounding box center [504, 275] width 1009 height 435
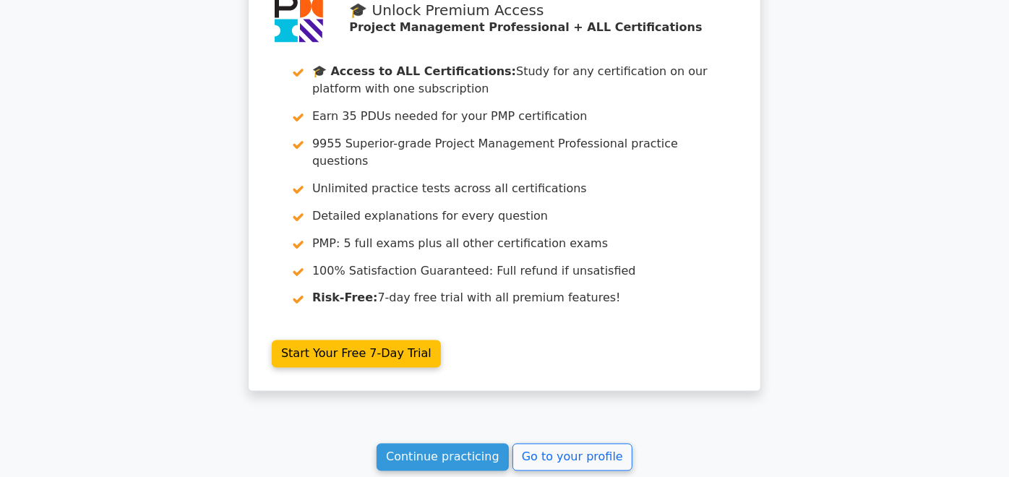
scroll to position [4888, 0]
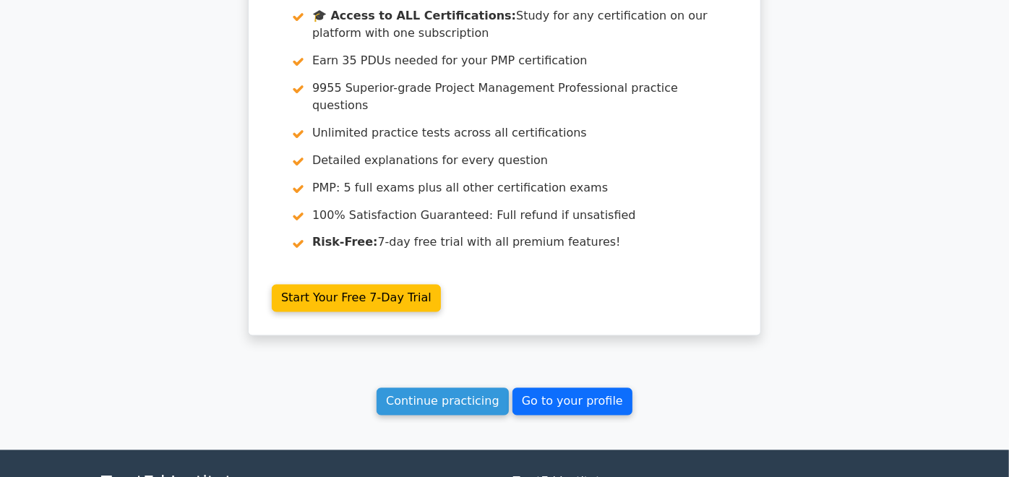
click at [568, 388] on link "Go to your profile" at bounding box center [573, 401] width 120 height 27
click at [533, 388] on link "Go to your profile" at bounding box center [573, 401] width 120 height 27
